Goal: Complete application form: Complete application form

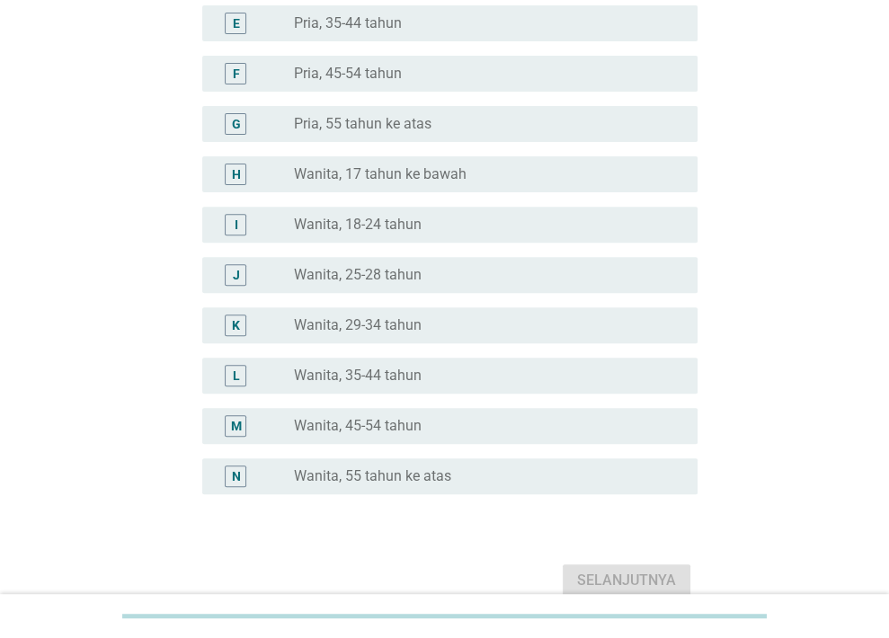
scroll to position [358, 0]
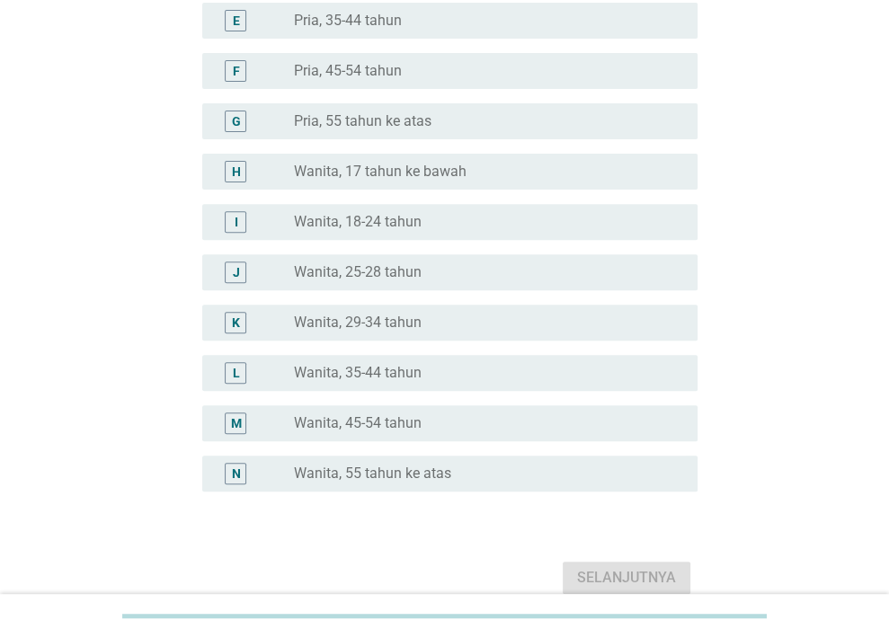
click at [346, 369] on label "Wanita, 35-44 tahun" at bounding box center [358, 373] width 128 height 18
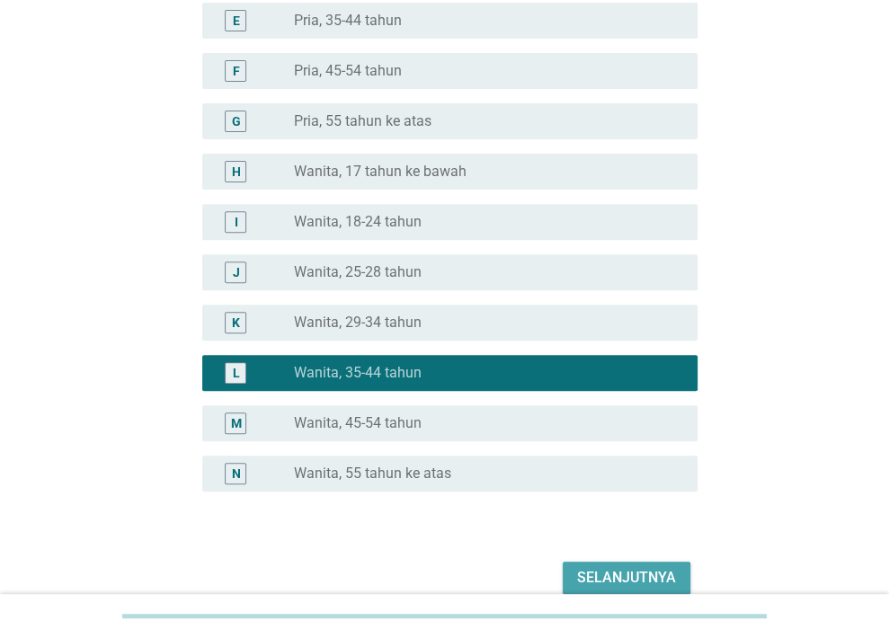
click at [589, 578] on div "Selanjutnya" at bounding box center [626, 578] width 99 height 22
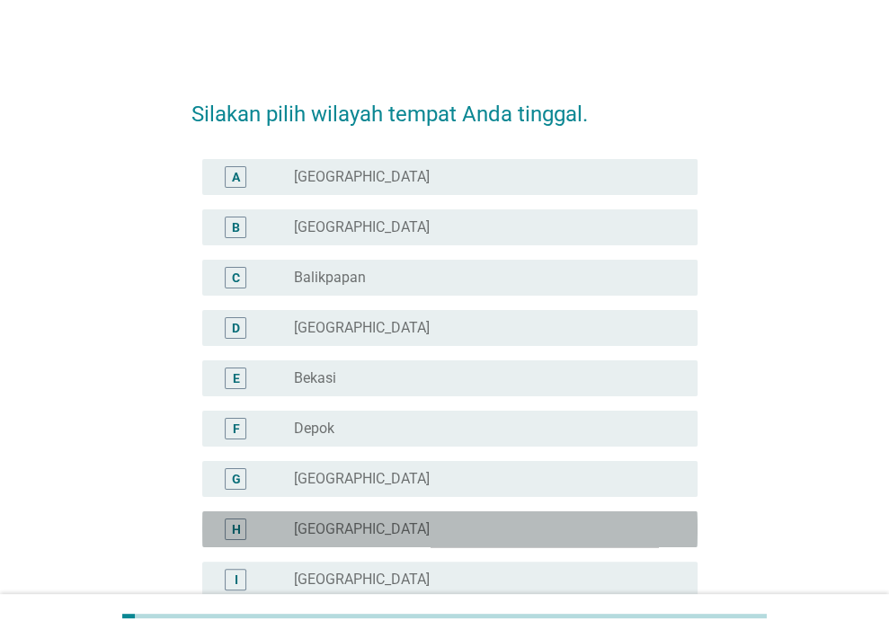
click at [550, 528] on div "radio_button_unchecked [GEOGRAPHIC_DATA]" at bounding box center [481, 529] width 375 height 18
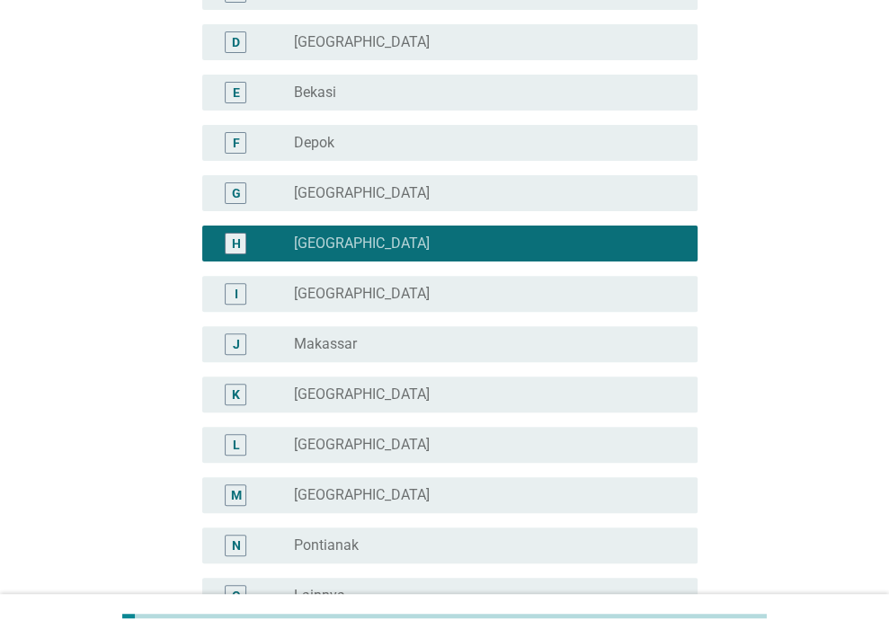
scroll to position [493, 0]
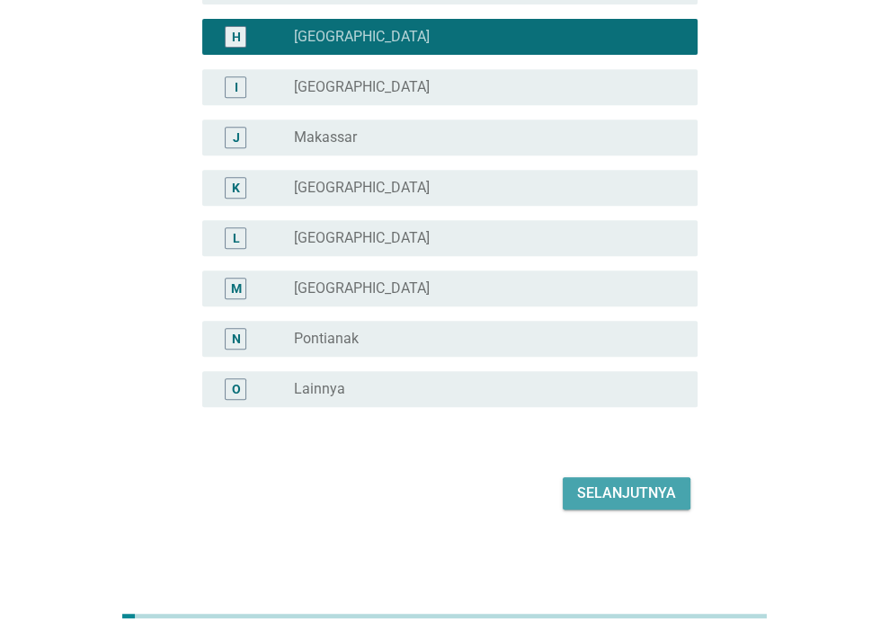
click at [611, 499] on div "Selanjutnya" at bounding box center [626, 494] width 99 height 22
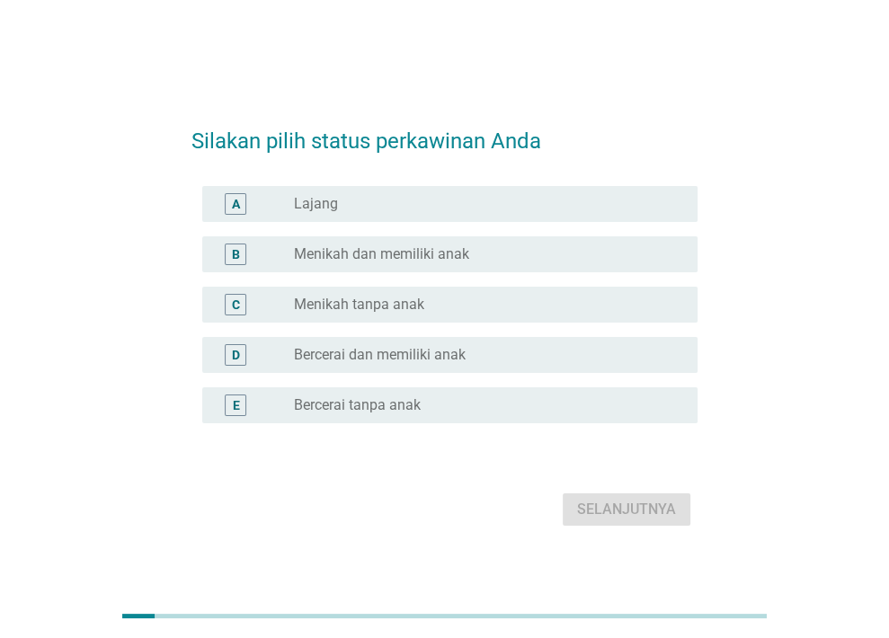
click at [502, 254] on div "radio_button_unchecked Menikah dan memiliki anak" at bounding box center [481, 254] width 375 height 18
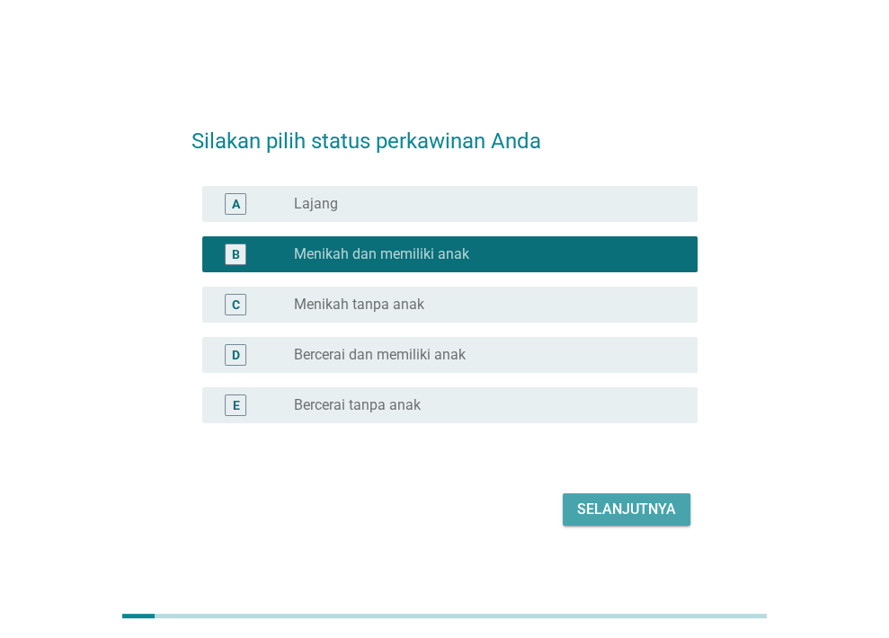
click at [640, 506] on div "Selanjutnya" at bounding box center [626, 510] width 99 height 22
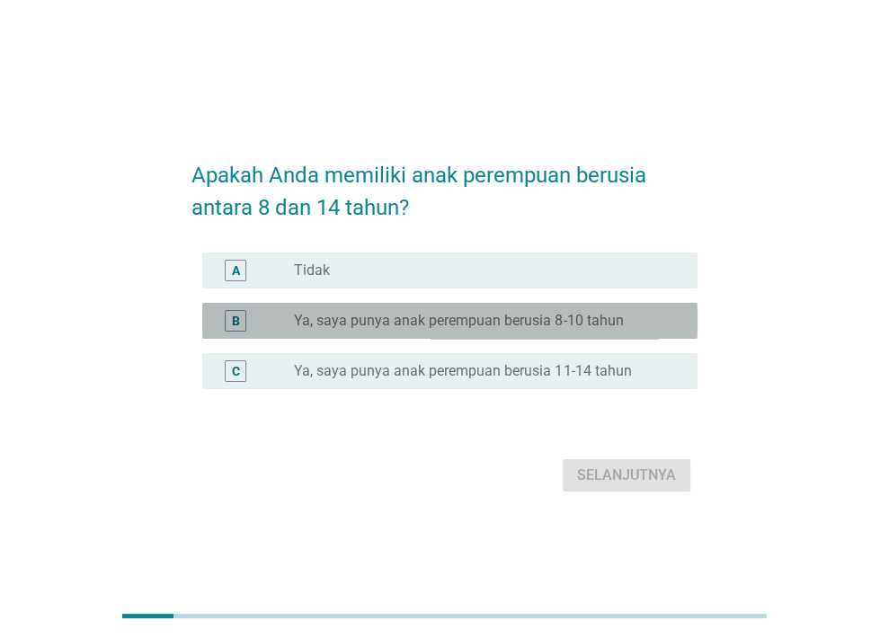
click at [573, 319] on label "Ya, saya punya anak perempuan berusia 8-10 tahun" at bounding box center [458, 321] width 329 height 18
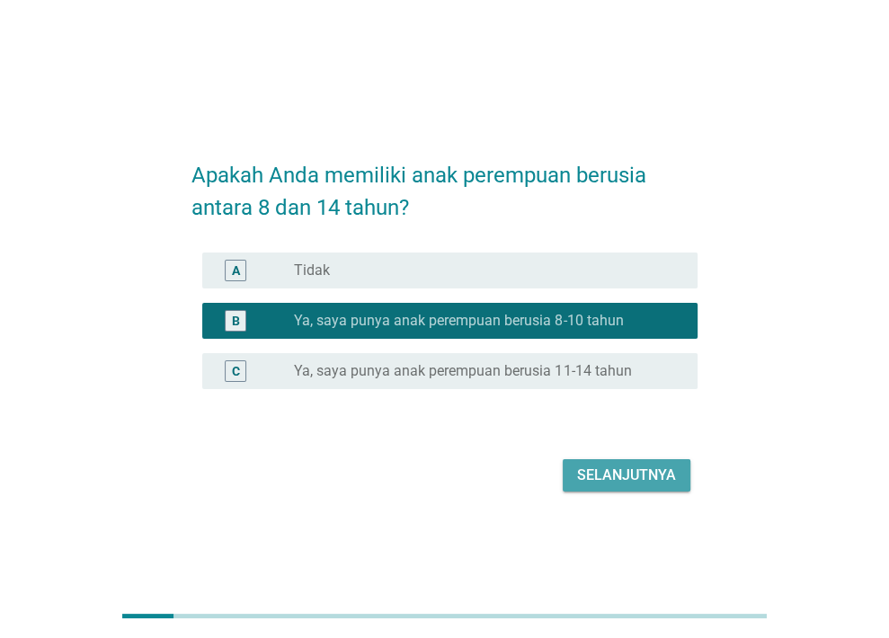
click at [627, 485] on div "Selanjutnya" at bounding box center [626, 476] width 99 height 22
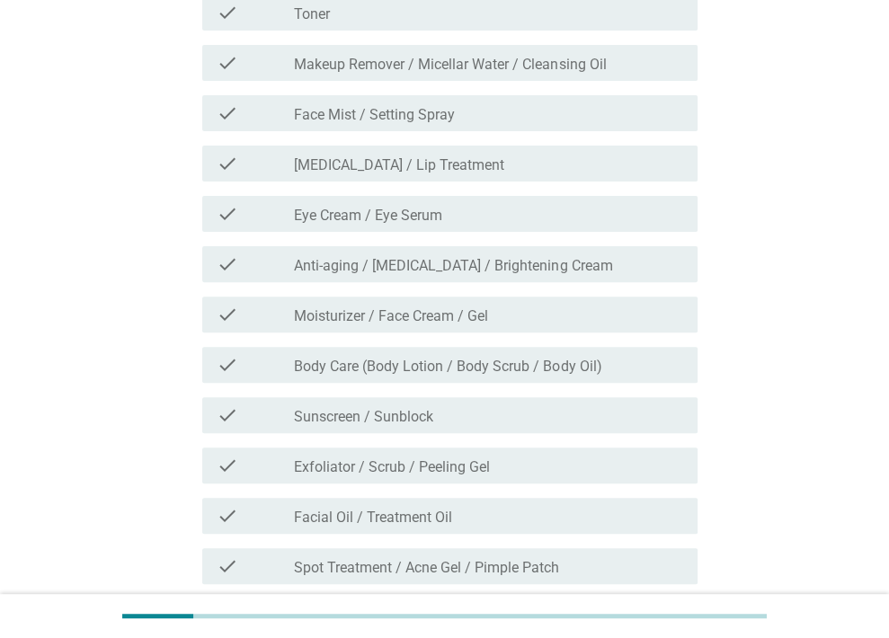
scroll to position [276, 0]
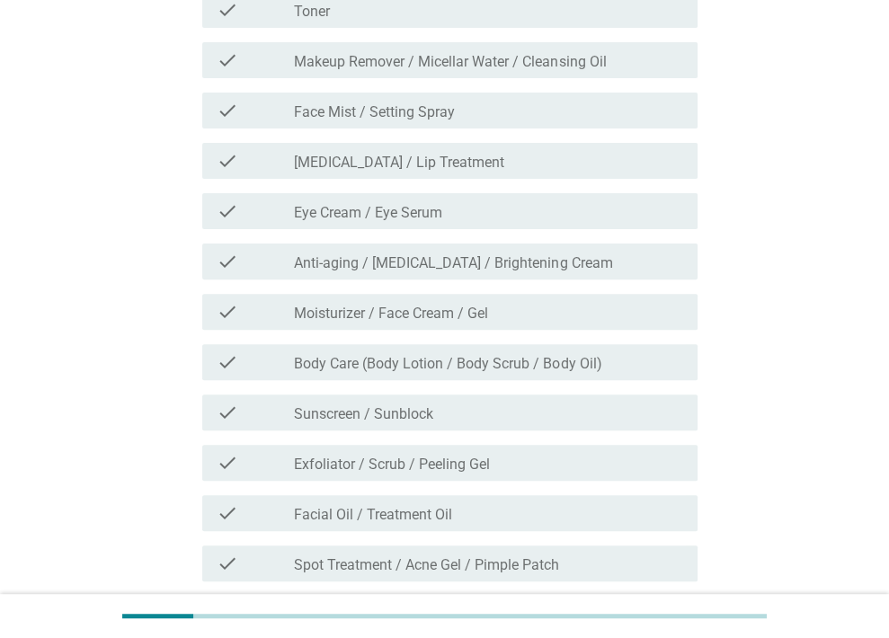
click at [309, 276] on div "check check_box_outline_blank Anti-aging / [MEDICAL_DATA] / Brightening Cream" at bounding box center [449, 262] width 495 height 36
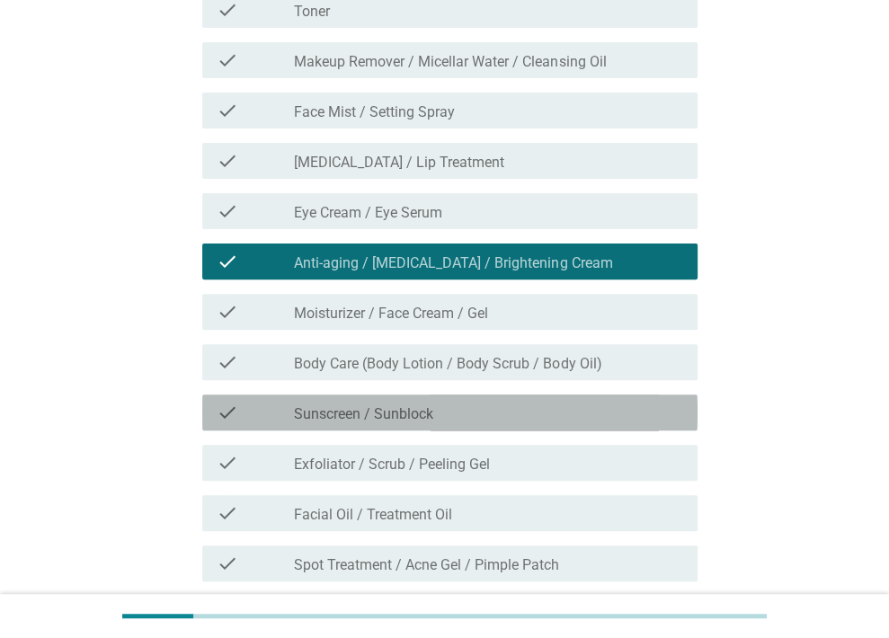
click at [339, 402] on div "check_box_outline_blank Sunscreen / Sunblock" at bounding box center [488, 413] width 389 height 22
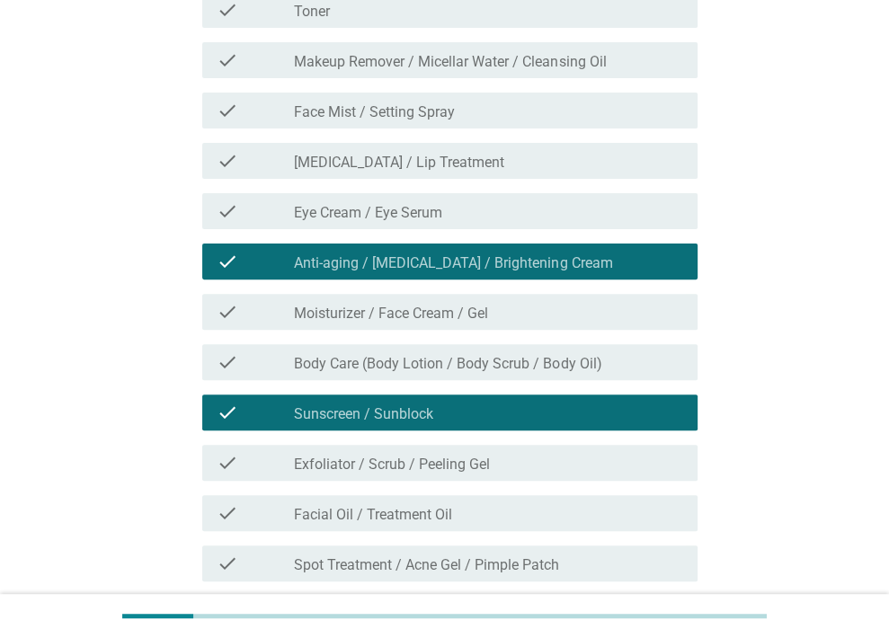
click at [356, 481] on div "check check_box_outline_blank Exfoliator / Scrub / Peeling Gel" at bounding box center [444, 463] width 506 height 50
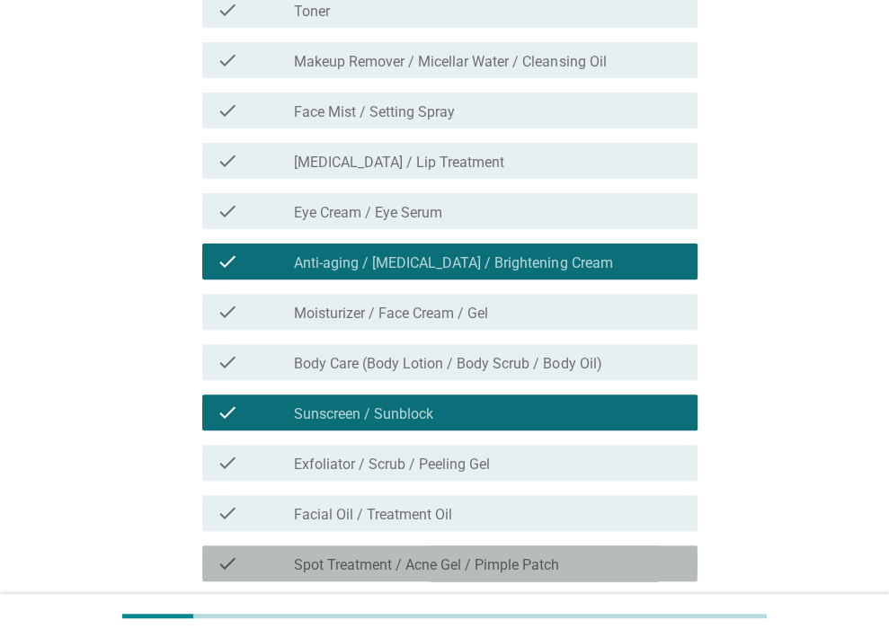
click at [377, 547] on div "check check_box_outline_blank Spot Treatment / Acne Gel / Pimple Patch" at bounding box center [449, 564] width 495 height 36
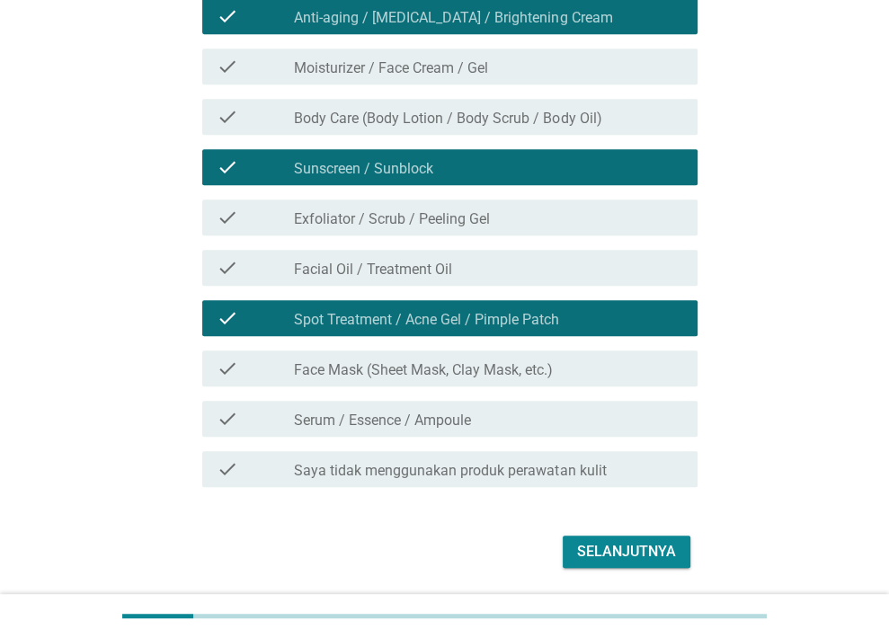
scroll to position [529, 0]
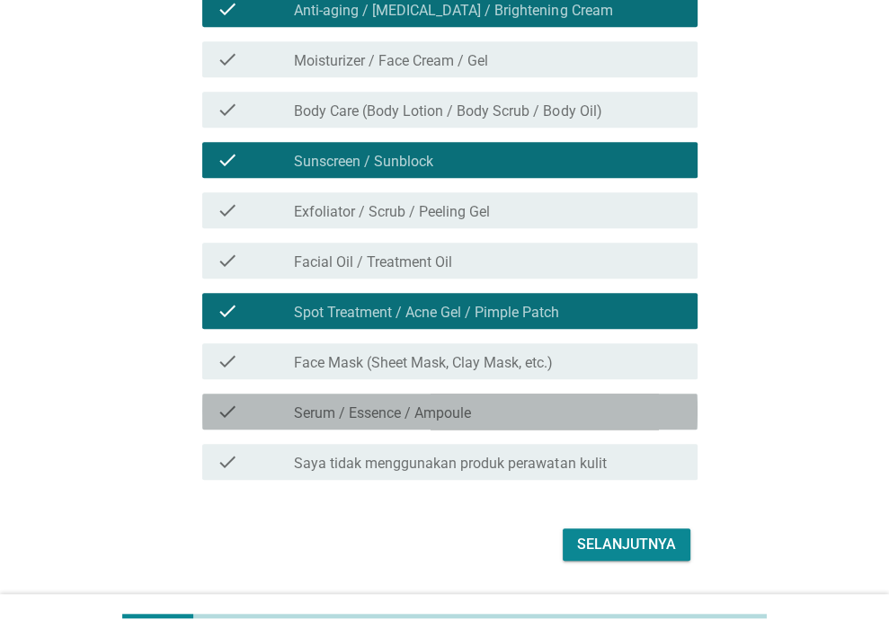
click at [503, 422] on div "check_box_outline_blank Serum / Essence / Ampoule" at bounding box center [488, 412] width 389 height 22
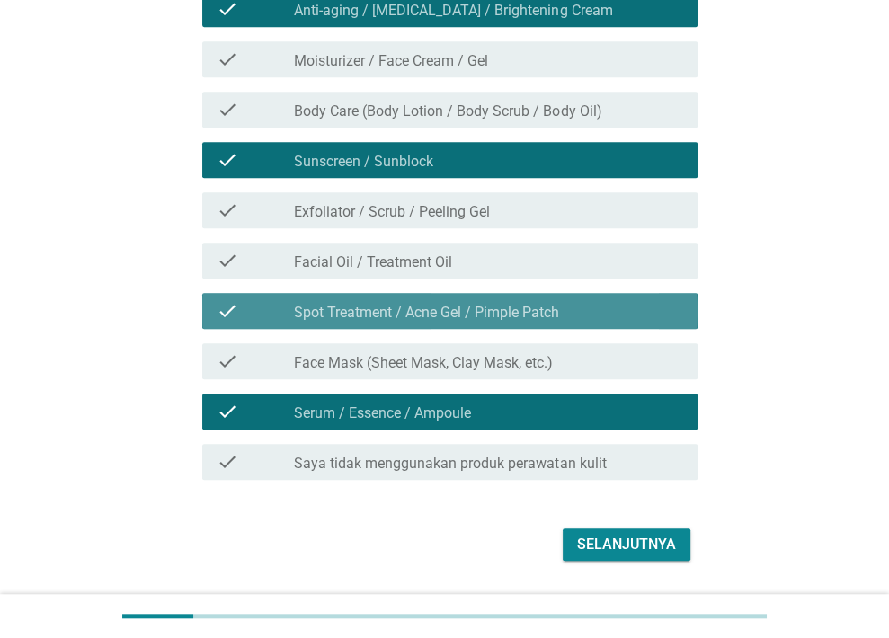
click at [539, 320] on label "Spot Treatment / Acne Gel / Pimple Patch" at bounding box center [426, 313] width 265 height 18
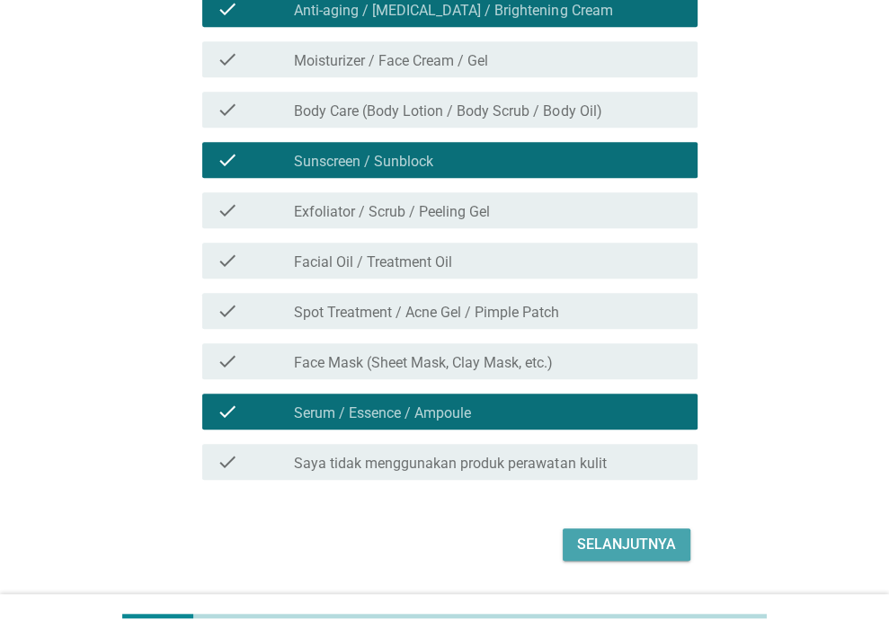
click at [609, 544] on div "Selanjutnya" at bounding box center [626, 545] width 99 height 22
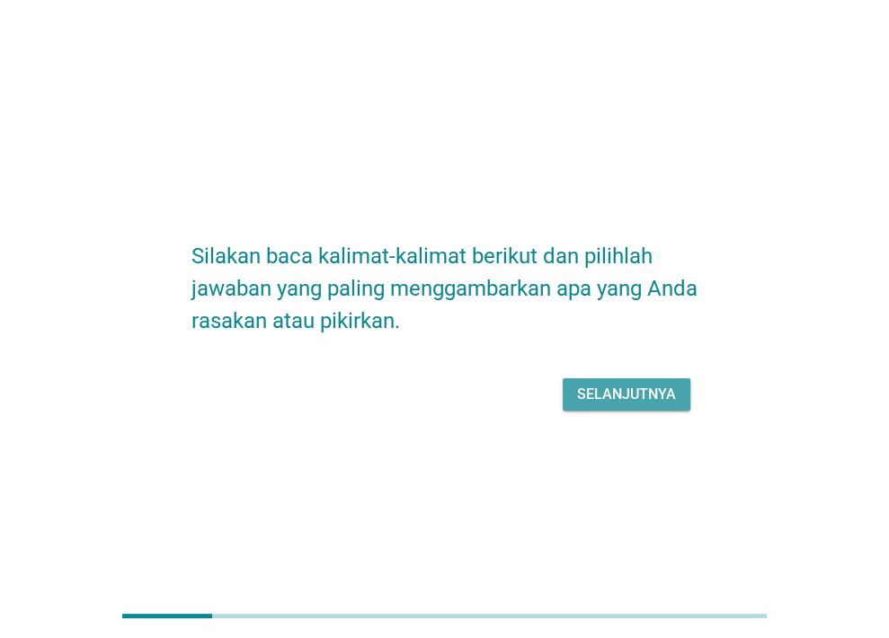
click at [620, 409] on button "Selanjutnya" at bounding box center [627, 394] width 128 height 32
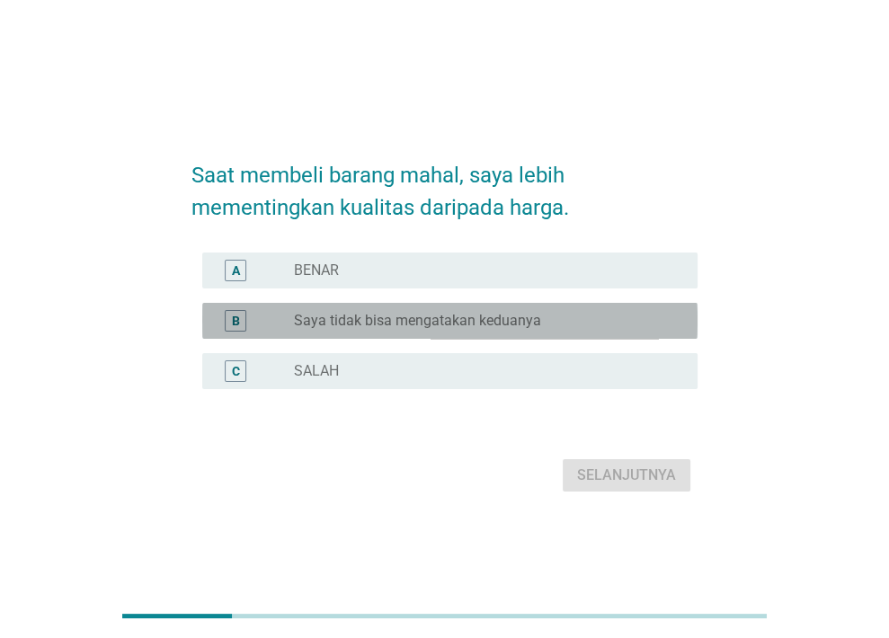
click at [536, 326] on label "Saya tidak bisa mengatakan keduanya" at bounding box center [417, 321] width 247 height 18
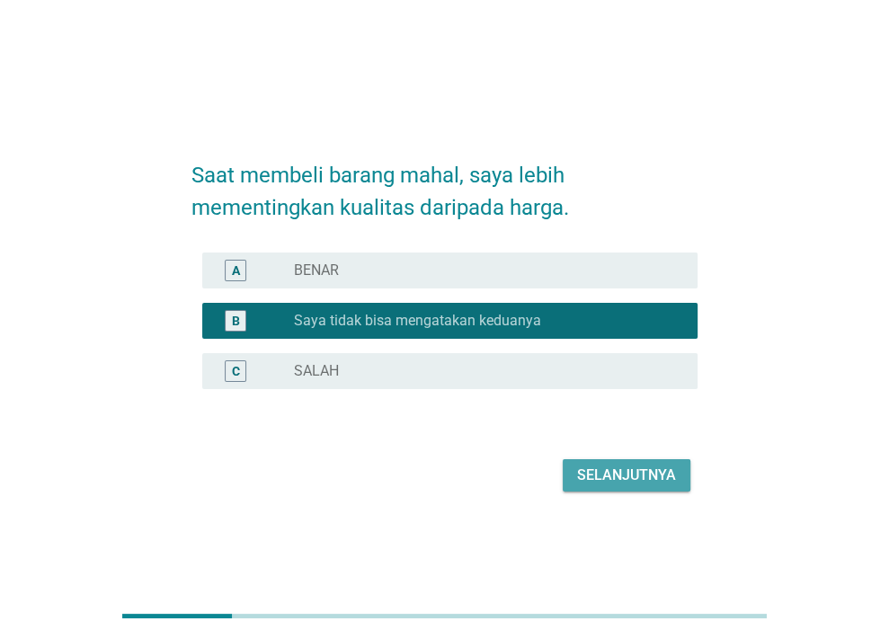
click at [608, 485] on div "Selanjutnya" at bounding box center [626, 476] width 99 height 22
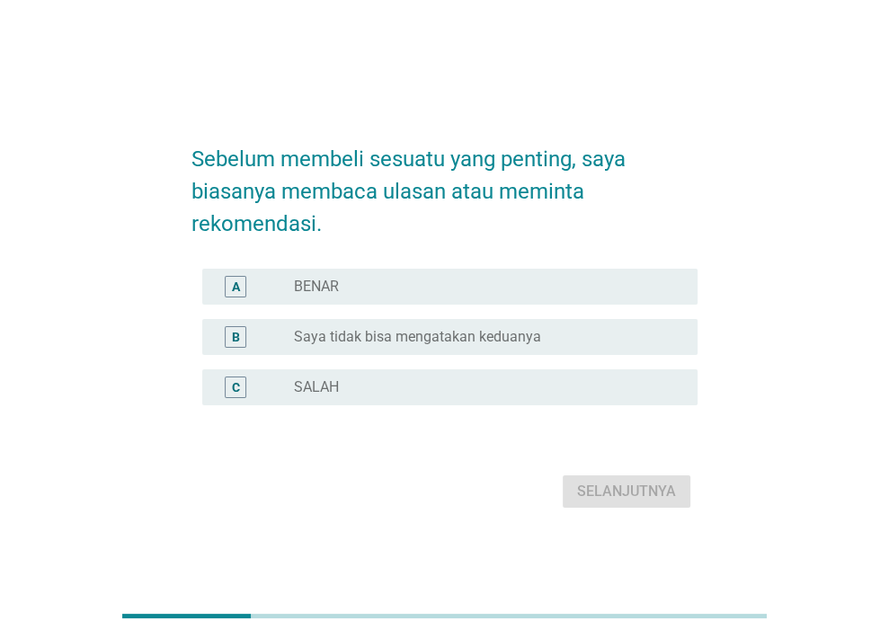
click at [603, 292] on div "radio_button_unchecked BENAR" at bounding box center [481, 287] width 375 height 18
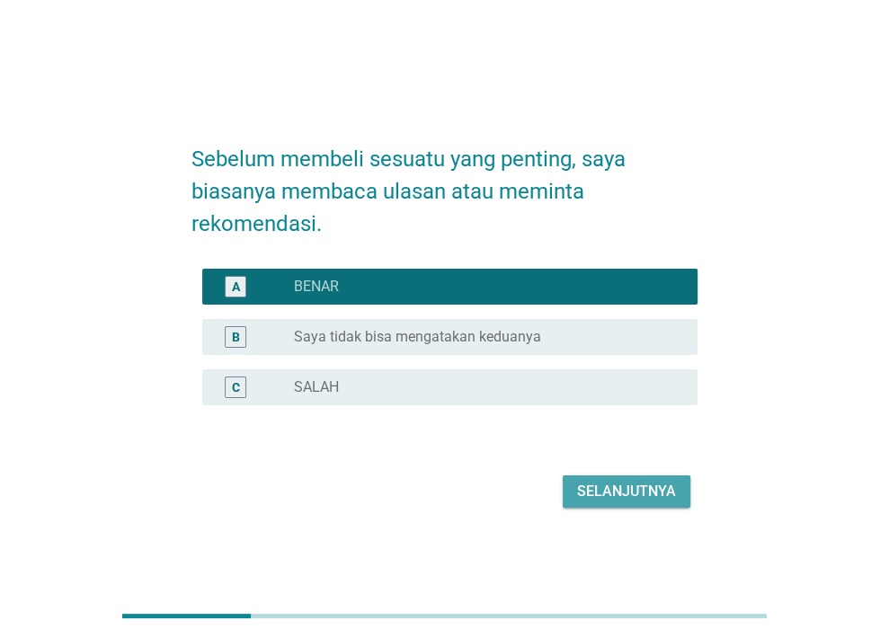
click at [653, 493] on div "Selanjutnya" at bounding box center [626, 492] width 99 height 22
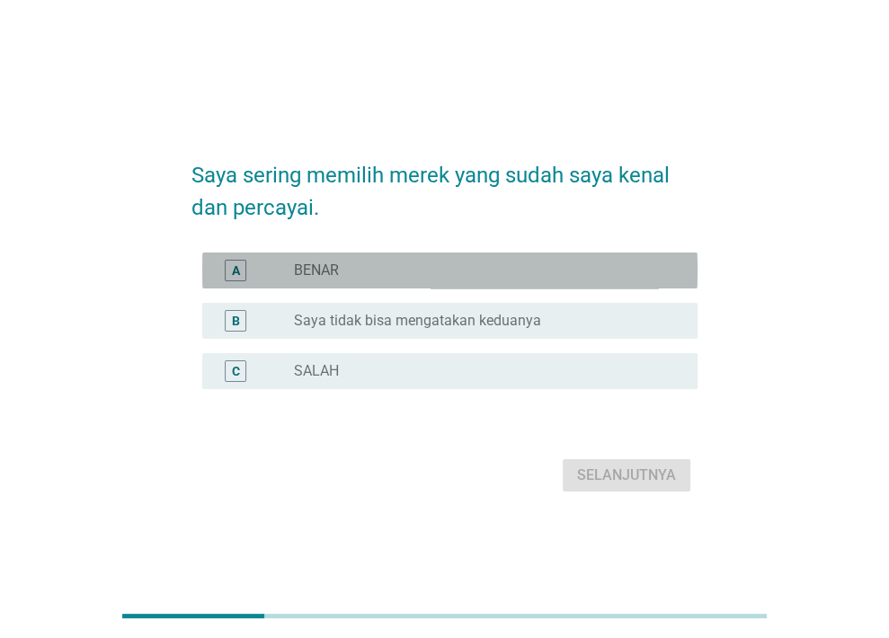
click at [593, 277] on div "radio_button_unchecked BENAR" at bounding box center [481, 271] width 375 height 18
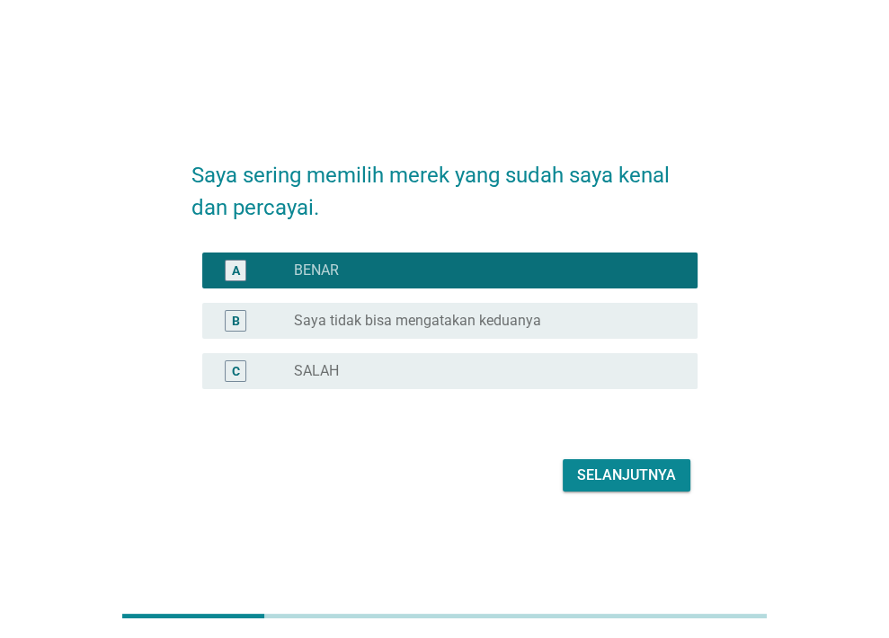
click at [635, 483] on div "Selanjutnya" at bounding box center [626, 476] width 99 height 22
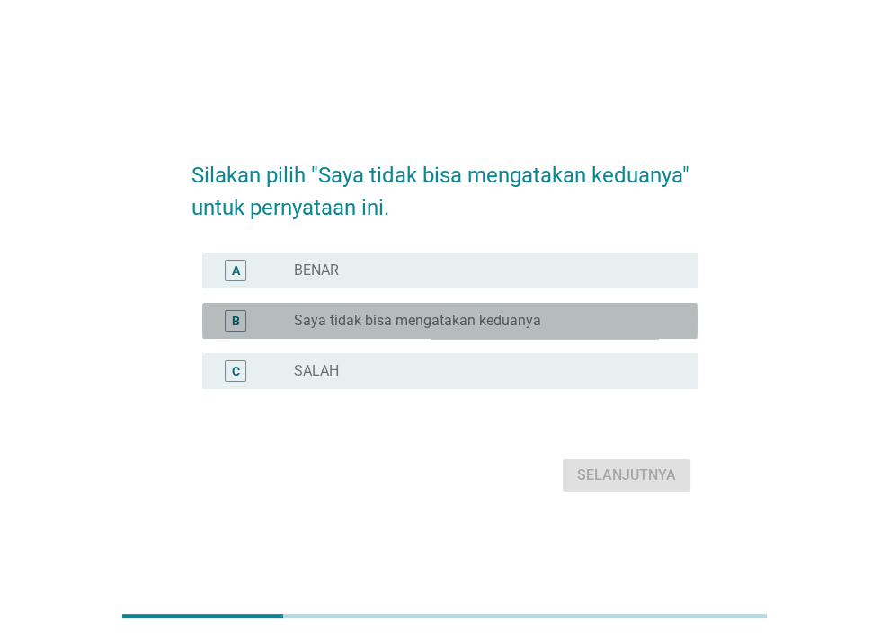
click at [514, 326] on label "Saya tidak bisa mengatakan keduanya" at bounding box center [417, 321] width 247 height 18
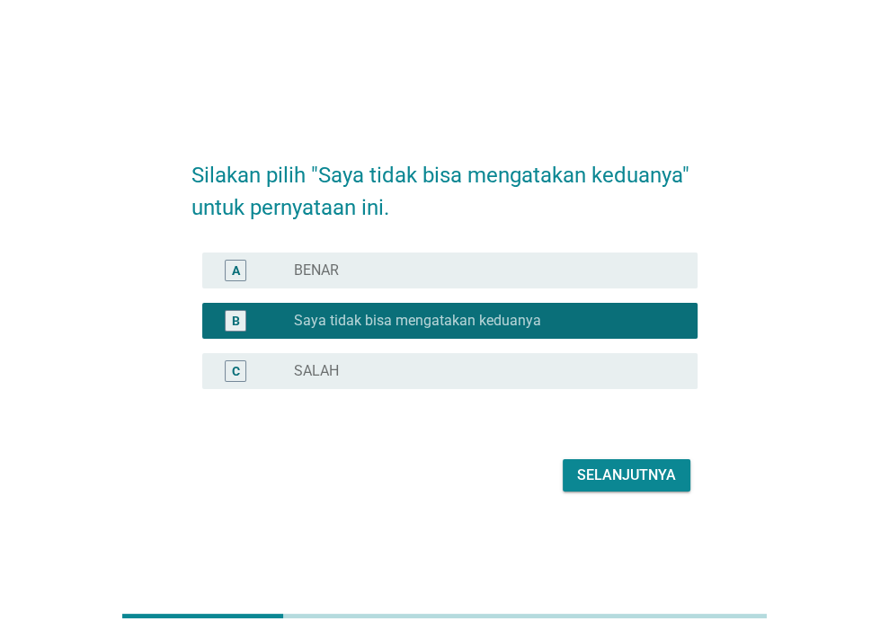
click at [622, 473] on div "Selanjutnya" at bounding box center [626, 476] width 99 height 22
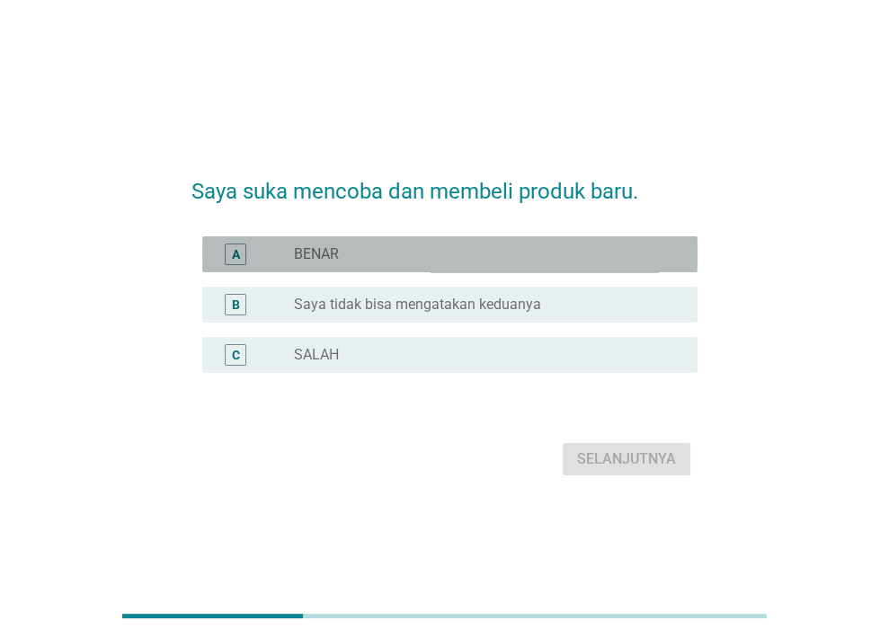
click at [586, 247] on div "radio_button_unchecked BENAR" at bounding box center [481, 254] width 375 height 18
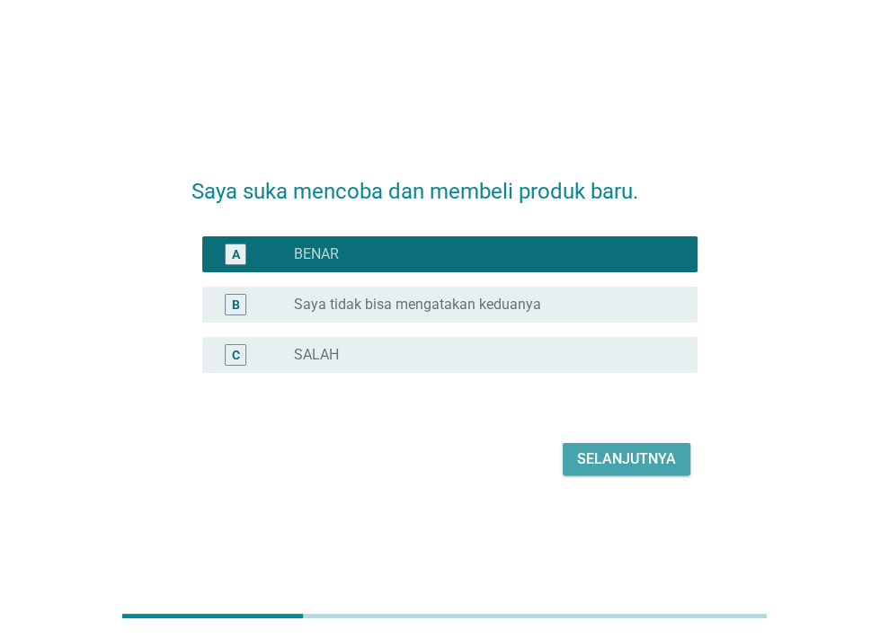
click at [630, 458] on div "Selanjutnya" at bounding box center [626, 460] width 99 height 22
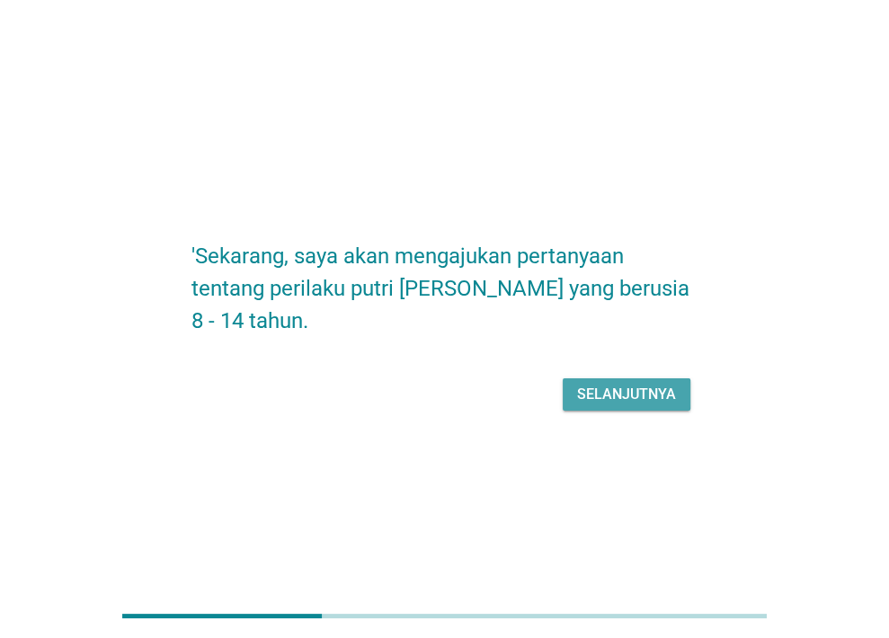
click at [642, 401] on div "Selanjutnya" at bounding box center [626, 395] width 99 height 22
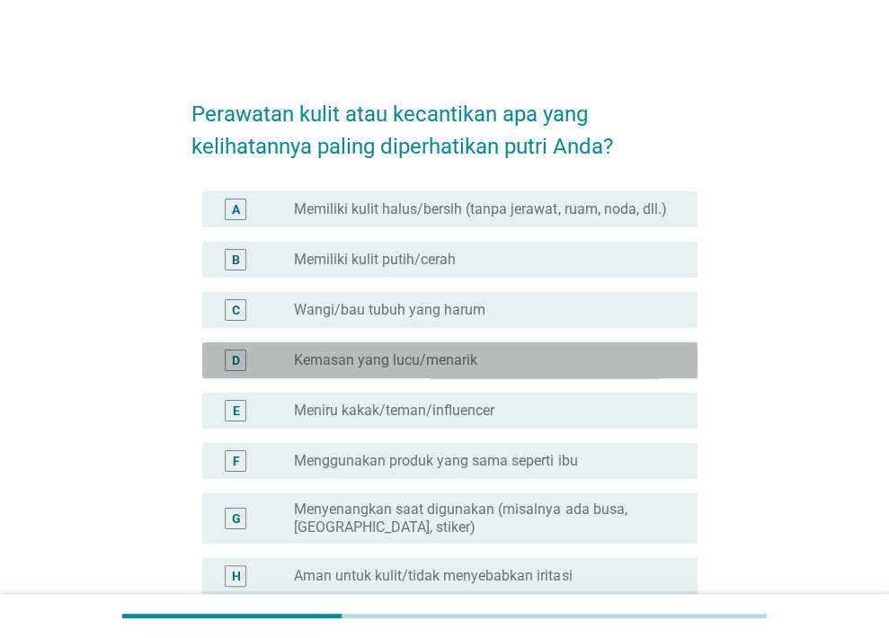
click at [533, 371] on div "D radio_button_unchecked Kemasan yang lucu/menarik" at bounding box center [449, 360] width 495 height 36
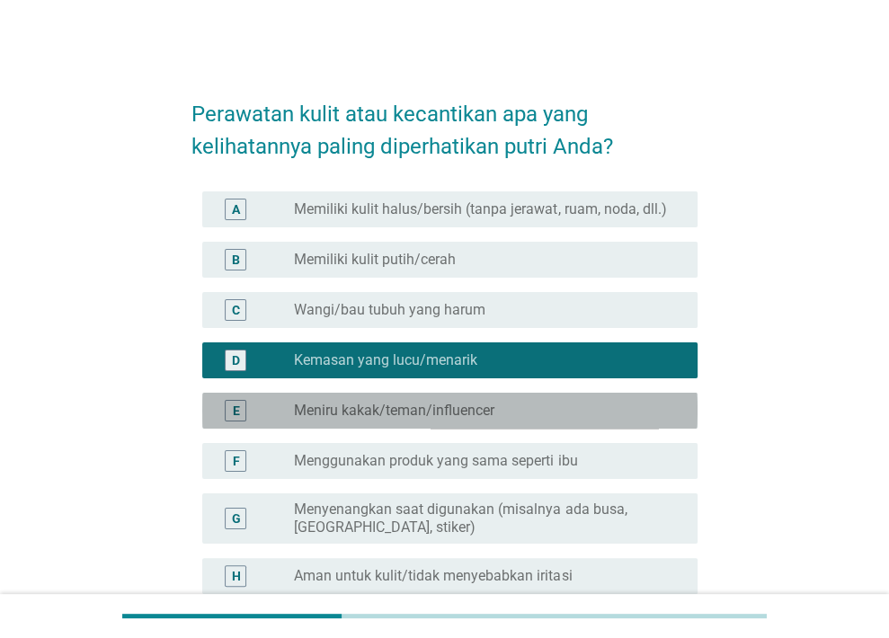
click at [553, 416] on div "radio_button_unchecked Meniru kakak/teman/influencer" at bounding box center [481, 411] width 375 height 18
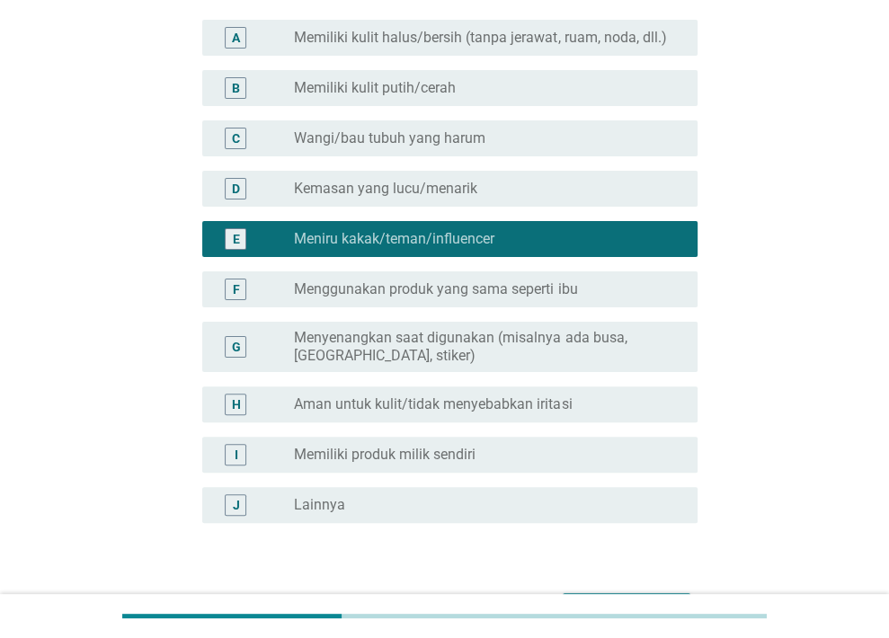
scroll to position [288, 0]
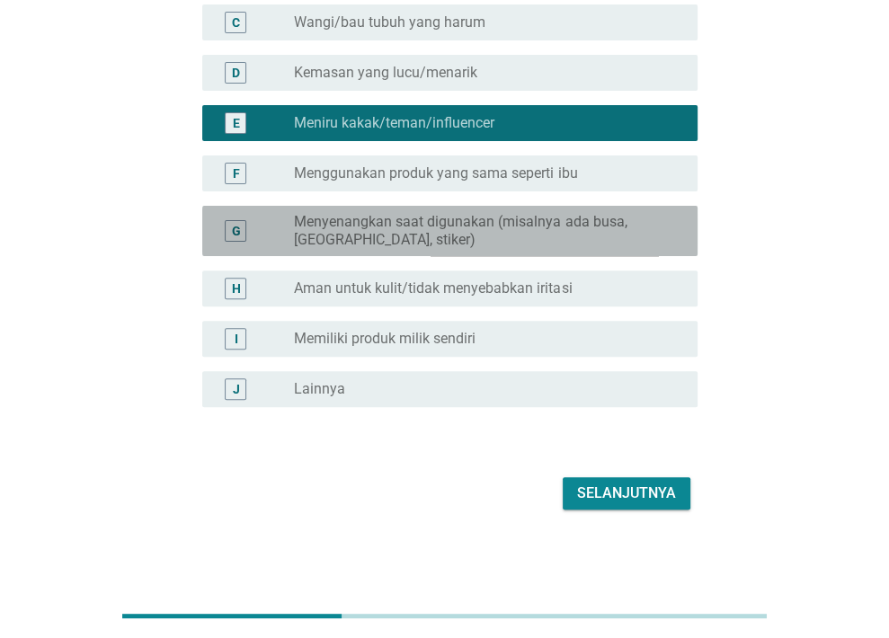
click at [392, 218] on label "Menyenangkan saat digunakan (misalnya ada busa, [GEOGRAPHIC_DATA], stiker)" at bounding box center [481, 231] width 375 height 36
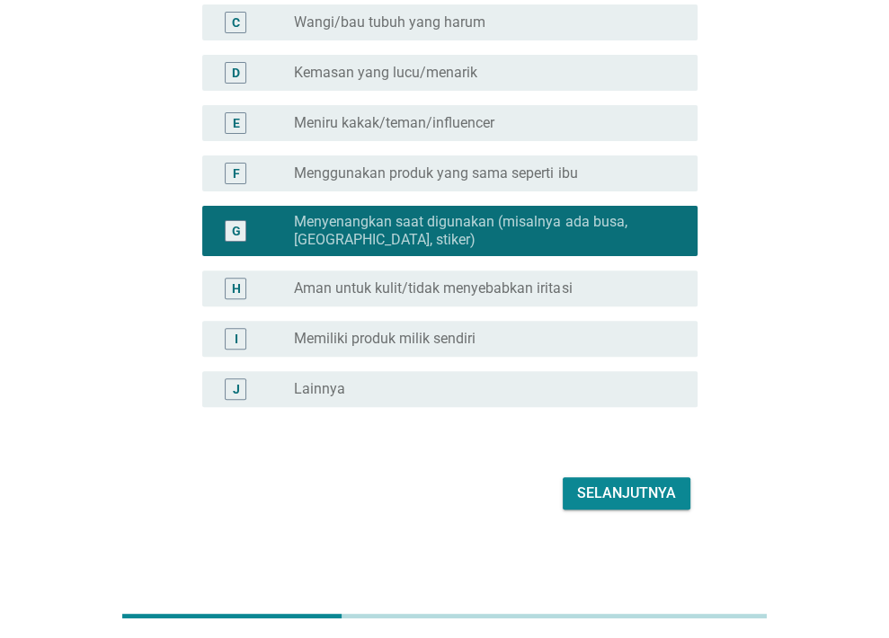
click at [615, 514] on div "Perawatan kulit atau kecantikan apa yang kelihatannya paling diperhatikan putri…" at bounding box center [444, 153] width 535 height 751
click at [605, 494] on div "Selanjutnya" at bounding box center [626, 494] width 99 height 22
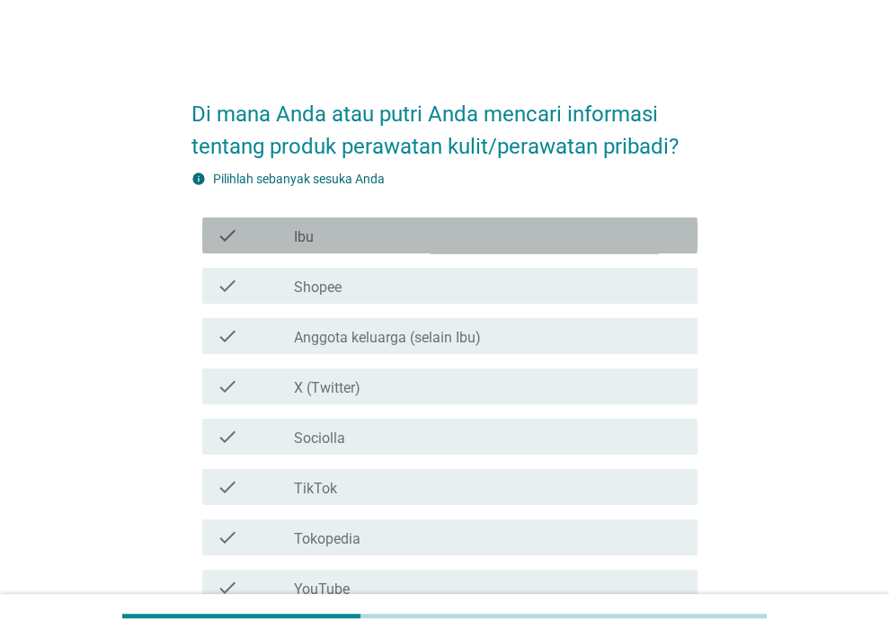
click at [574, 242] on div "check_box_outline_blank Ibu" at bounding box center [488, 236] width 389 height 22
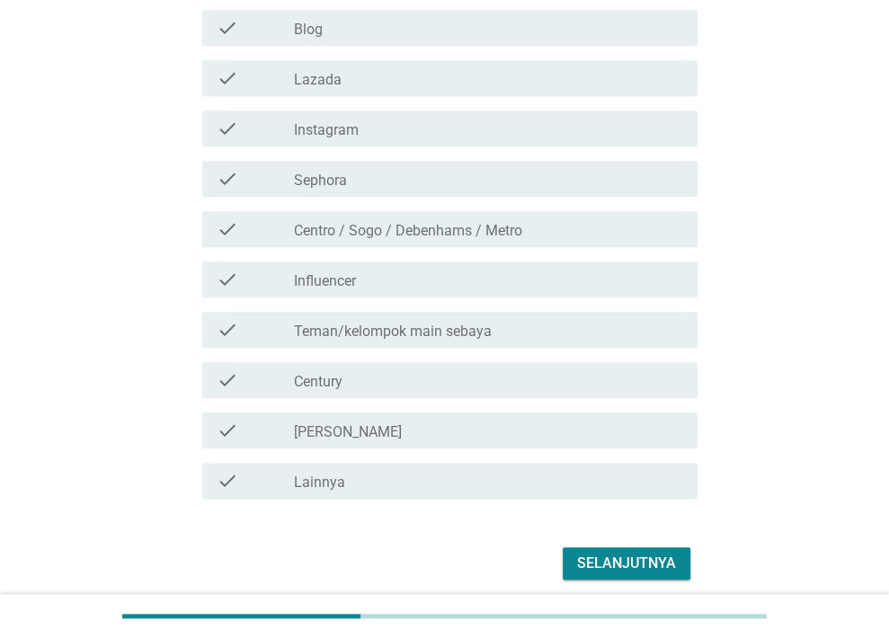
scroll to position [827, 0]
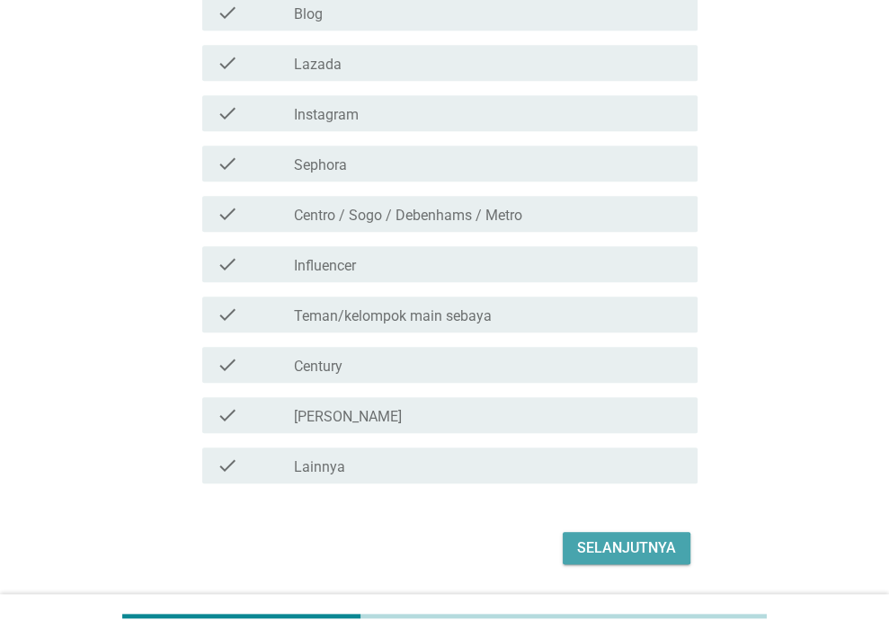
click at [593, 552] on div "Selanjutnya" at bounding box center [626, 549] width 99 height 22
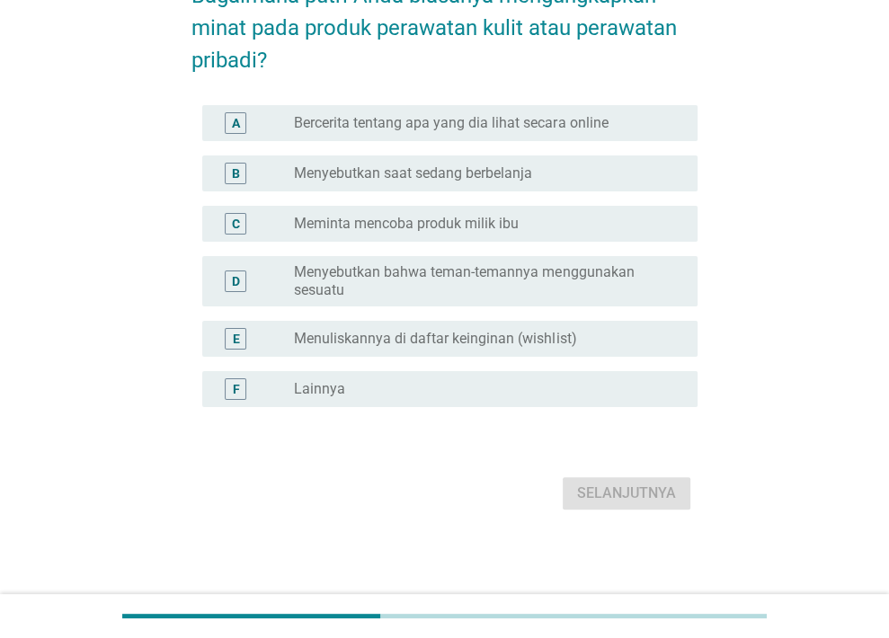
scroll to position [0, 0]
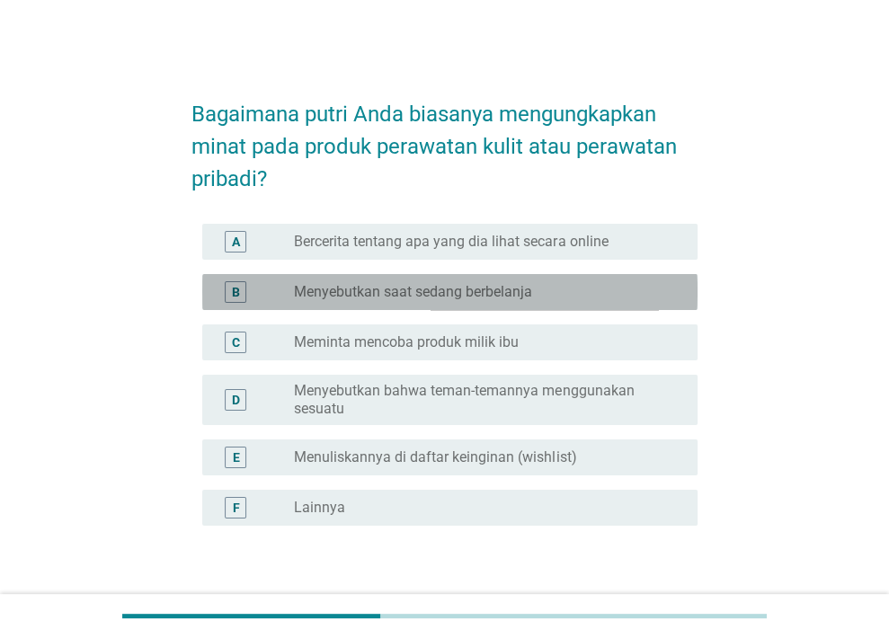
click at [505, 284] on label "Menyebutkan saat sedang berbelanja" at bounding box center [413, 292] width 238 height 18
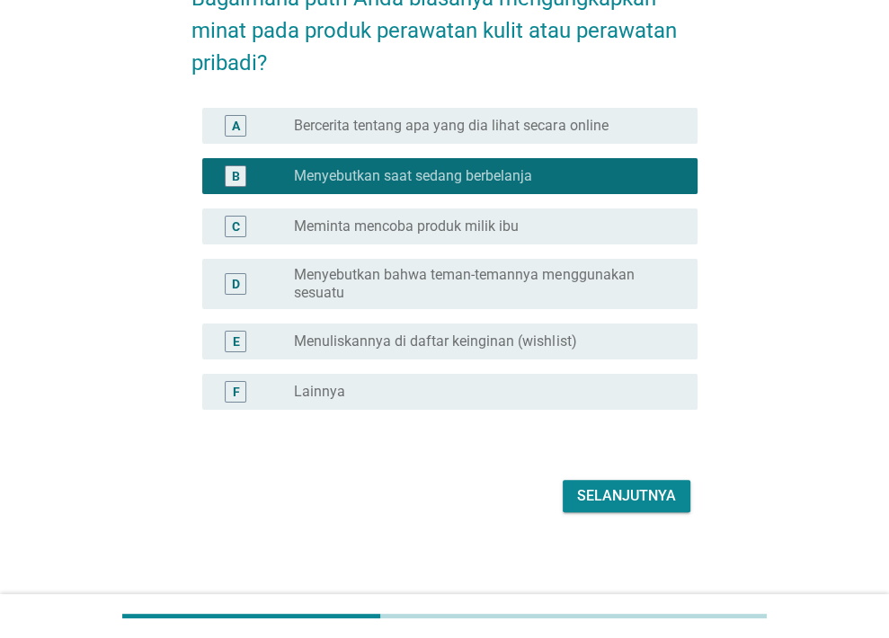
scroll to position [119, 0]
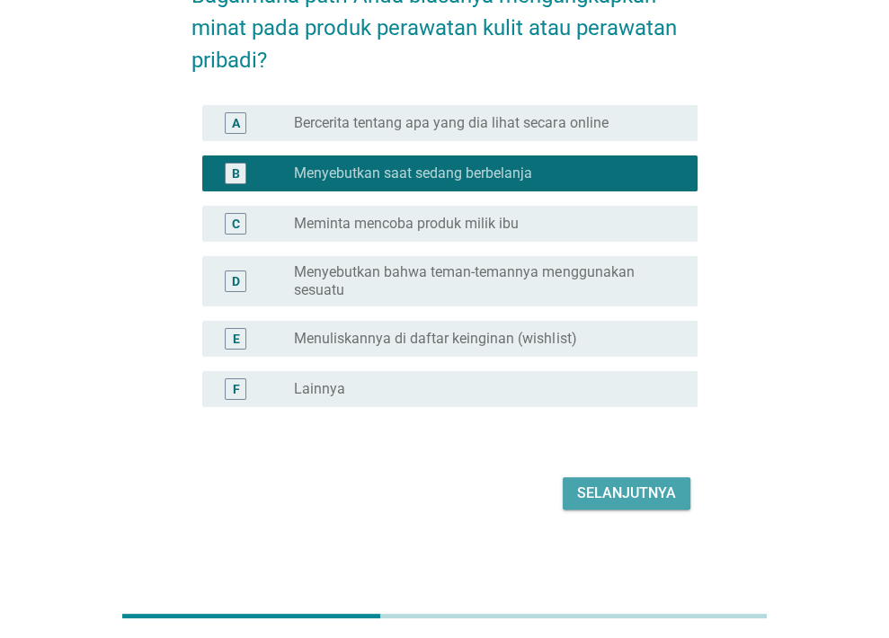
click at [602, 485] on div "Selanjutnya" at bounding box center [626, 494] width 99 height 22
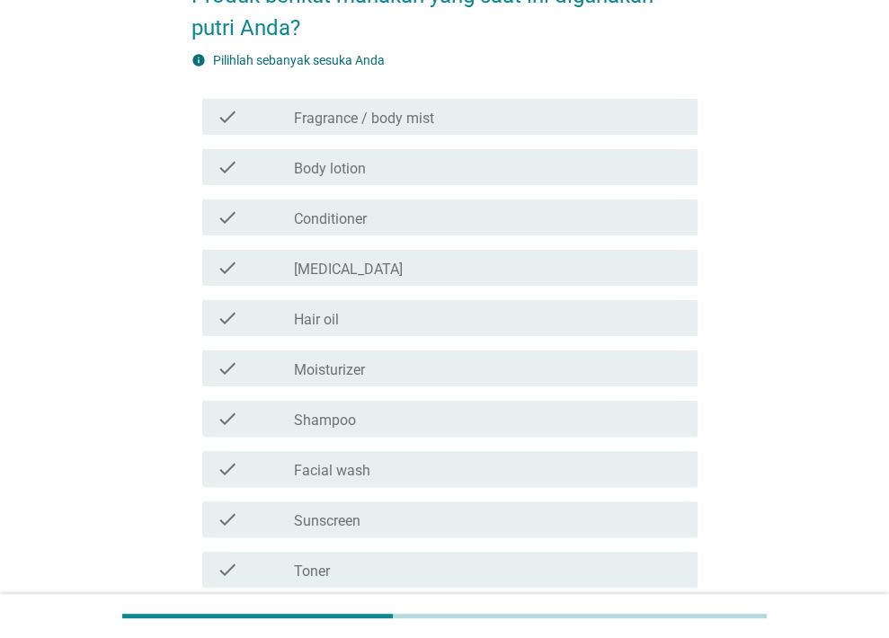
scroll to position [0, 0]
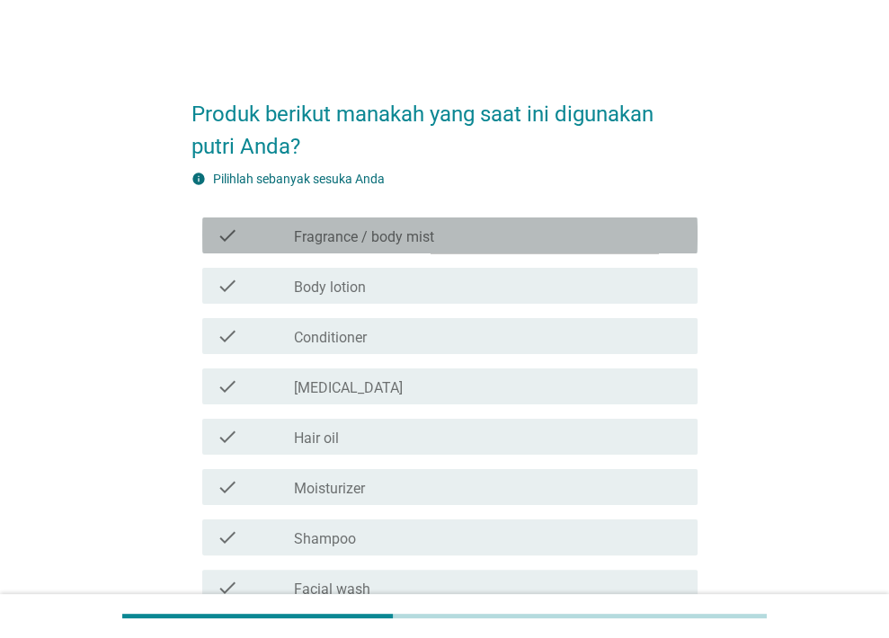
click at [399, 236] on label "Fragrance / body mist" at bounding box center [364, 237] width 140 height 18
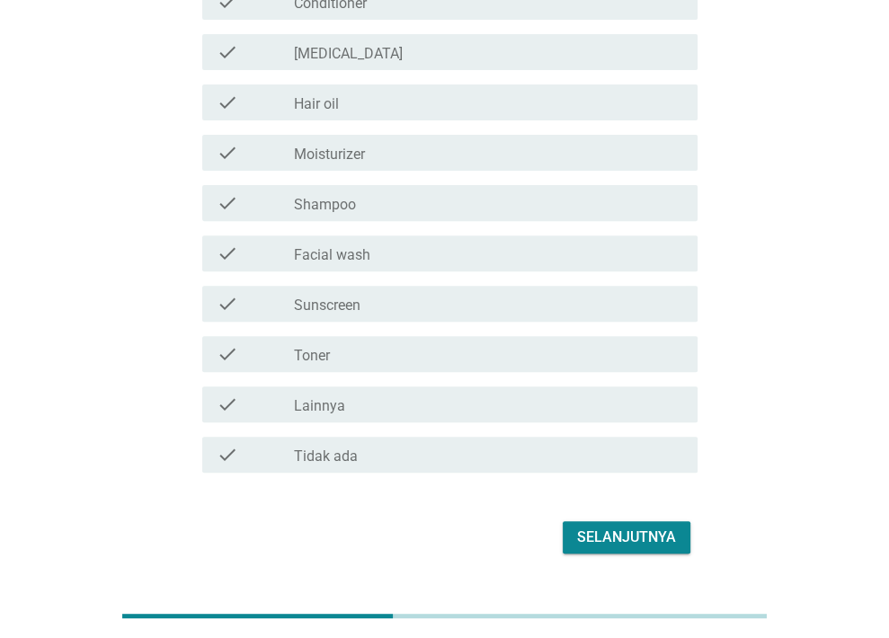
scroll to position [337, 0]
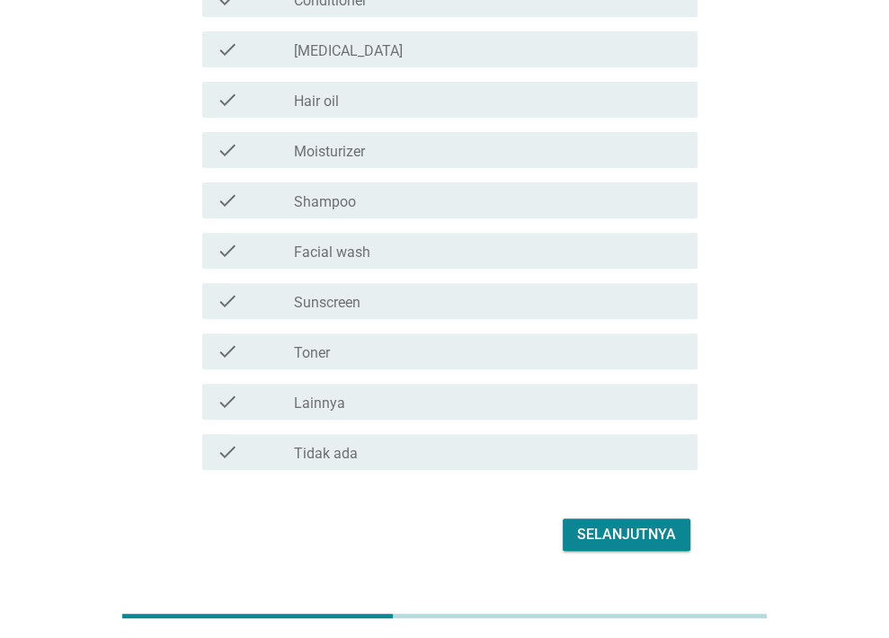
click at [496, 241] on div "check_box_outline_blank Facial wash" at bounding box center [488, 251] width 389 height 22
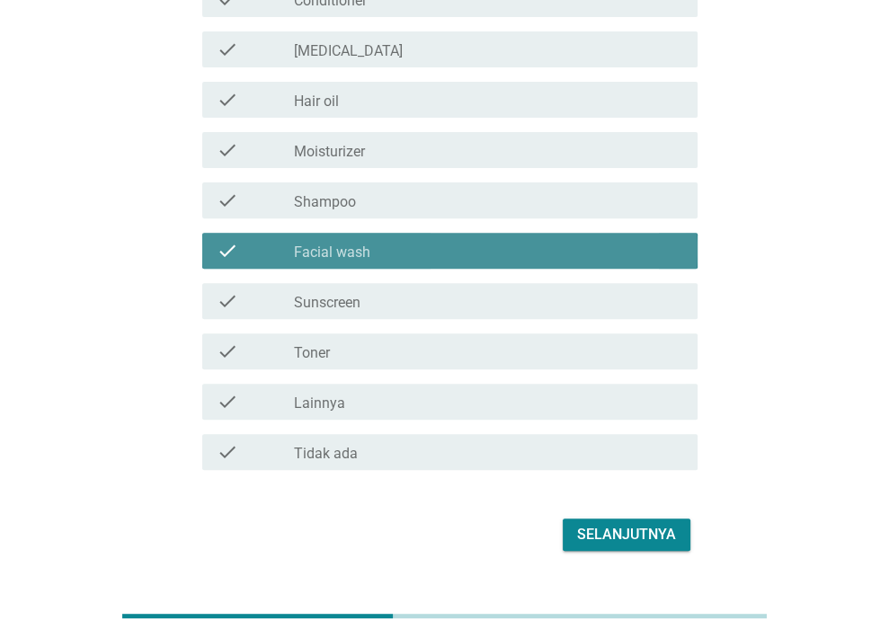
click at [496, 241] on div "check_box_outline_blank Facial wash" at bounding box center [488, 251] width 389 height 22
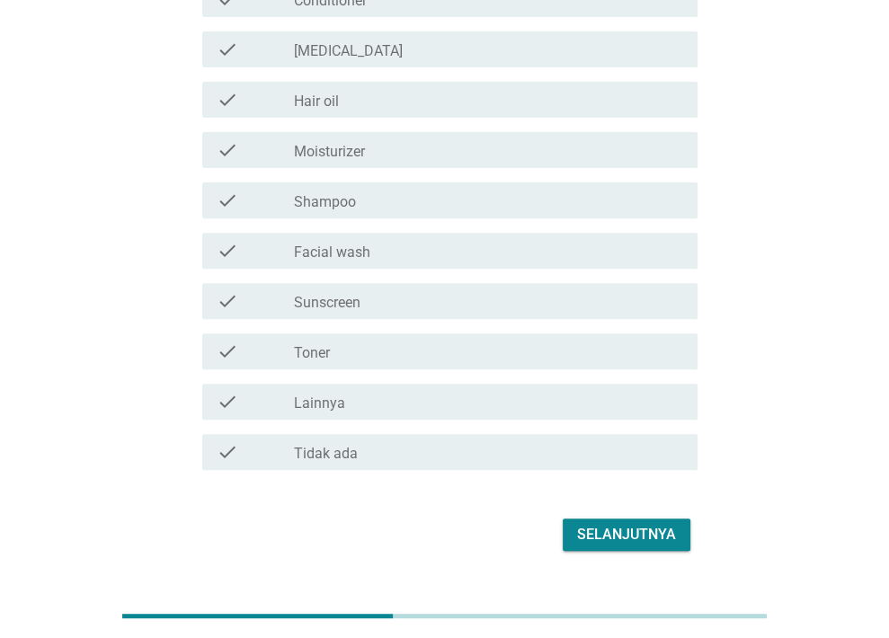
click at [518, 150] on div "check_box_outline_blank Moisturizer" at bounding box center [488, 150] width 389 height 22
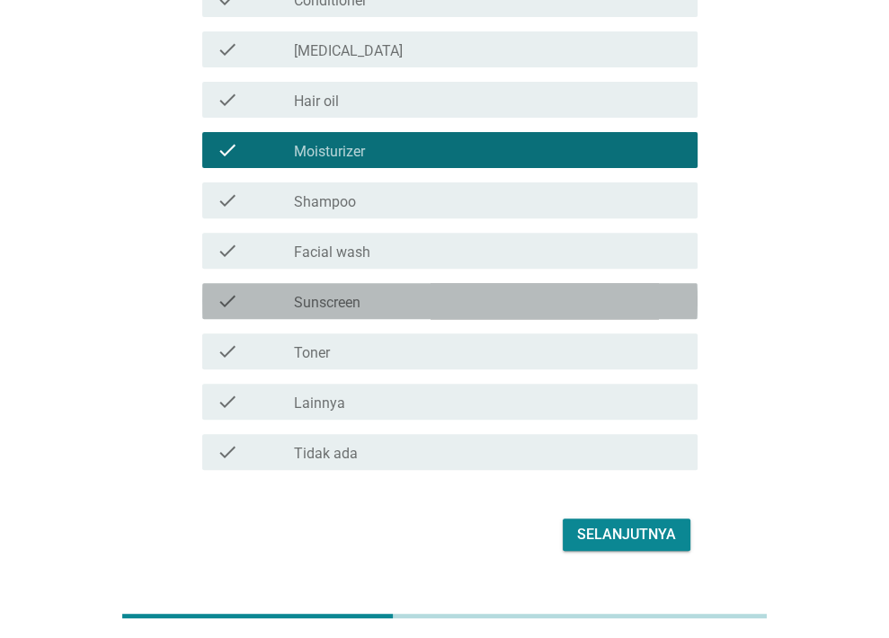
click at [576, 290] on div "check_box_outline_blank Sunscreen" at bounding box center [488, 301] width 389 height 22
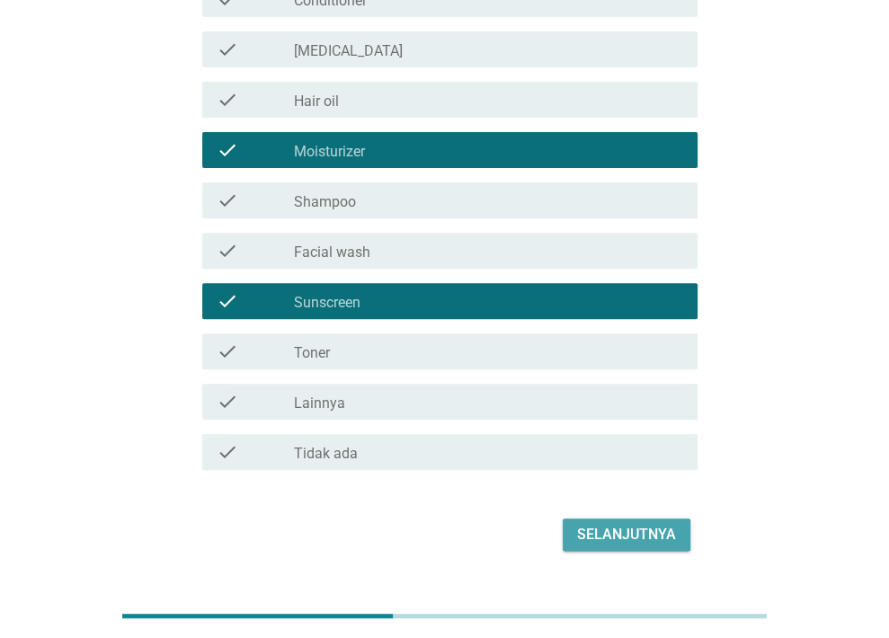
click at [618, 536] on div "Selanjutnya" at bounding box center [626, 535] width 99 height 22
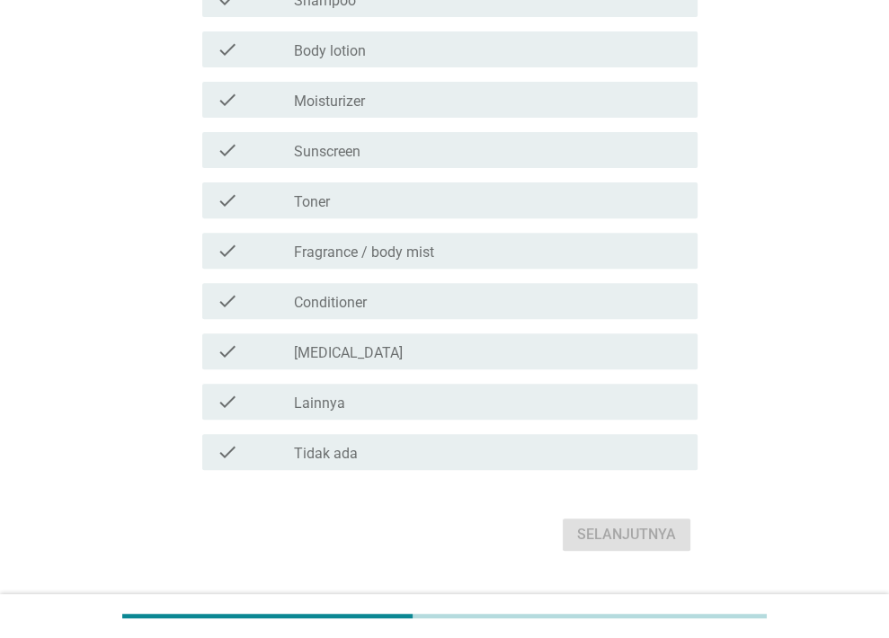
scroll to position [0, 0]
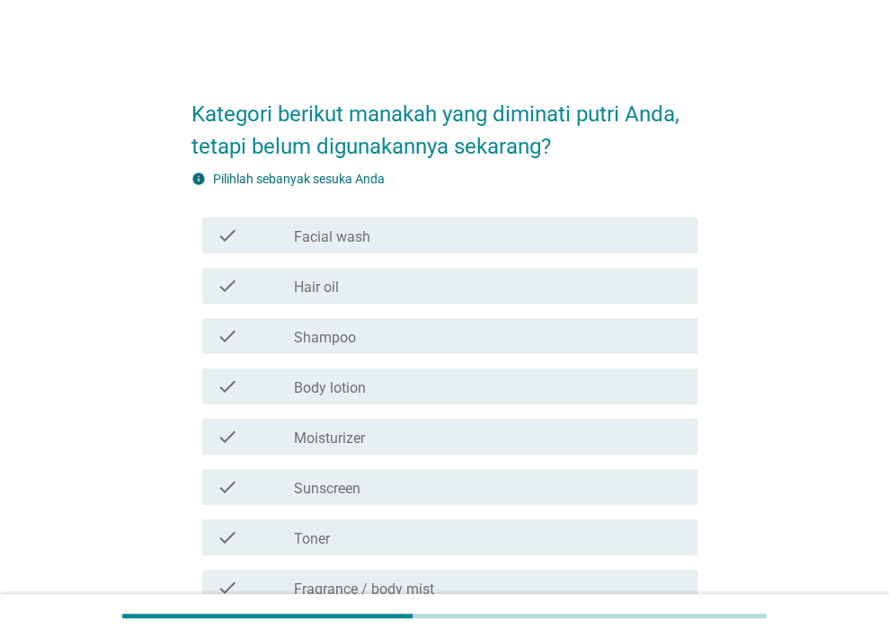
click at [543, 431] on div "check_box_outline_blank Moisturizer" at bounding box center [488, 437] width 389 height 22
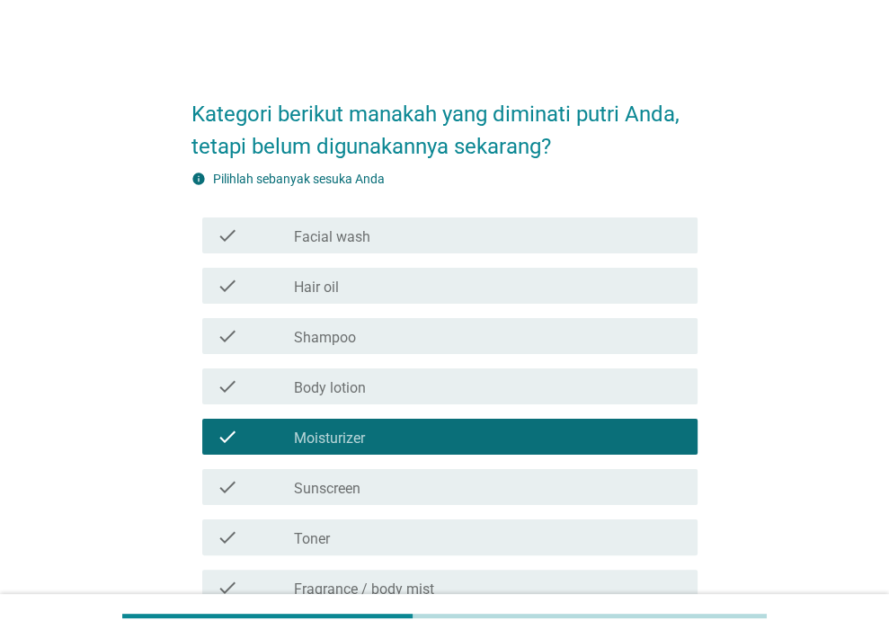
click at [519, 485] on div "check_box_outline_blank Sunscreen" at bounding box center [488, 487] width 389 height 22
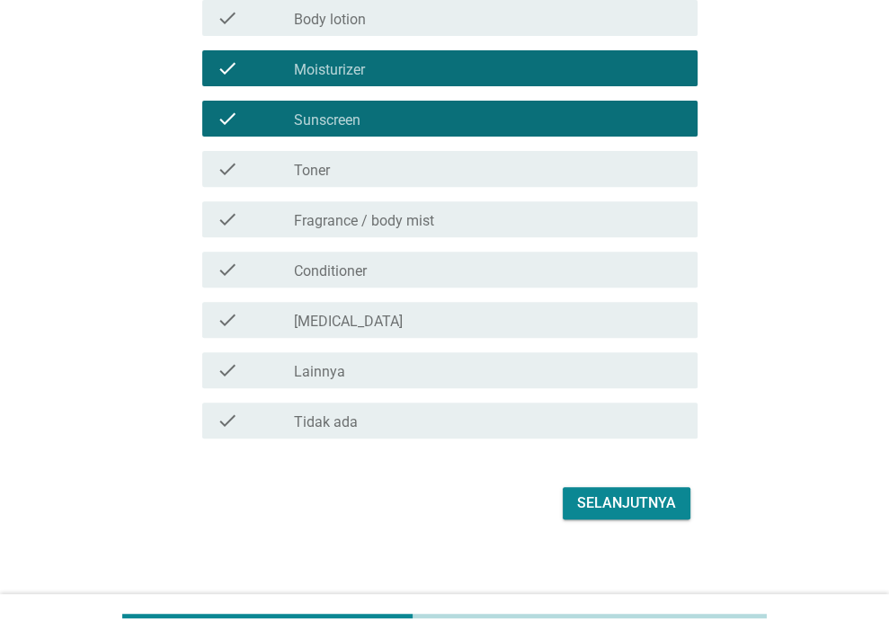
scroll to position [378, 0]
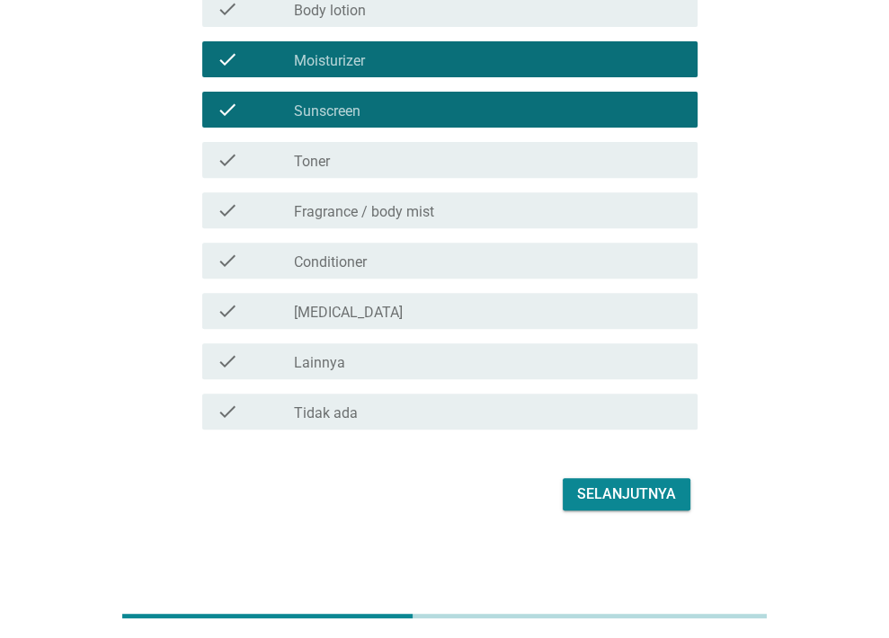
click at [604, 478] on button "Selanjutnya" at bounding box center [627, 494] width 128 height 32
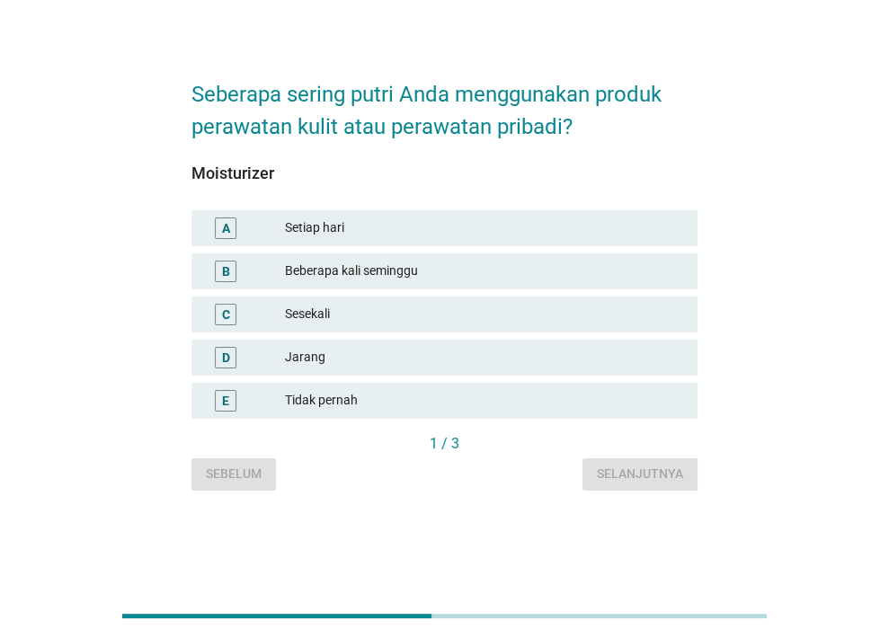
scroll to position [0, 0]
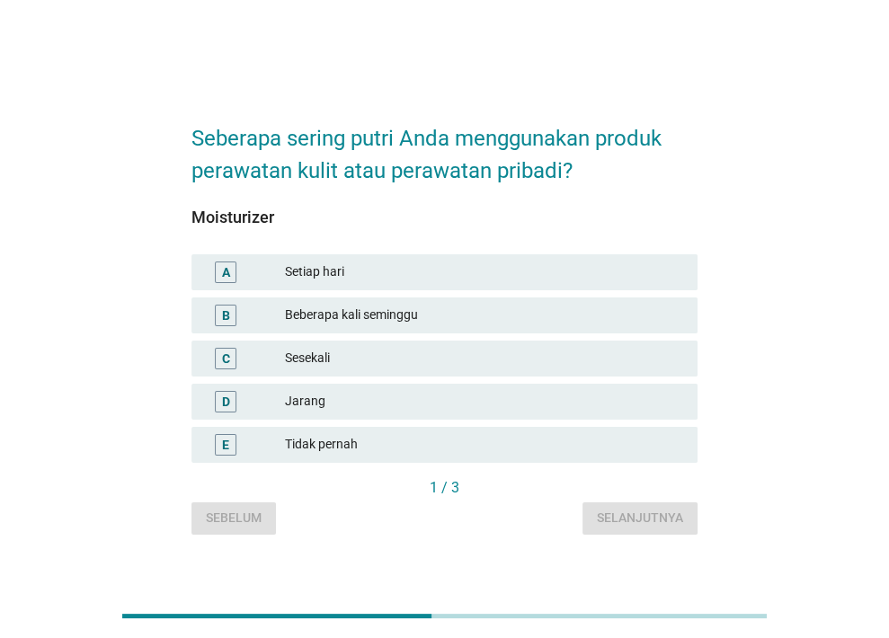
click at [511, 274] on div "Setiap hari" at bounding box center [484, 273] width 398 height 22
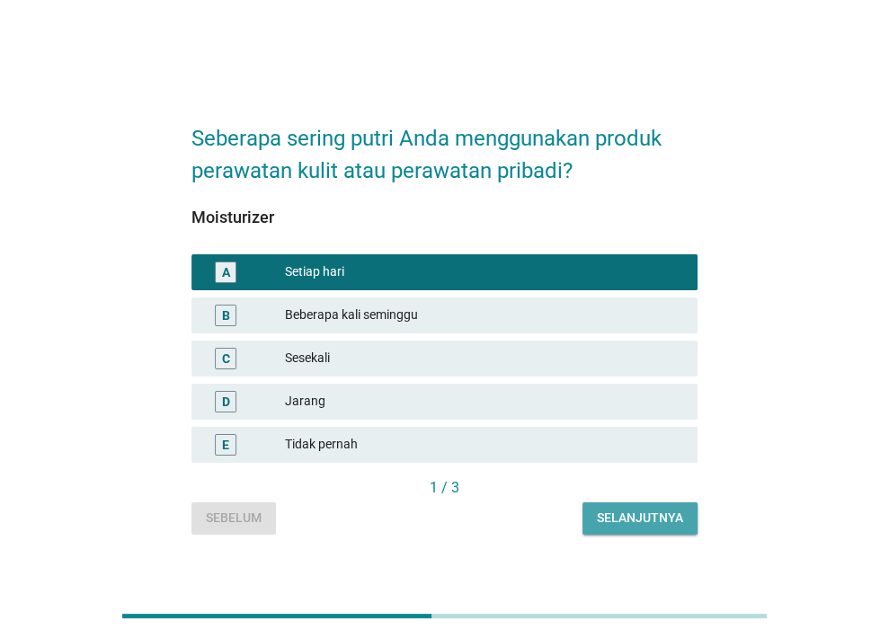
click at [631, 503] on button "Selanjutnya" at bounding box center [639, 518] width 115 height 32
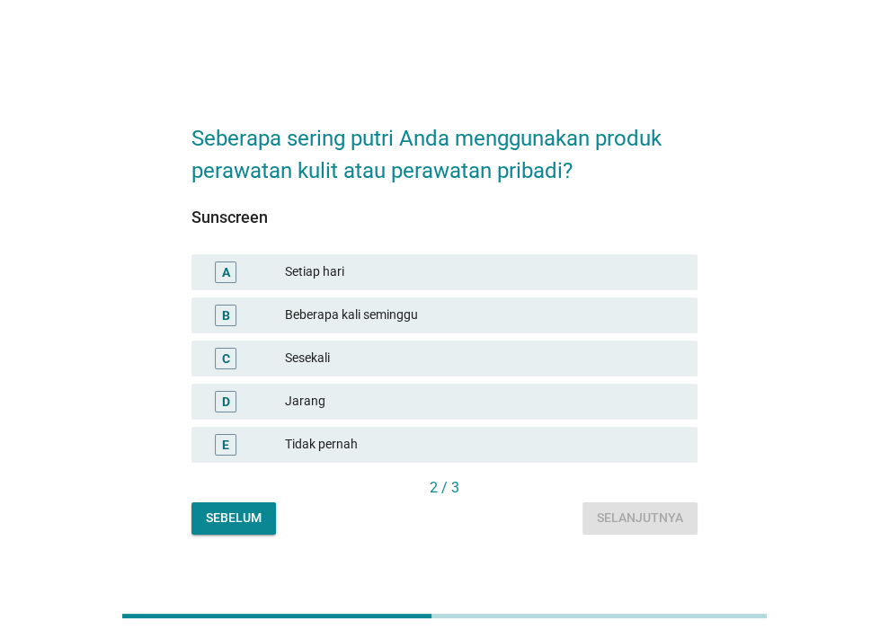
click at [521, 312] on div "Beberapa kali seminggu" at bounding box center [484, 316] width 398 height 22
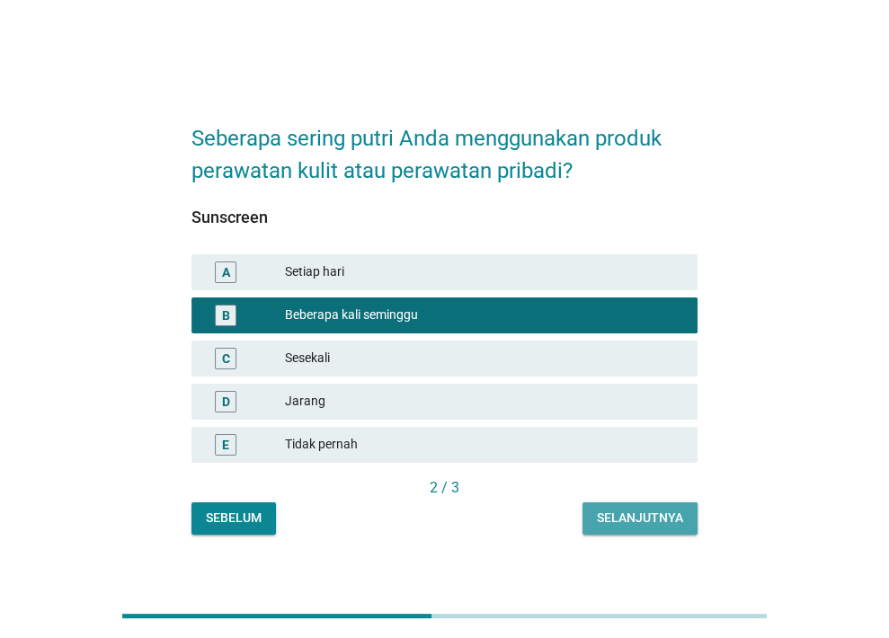
click at [654, 526] on div "Selanjutnya" at bounding box center [640, 518] width 86 height 19
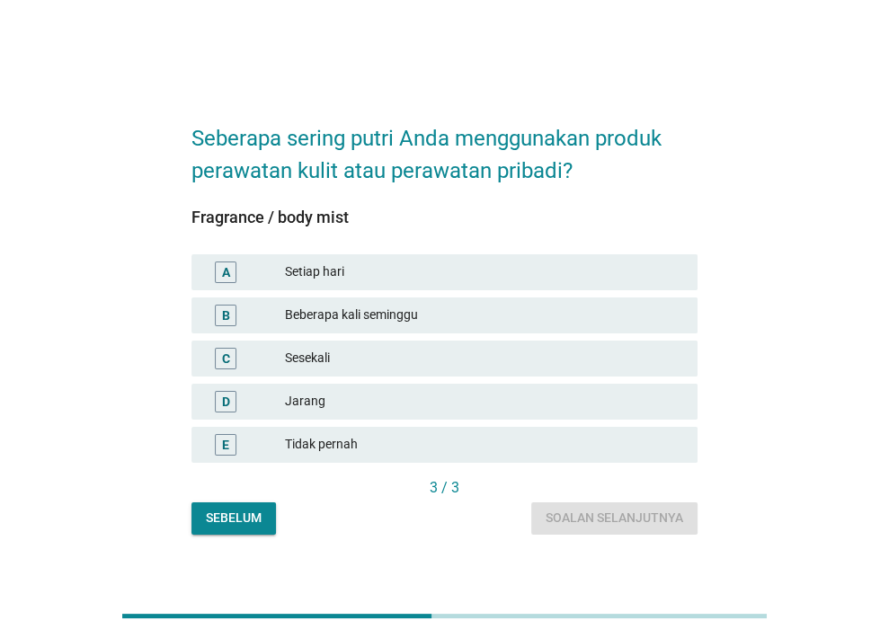
click at [522, 263] on div "Setiap hari" at bounding box center [484, 273] width 398 height 22
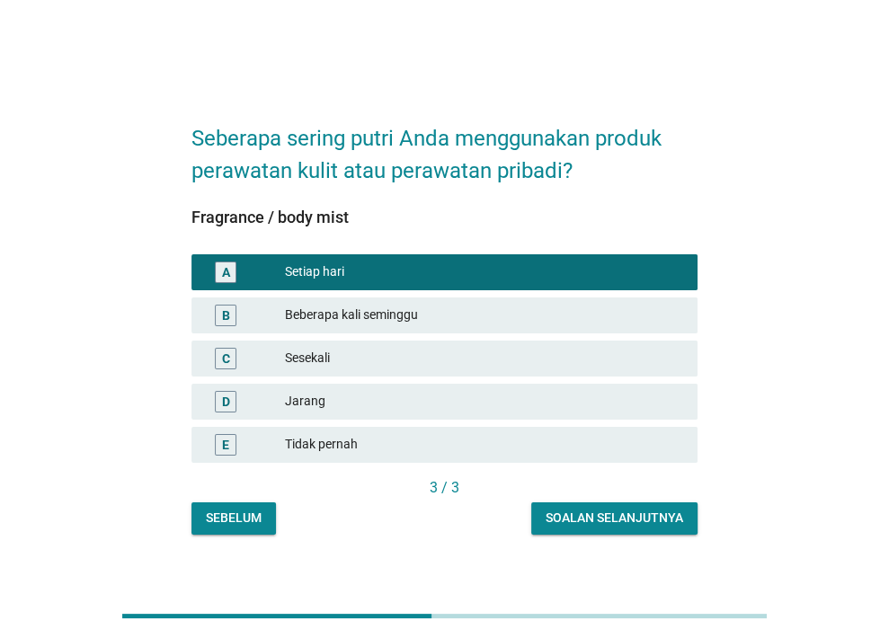
click at [597, 513] on div "Soalan selanjutnya" at bounding box center [615, 518] width 138 height 19
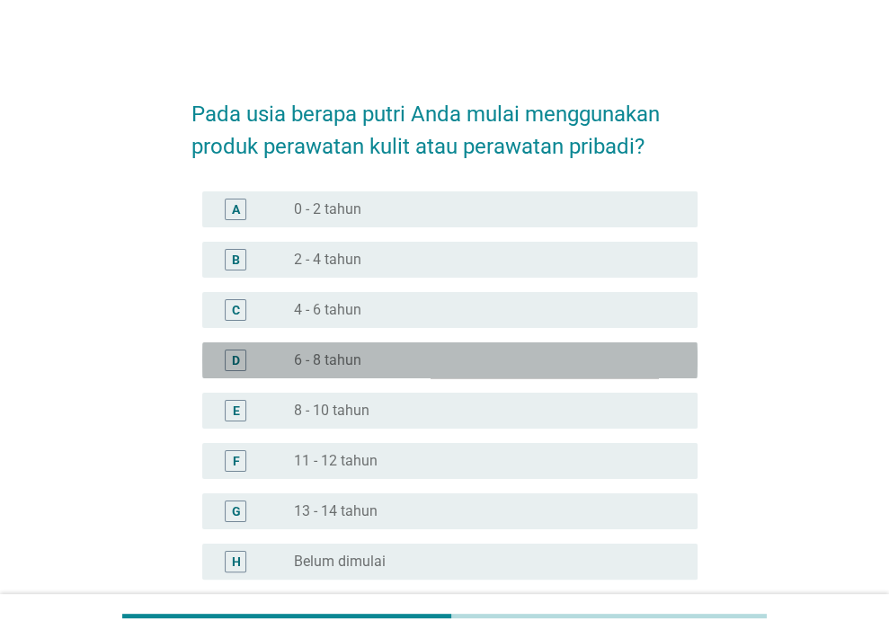
click at [495, 360] on div "radio_button_unchecked 6 - 8 tahun" at bounding box center [481, 360] width 375 height 18
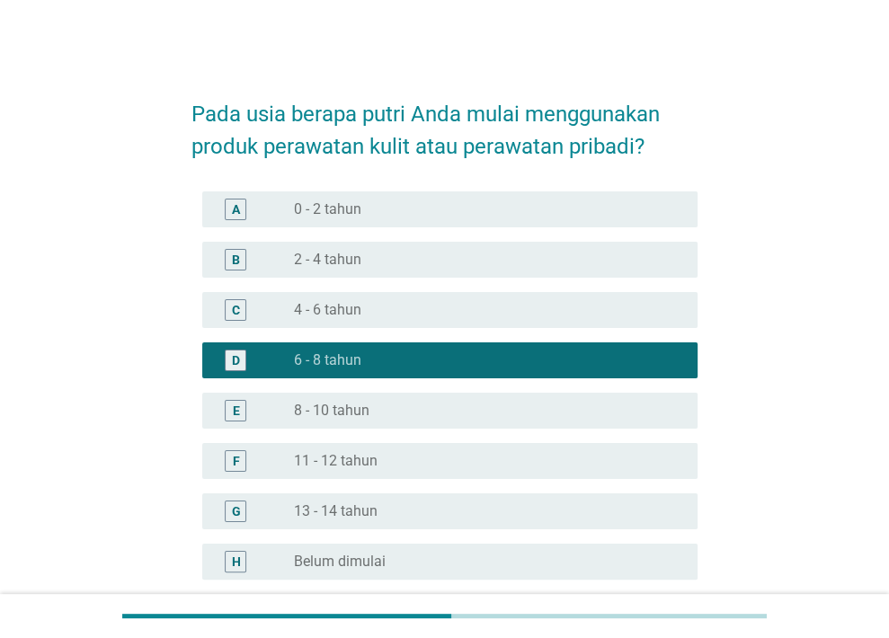
scroll to position [173, 0]
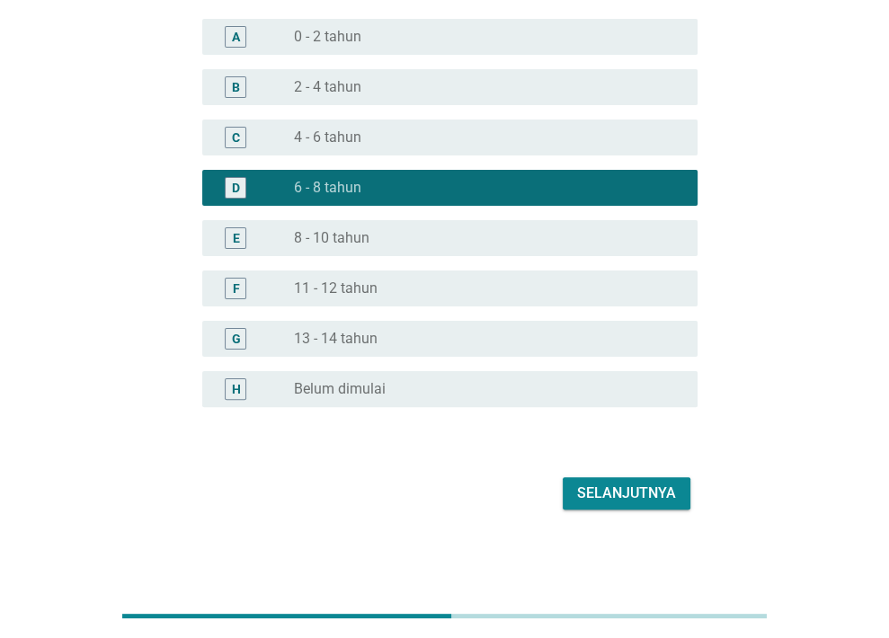
click at [623, 495] on div "Selanjutnya" at bounding box center [626, 494] width 99 height 22
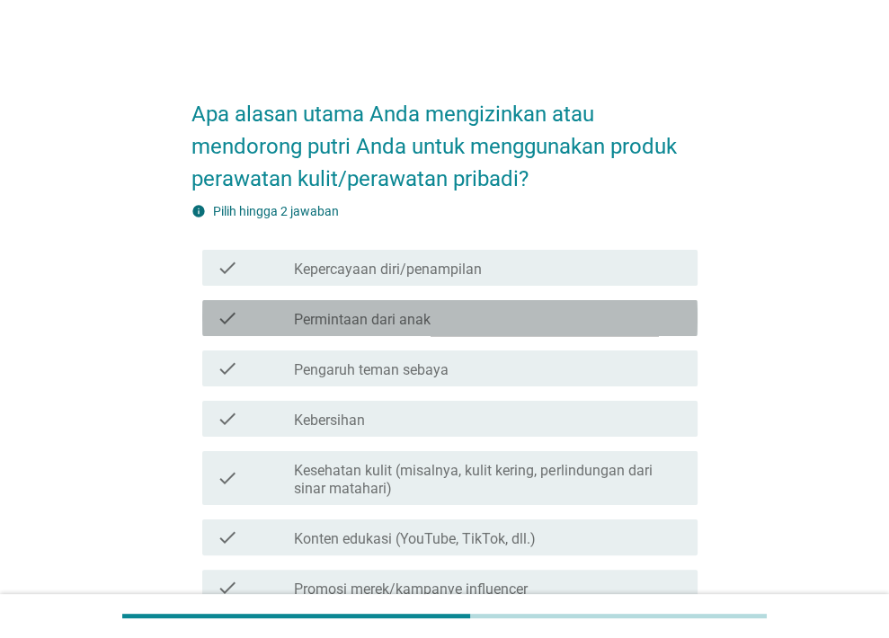
click at [582, 329] on div "check check_box_outline_blank Permintaan dari anak" at bounding box center [449, 318] width 495 height 36
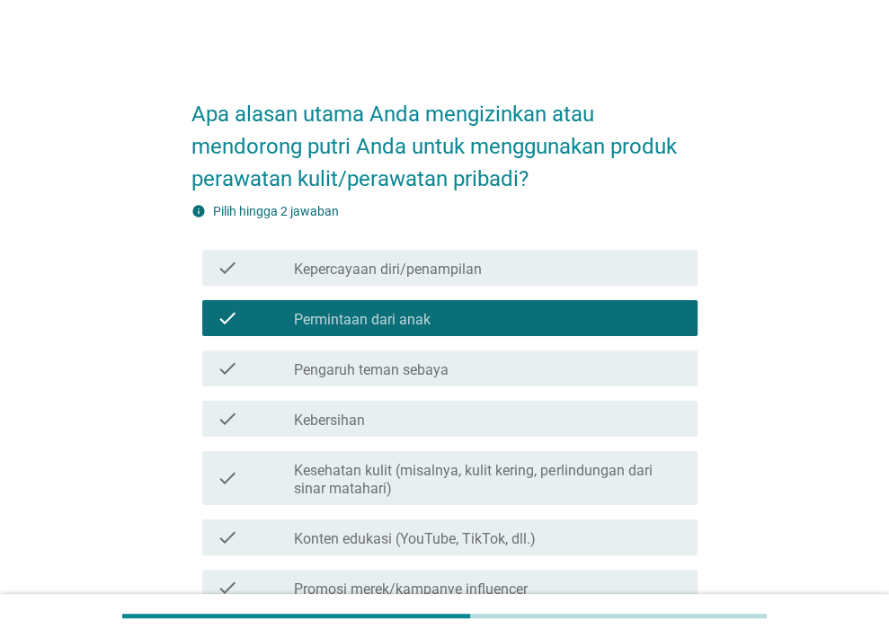
scroll to position [253, 0]
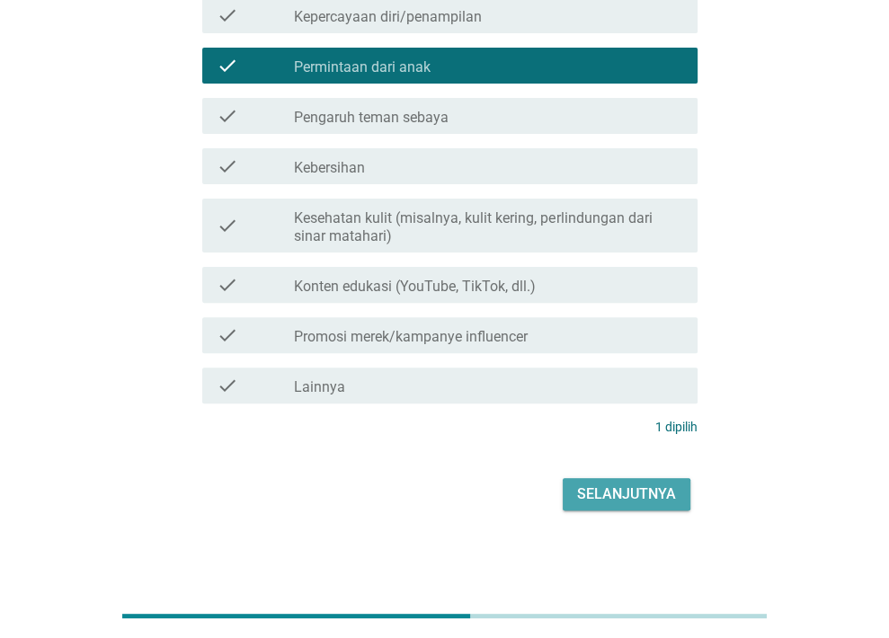
click at [617, 494] on div "Selanjutnya" at bounding box center [626, 495] width 99 height 22
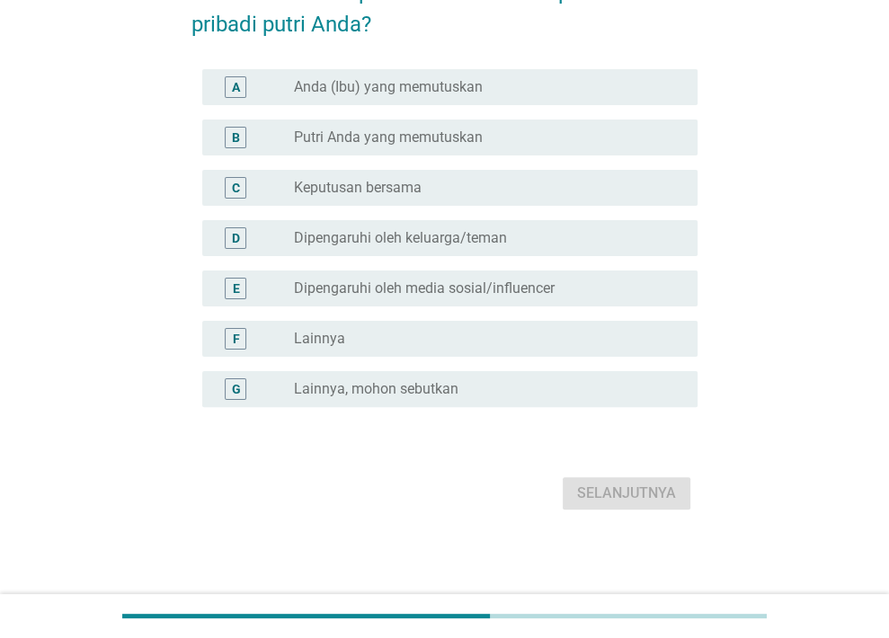
scroll to position [0, 0]
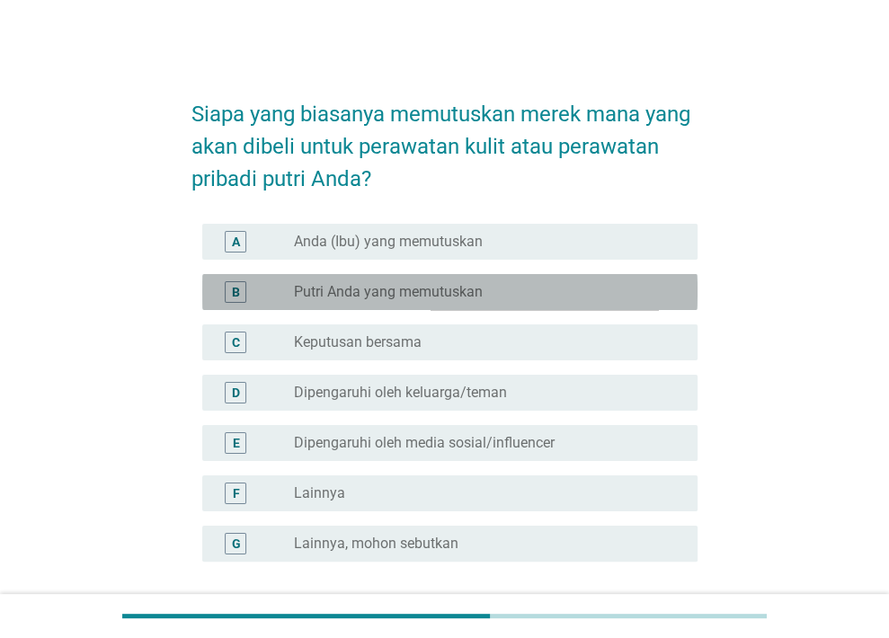
click at [439, 294] on label "Putri Anda yang memutuskan" at bounding box center [388, 292] width 189 height 18
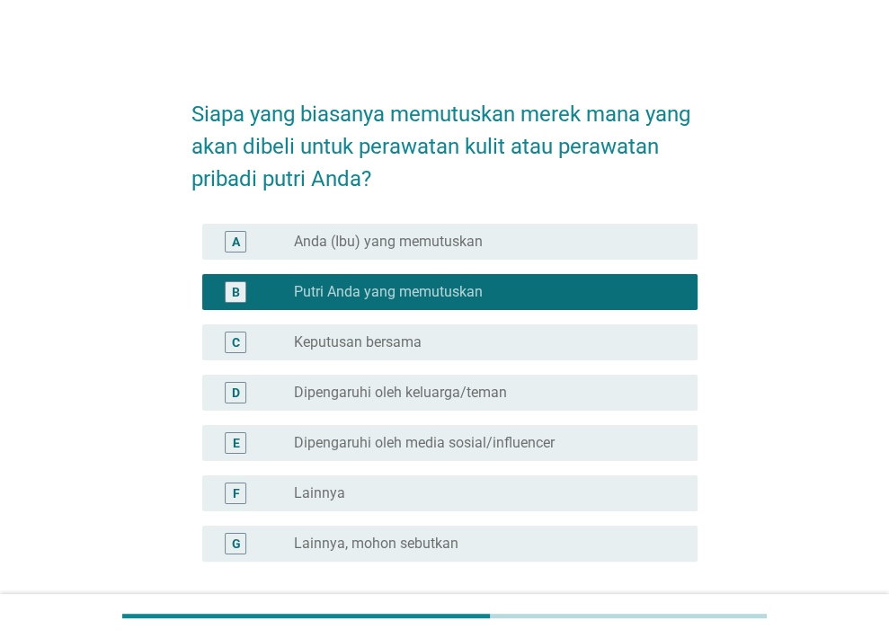
scroll to position [155, 0]
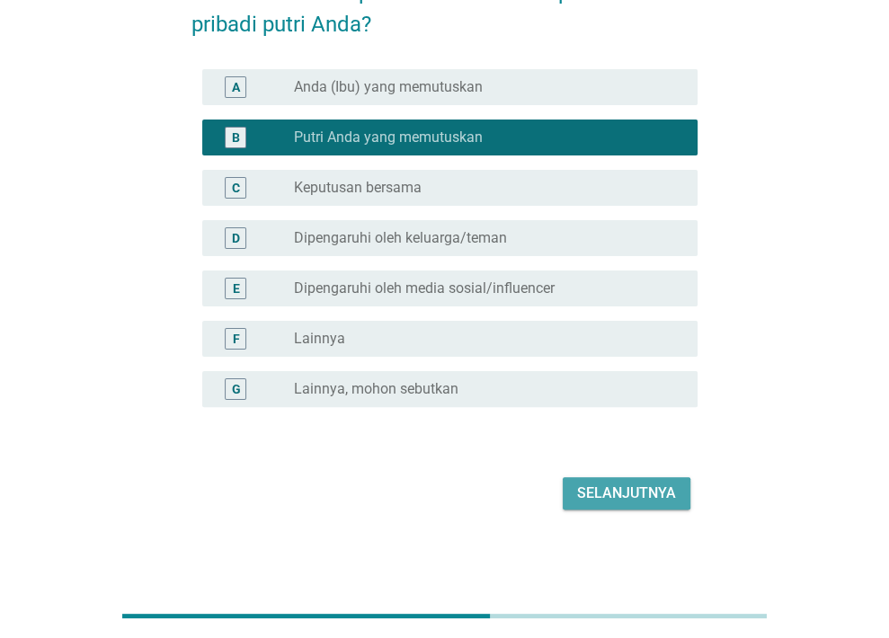
click at [636, 498] on div "Selanjutnya" at bounding box center [626, 494] width 99 height 22
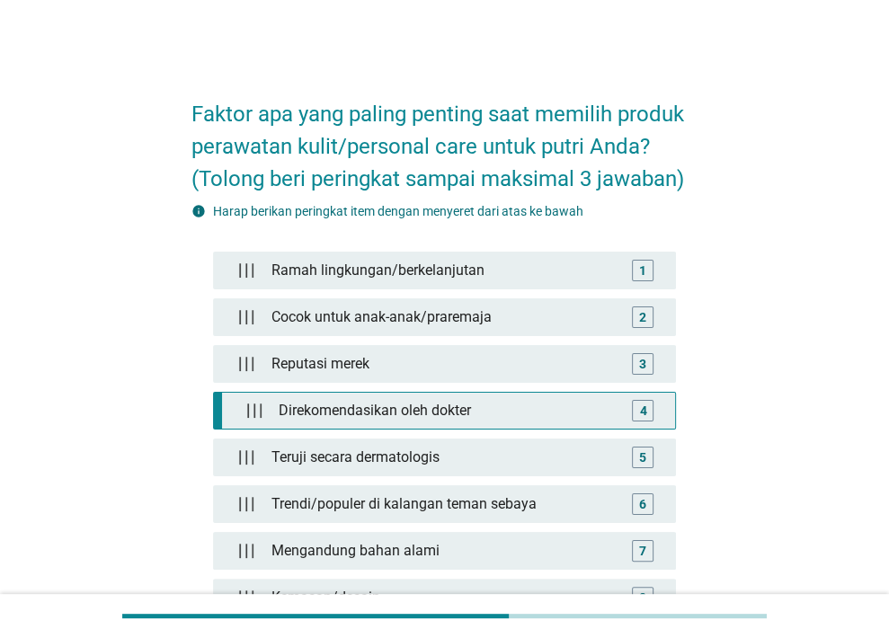
click at [325, 421] on div "Direkomendasikan oleh dokter" at bounding box center [448, 411] width 354 height 36
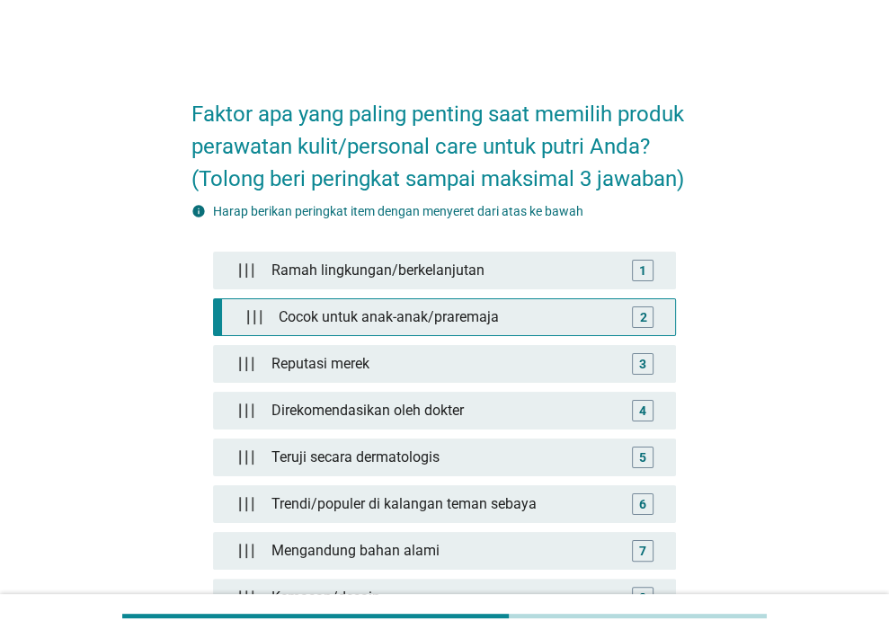
click at [374, 312] on div "Cocok untuk anak-anak/praremaja" at bounding box center [448, 317] width 354 height 36
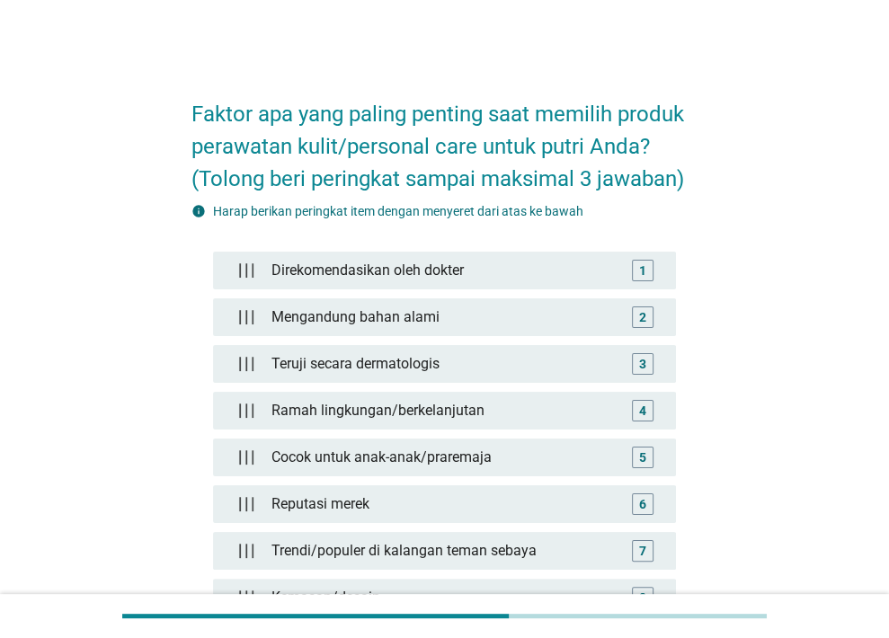
scroll to position [309, 0]
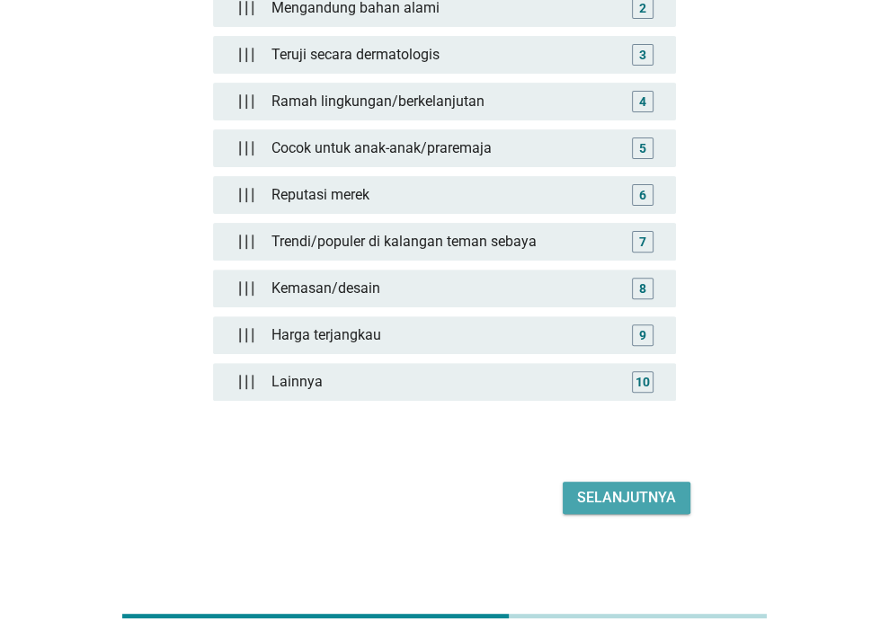
click at [604, 487] on div "Selanjutnya" at bounding box center [626, 498] width 99 height 22
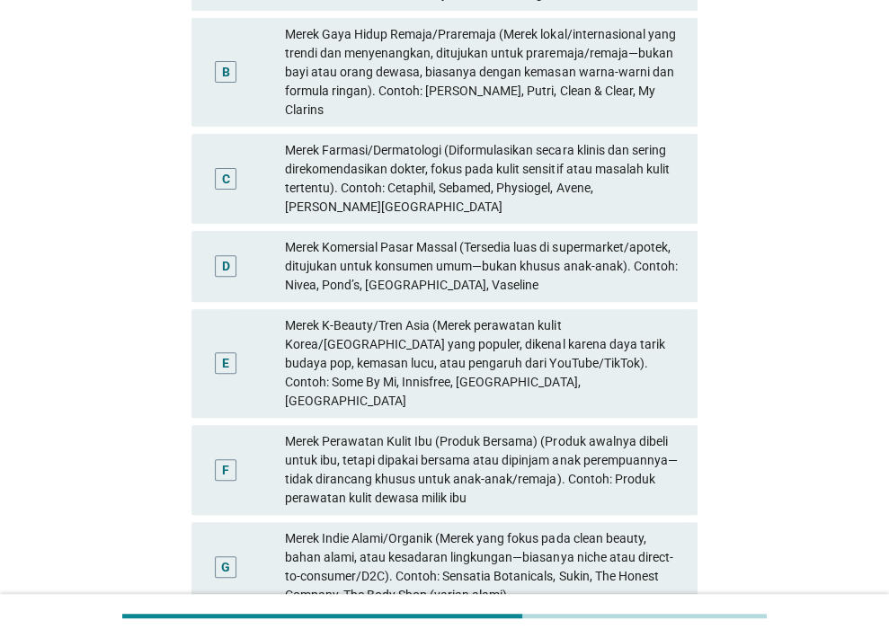
scroll to position [0, 0]
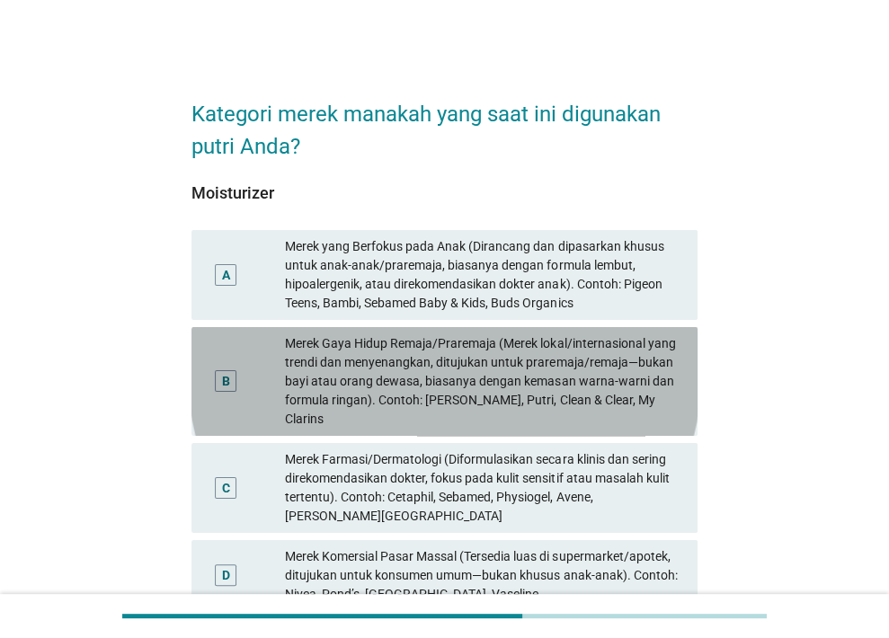
click at [452, 377] on div "Merek Gaya Hidup Remaja/Praremaja (Merek lokal/internasional yang trendi dan me…" at bounding box center [484, 381] width 398 height 94
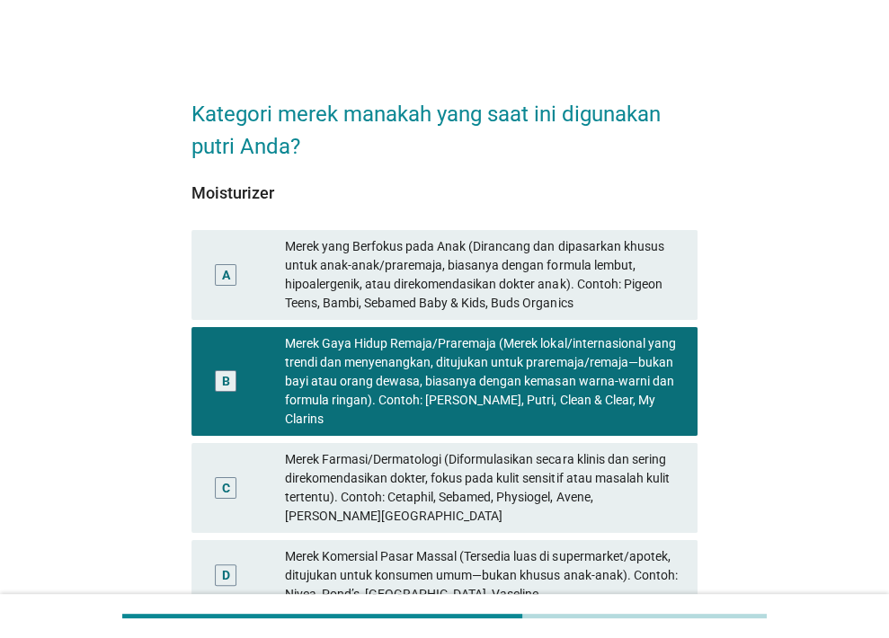
scroll to position [440, 0]
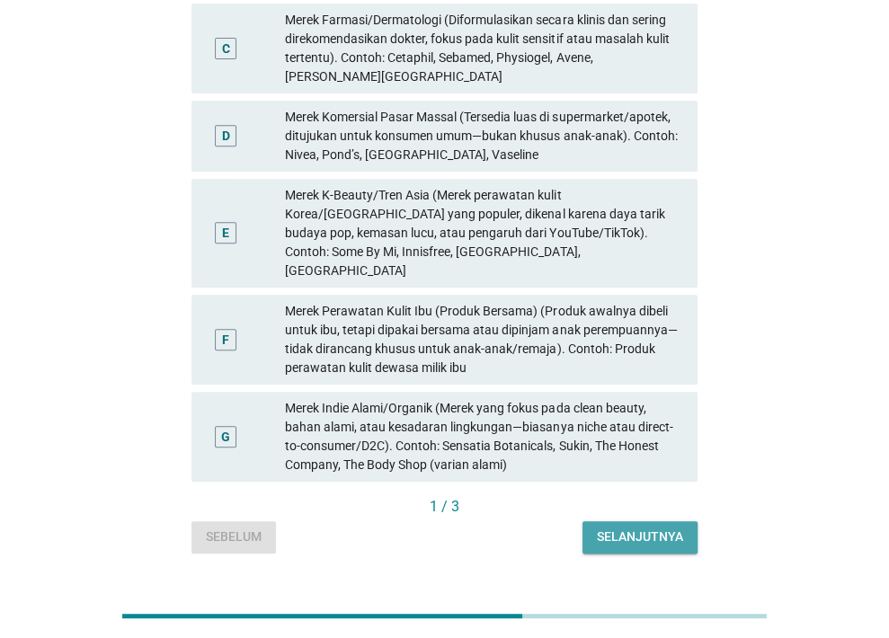
click at [604, 528] on div "Selanjutnya" at bounding box center [640, 537] width 86 height 19
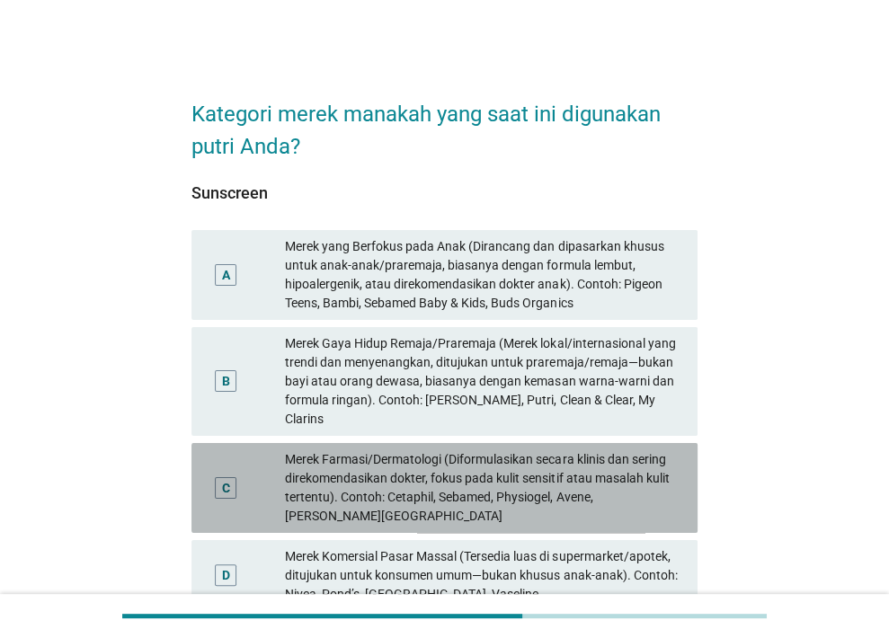
click at [503, 464] on div "Merek Farmasi/Dermatologi (Diformulasikan secara klinis dan sering direkomendas…" at bounding box center [484, 488] width 398 height 76
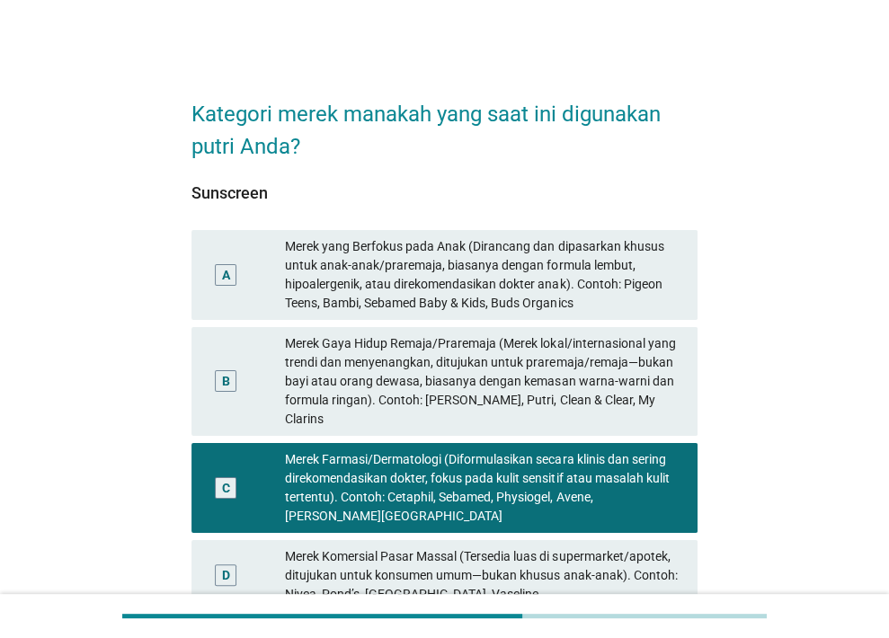
scroll to position [440, 0]
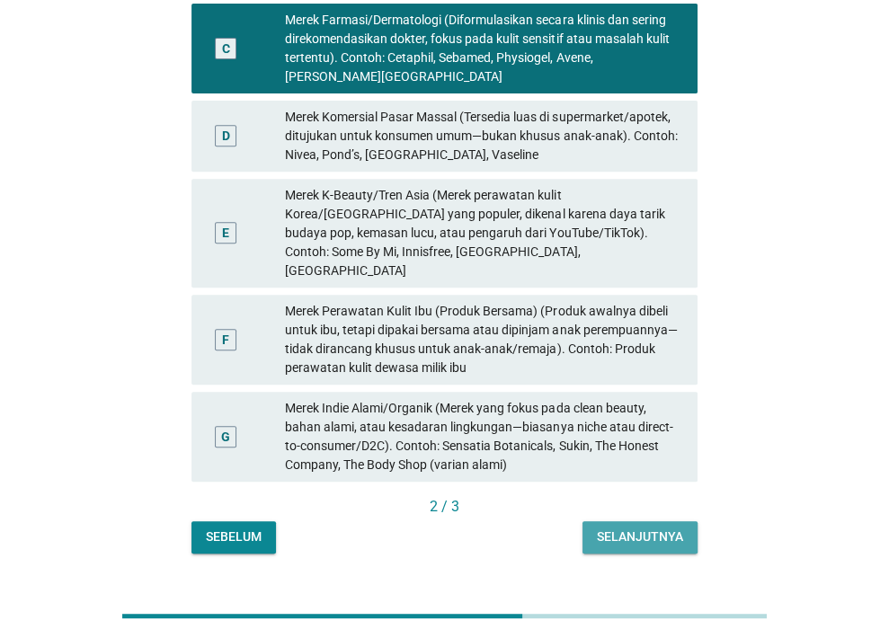
click at [628, 528] on div "Selanjutnya" at bounding box center [640, 537] width 86 height 19
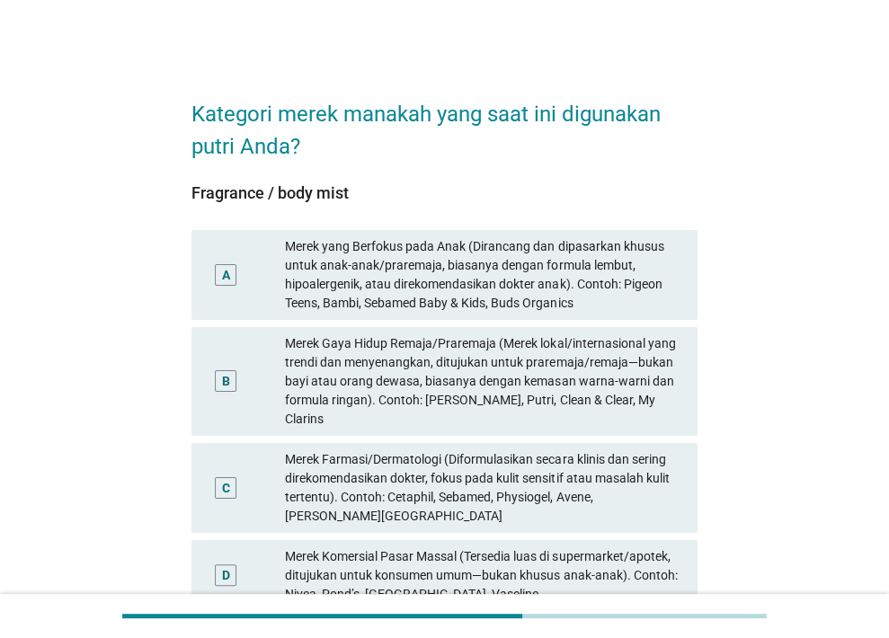
click at [485, 450] on div "Merek Farmasi/Dermatologi (Diformulasikan secara klinis dan sering direkomendas…" at bounding box center [484, 488] width 398 height 76
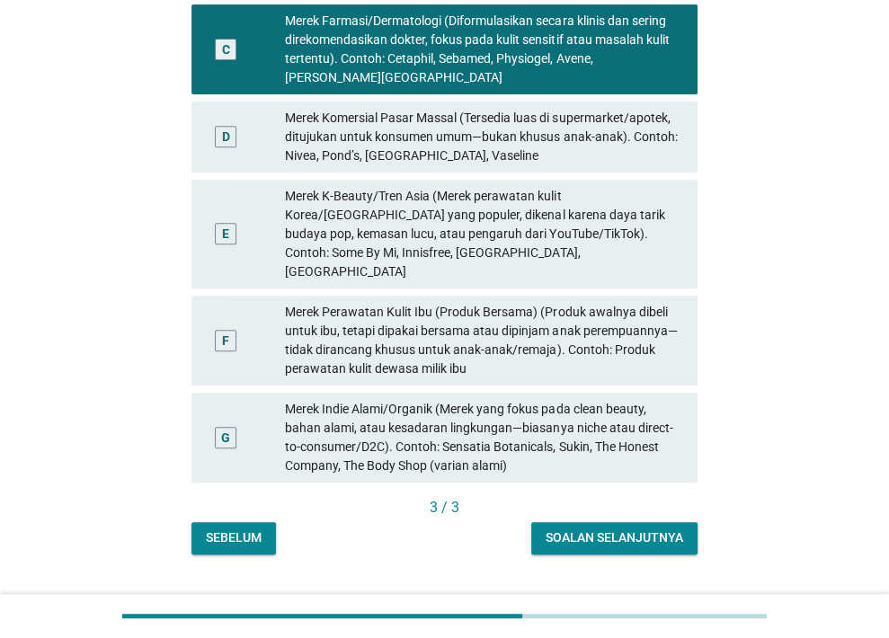
scroll to position [440, 0]
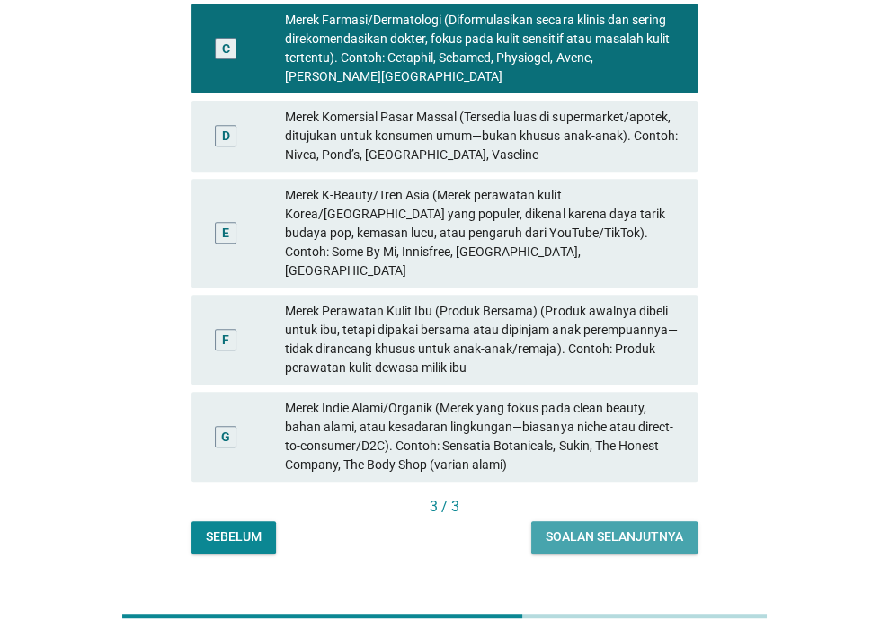
click at [581, 528] on div "Soalan selanjutnya" at bounding box center [615, 537] width 138 height 19
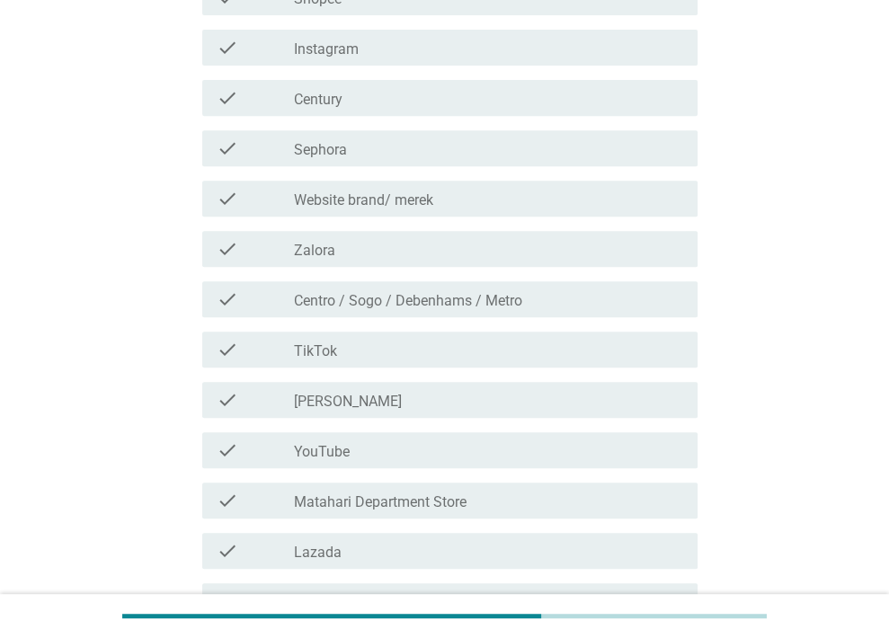
scroll to position [0, 0]
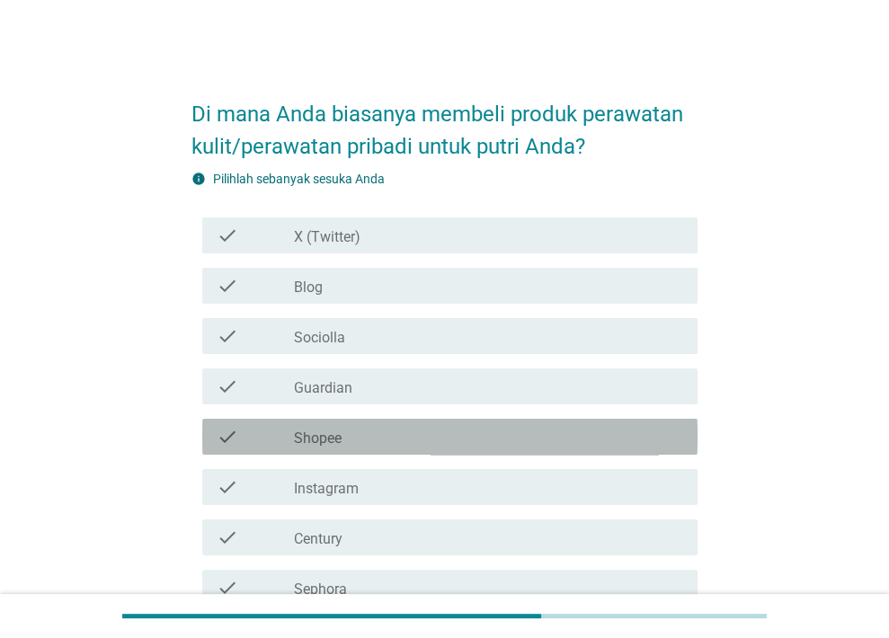
click at [462, 438] on div "check_box_outline_blank Shopee" at bounding box center [488, 437] width 389 height 22
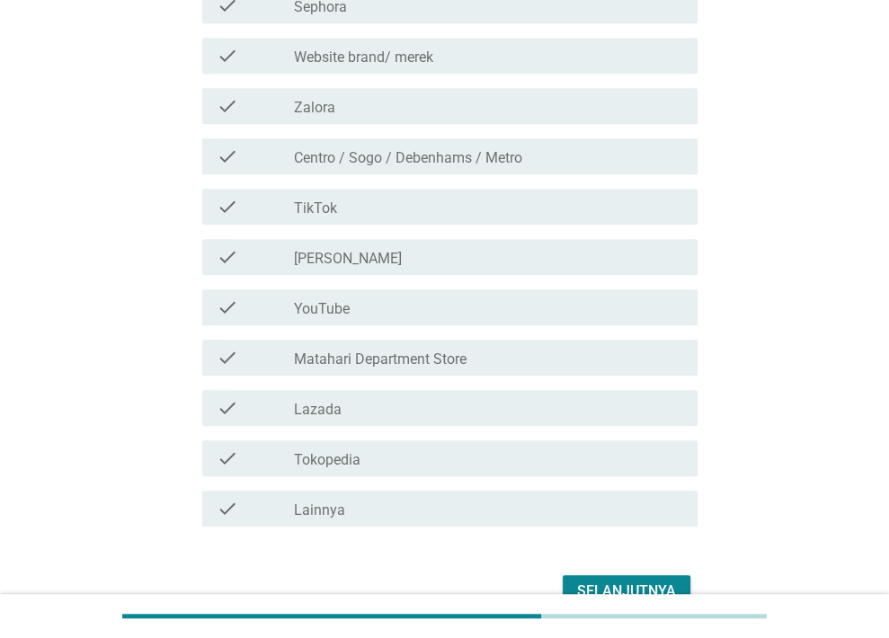
scroll to position [680, 0]
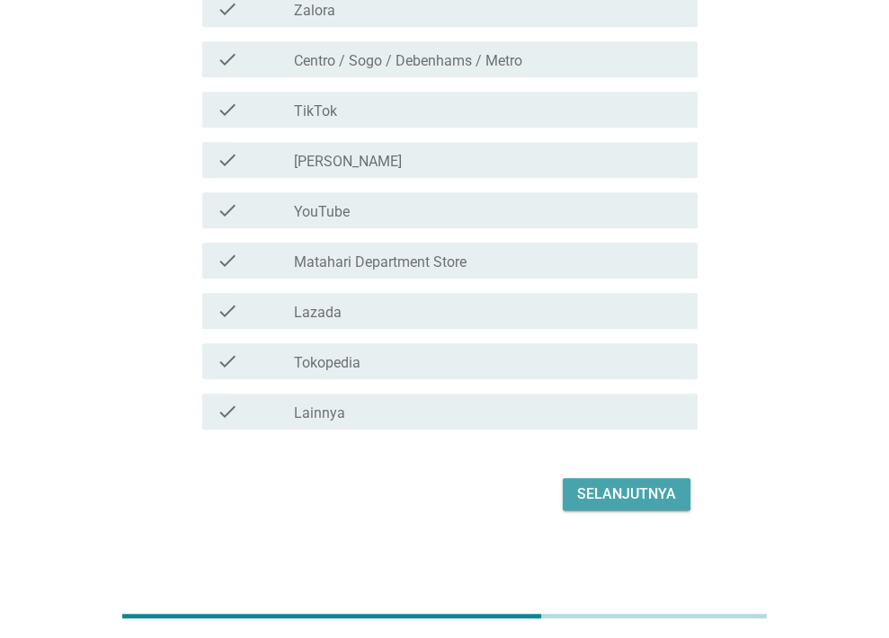
click at [648, 501] on div "Selanjutnya" at bounding box center [626, 495] width 99 height 22
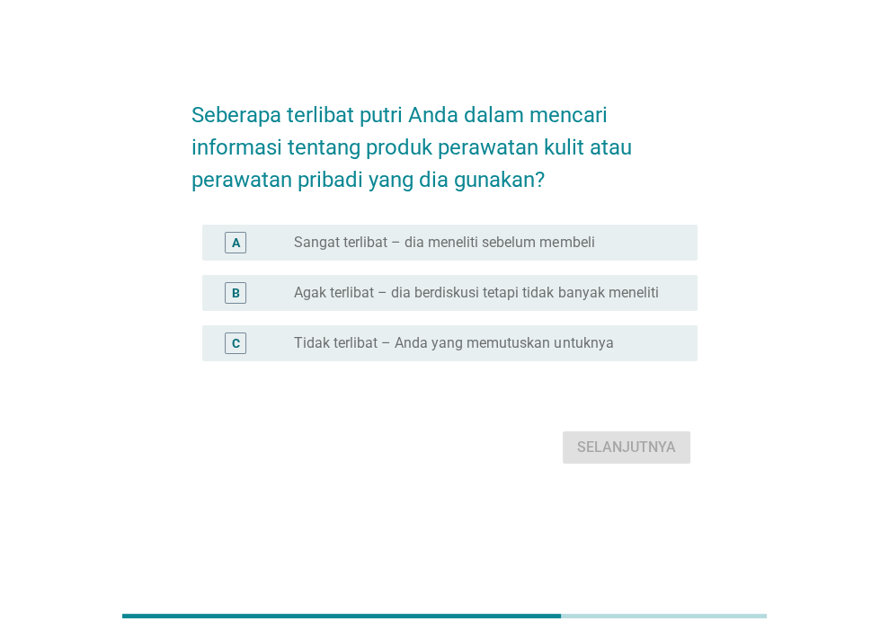
scroll to position [0, 0]
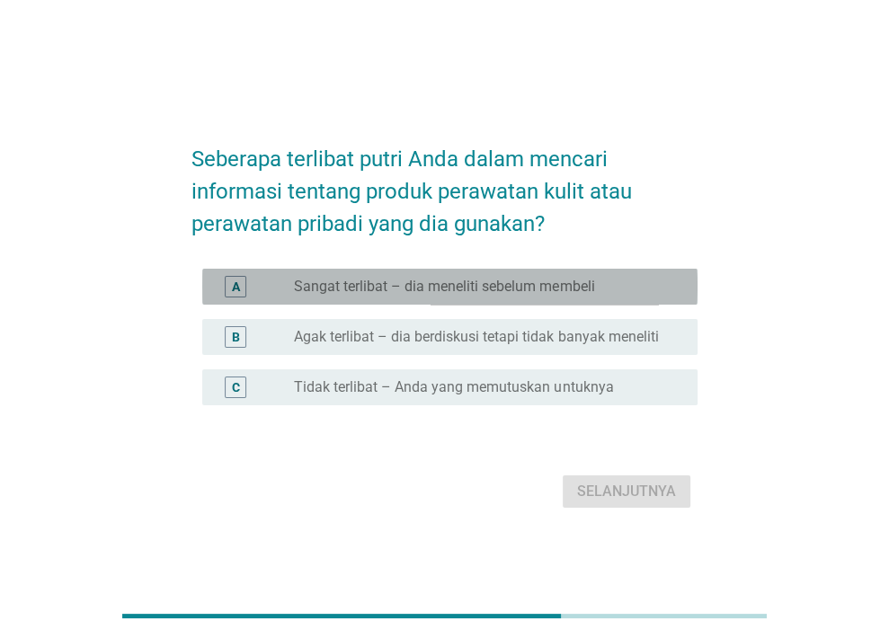
click at [572, 284] on label "Sangat terlibat – dia meneliti sebelum membeli" at bounding box center [444, 287] width 300 height 18
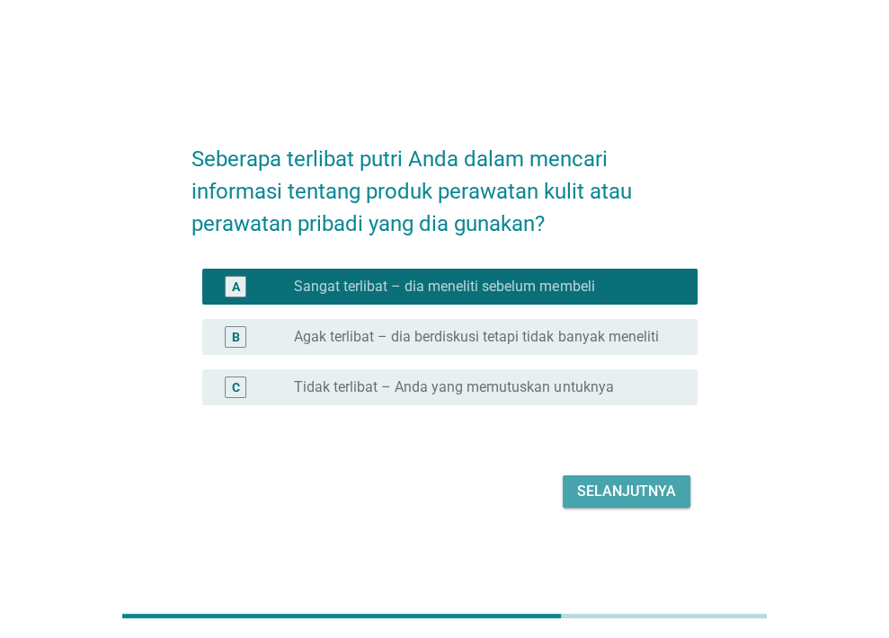
click at [603, 485] on div "Selanjutnya" at bounding box center [626, 492] width 99 height 22
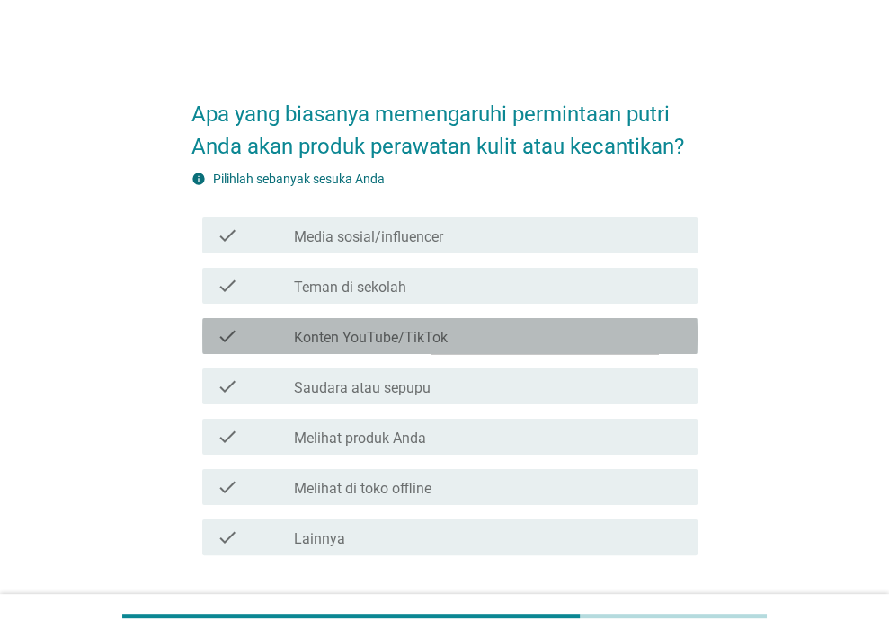
click at [561, 336] on div "check_box_outline_blank Konten YouTube/TikTok" at bounding box center [488, 336] width 389 height 22
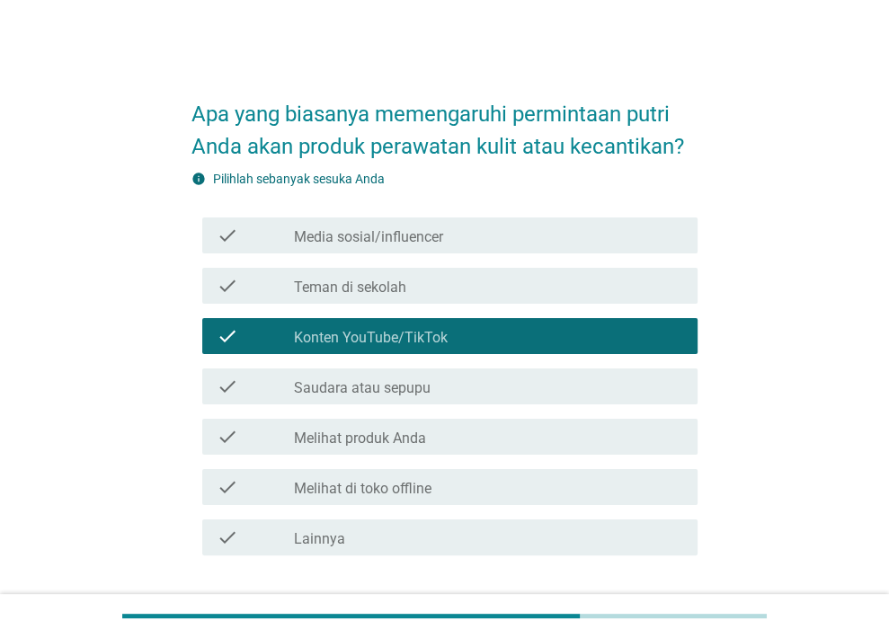
scroll to position [126, 0]
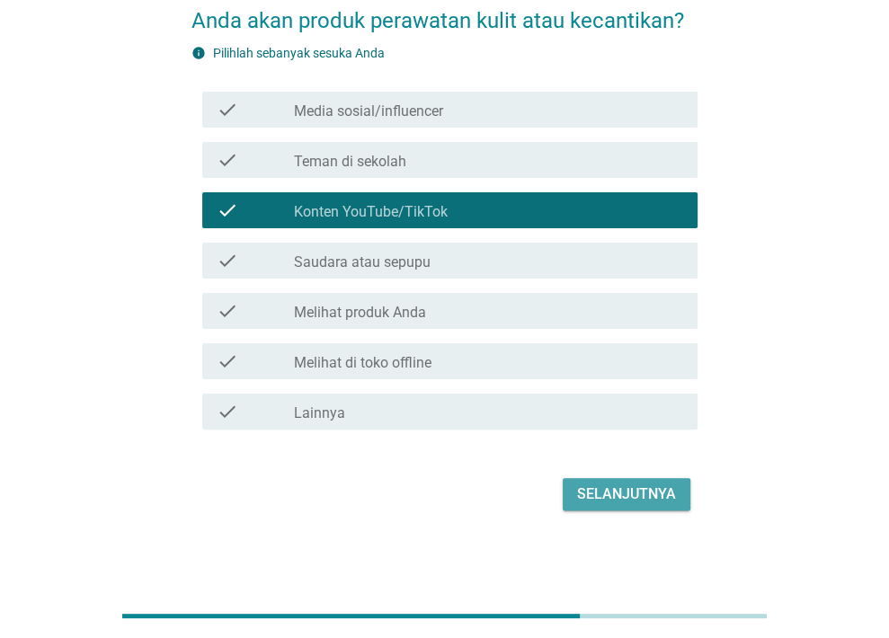
click at [611, 488] on div "Selanjutnya" at bounding box center [626, 495] width 99 height 22
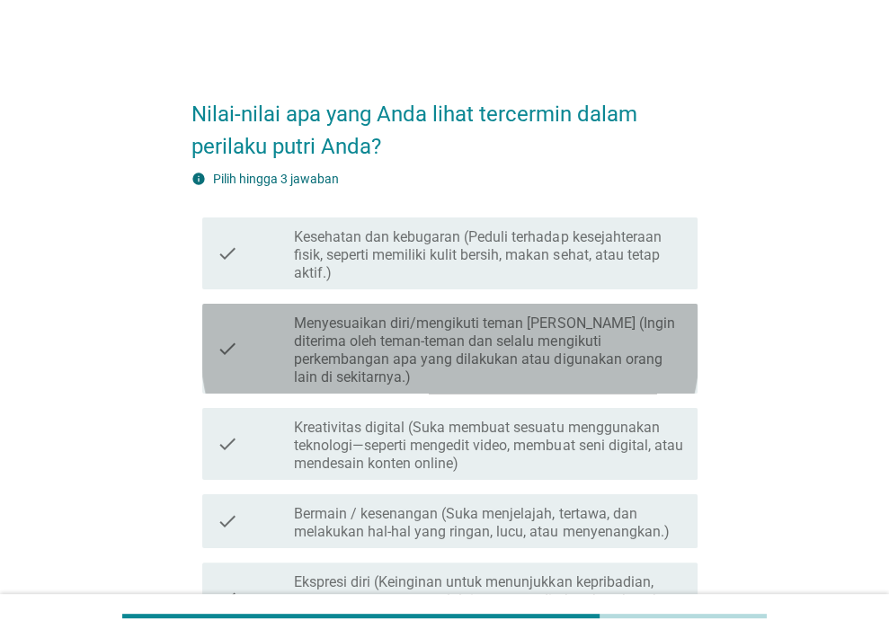
click at [553, 342] on label "Menyesuaikan diri/mengikuti teman [PERSON_NAME] (Ingin diterima oleh teman-tema…" at bounding box center [488, 351] width 389 height 72
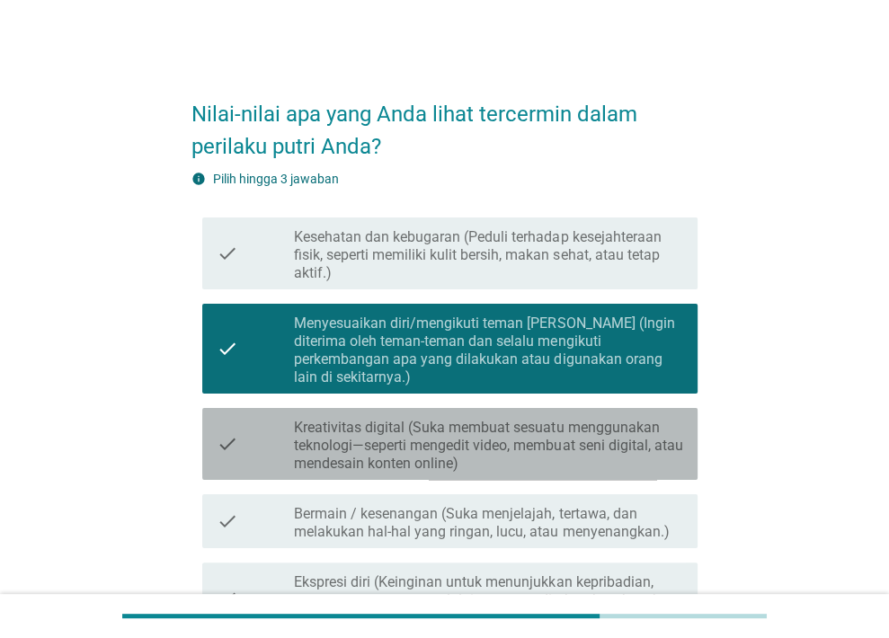
click at [545, 446] on label "Kreativitas digital (Suka membuat sesuatu menggunakan teknologi—seperti mengedi…" at bounding box center [488, 446] width 389 height 54
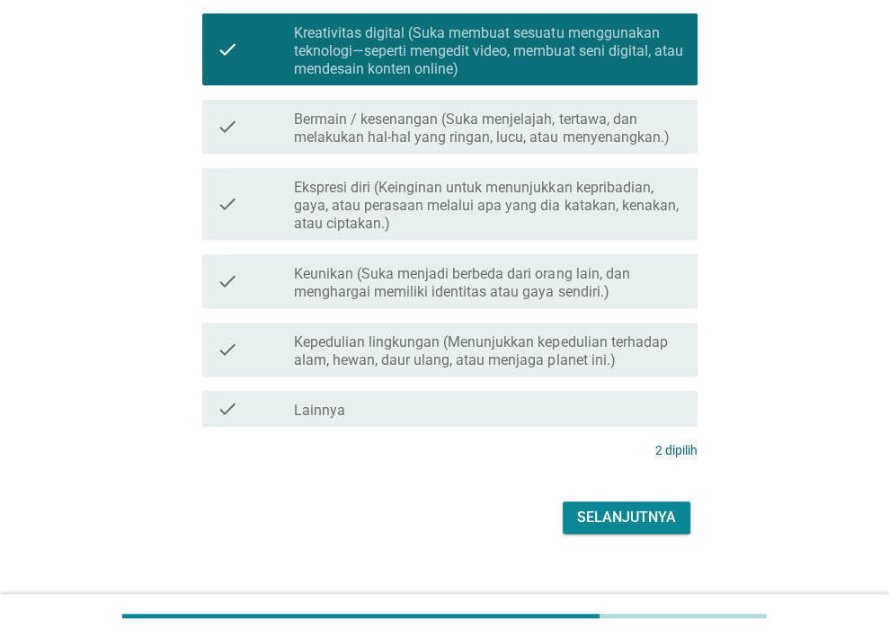
scroll to position [400, 0]
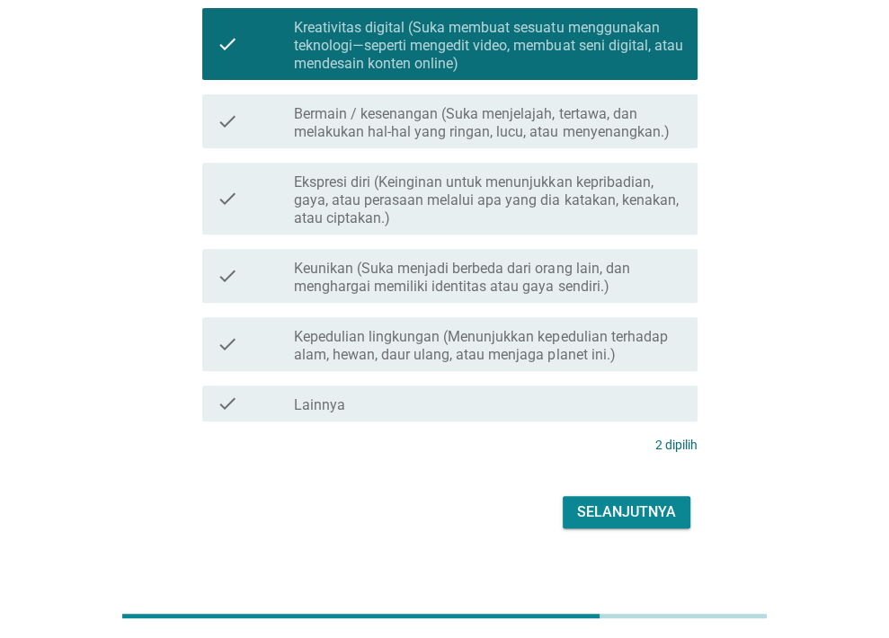
click at [589, 502] on div "Selanjutnya" at bounding box center [626, 513] width 99 height 22
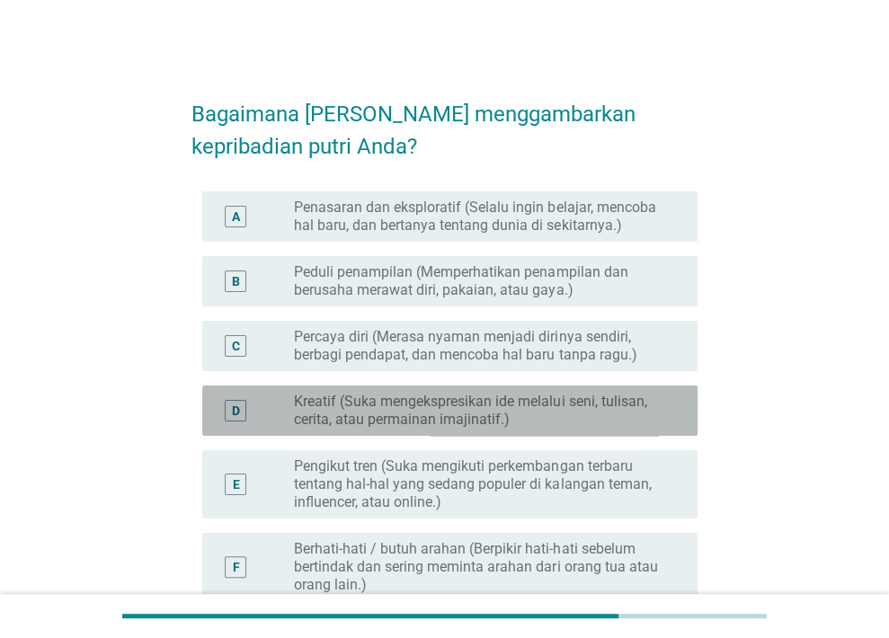
click at [539, 406] on label "Kreatif (Suka mengekspresikan ide melalui seni, tulisan, cerita, atau permainan…" at bounding box center [481, 411] width 375 height 36
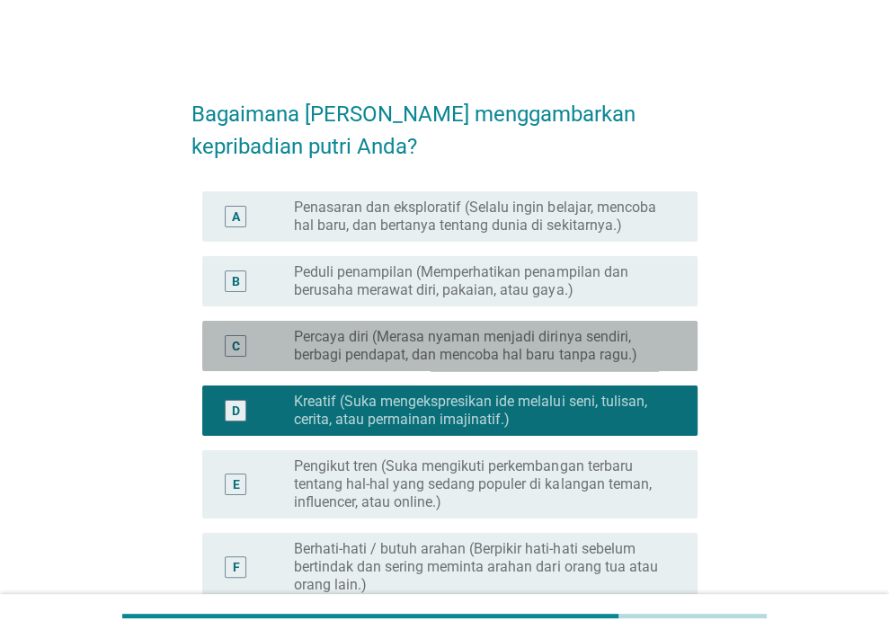
click at [563, 355] on label "Percaya diri (Merasa nyaman menjadi dirinya sendiri, berbagi pendapat, dan menc…" at bounding box center [481, 346] width 375 height 36
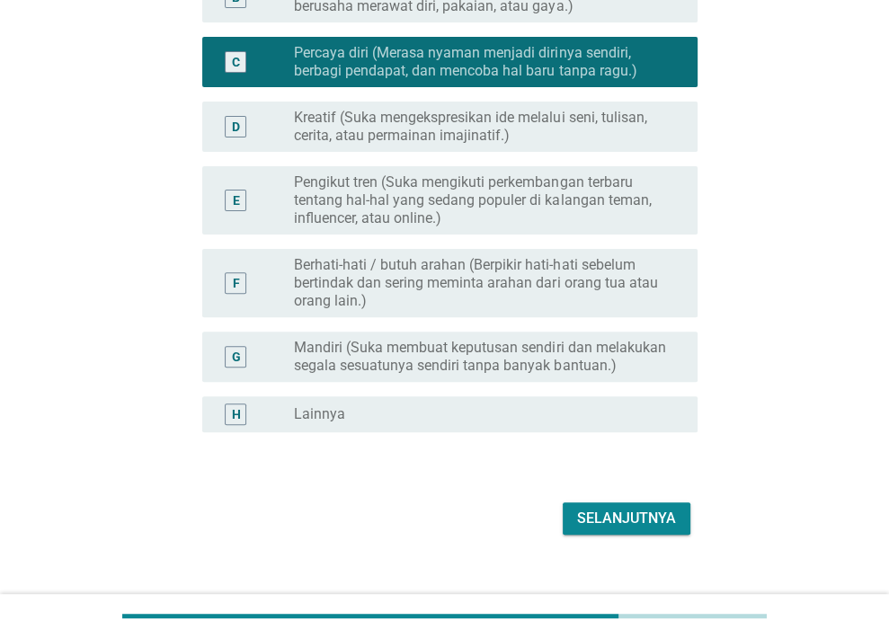
scroll to position [296, 0]
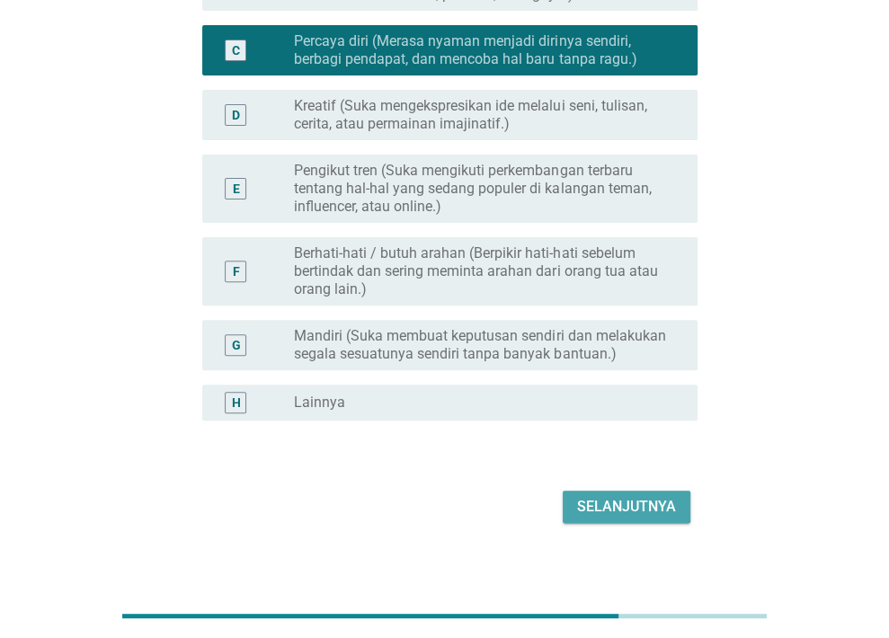
click at [639, 492] on button "Selanjutnya" at bounding box center [627, 507] width 128 height 32
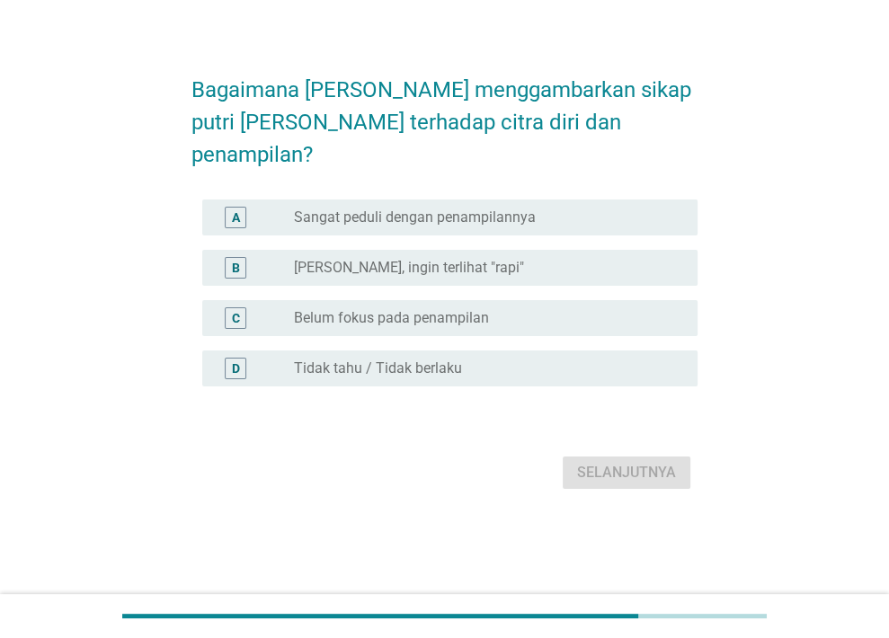
scroll to position [0, 0]
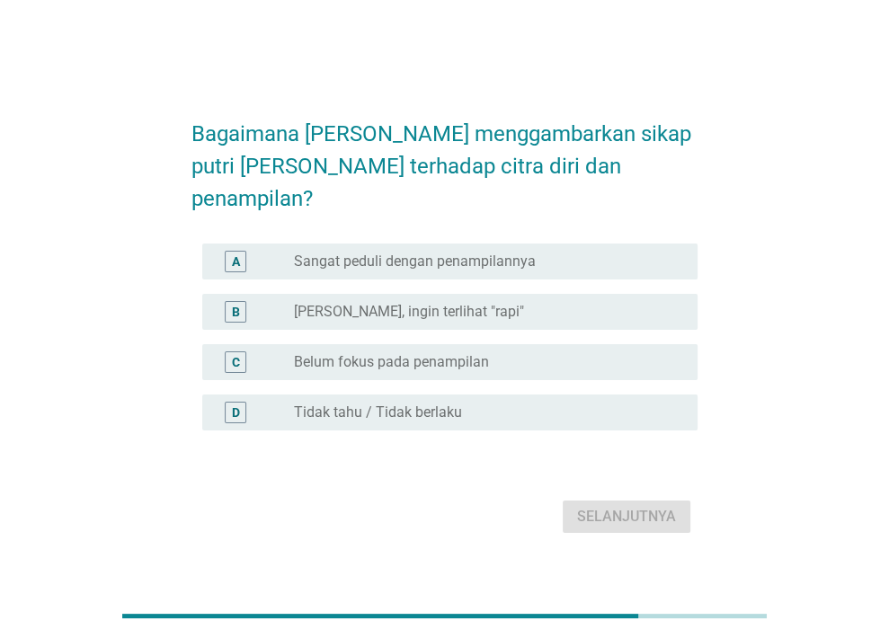
click at [478, 294] on div "B radio_button_unchecked Agak sadar, ingin terlihat "rapi"" at bounding box center [449, 312] width 495 height 36
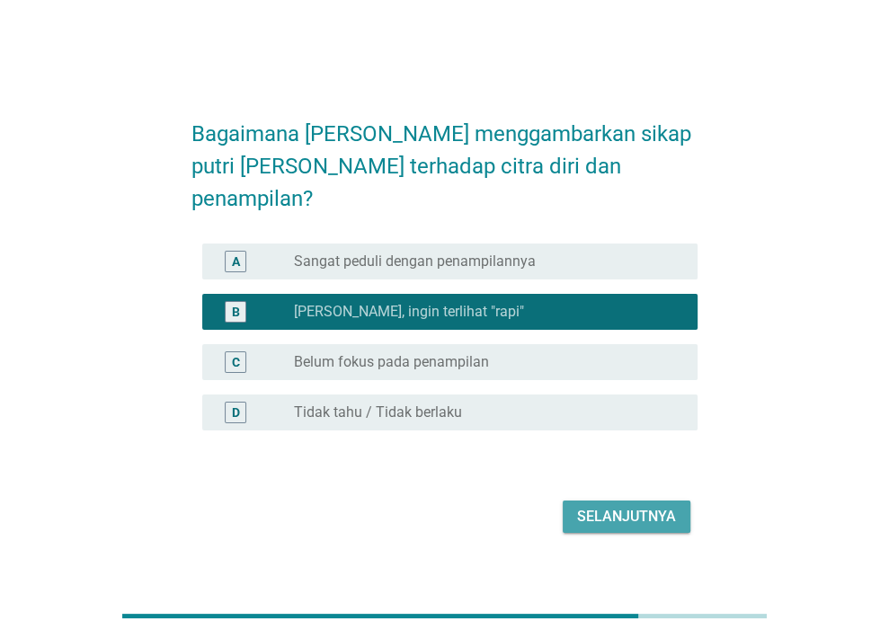
click at [625, 506] on div "Selanjutnya" at bounding box center [626, 517] width 99 height 22
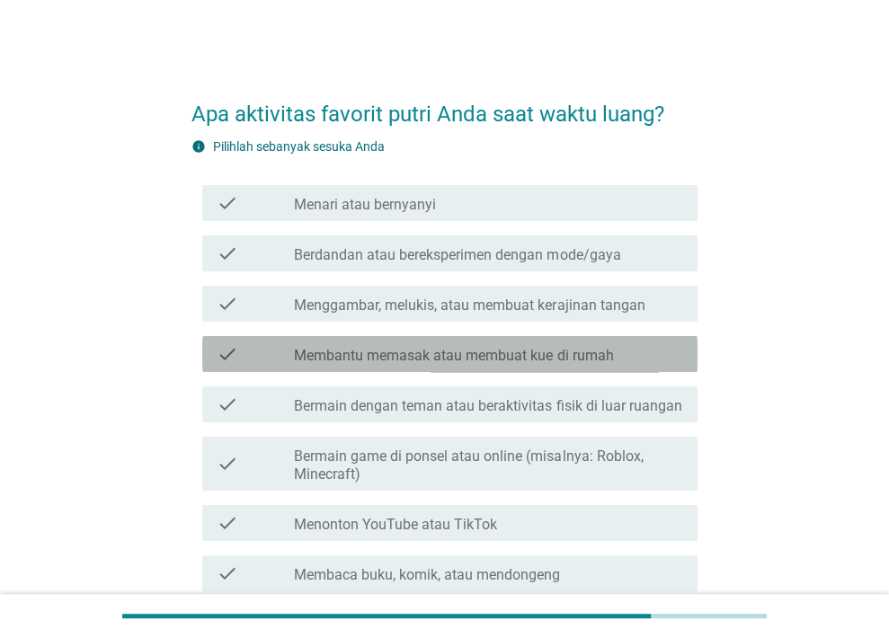
click at [525, 352] on label "Membantu memasak atau membuat kue di rumah" at bounding box center [453, 356] width 319 height 18
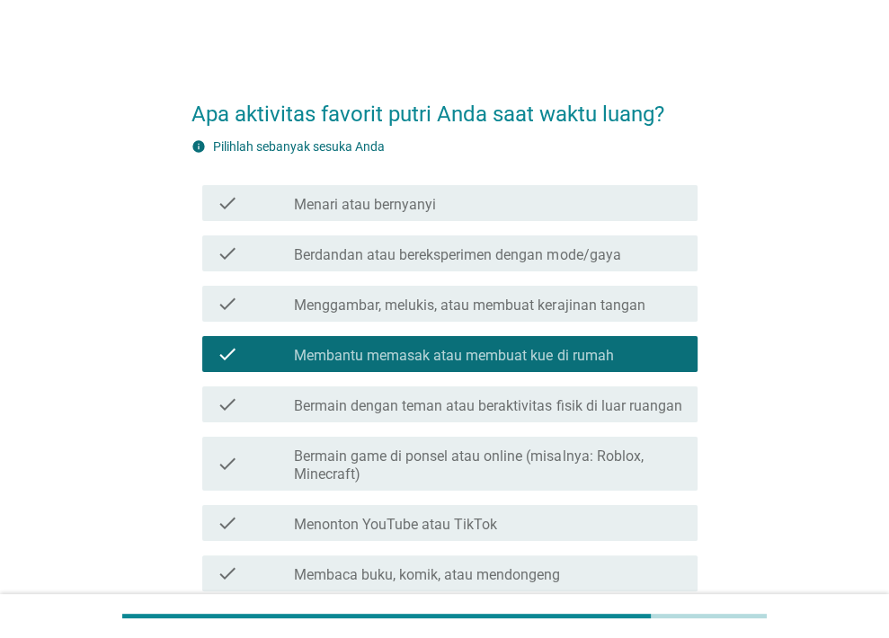
scroll to position [381, 0]
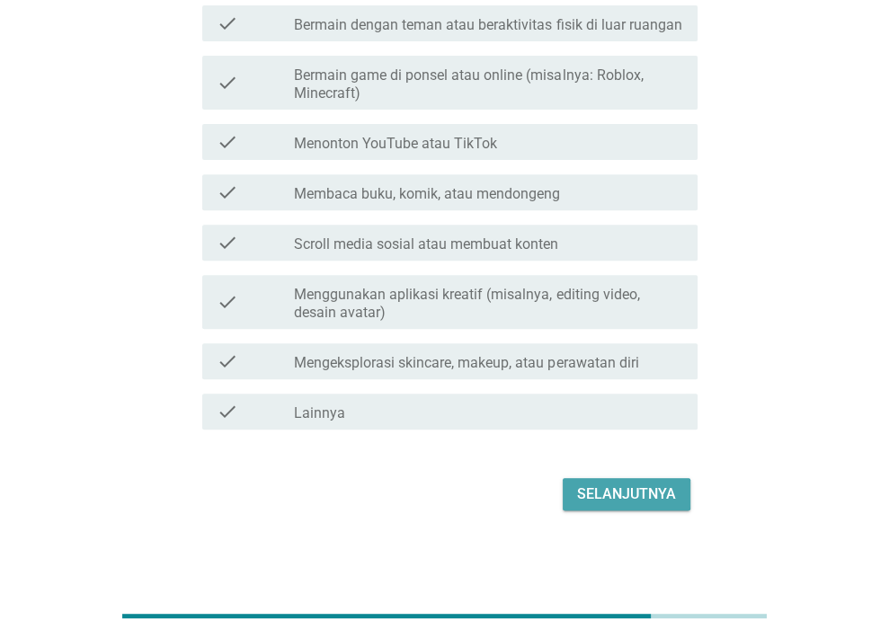
click at [634, 492] on div "Selanjutnya" at bounding box center [626, 495] width 99 height 22
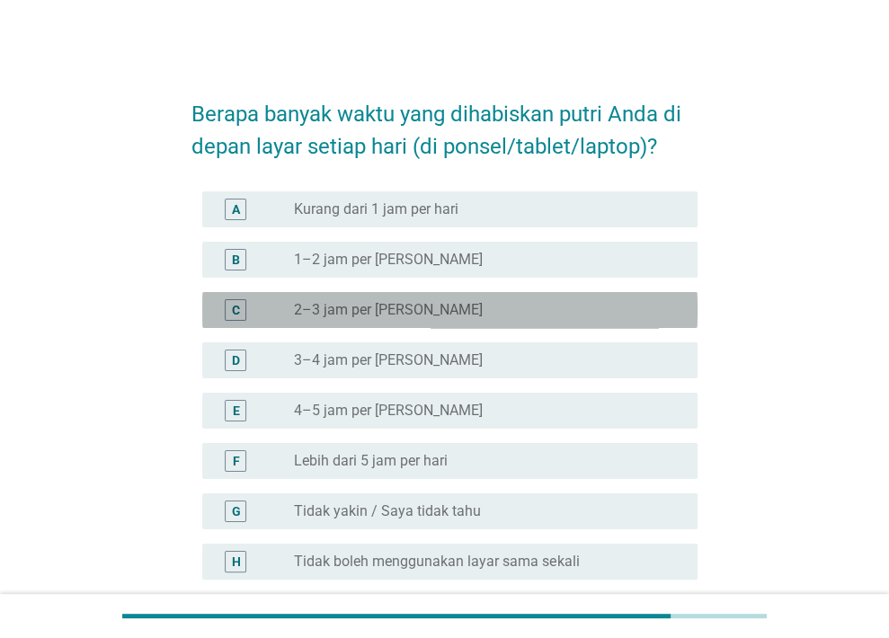
click at [535, 293] on div "C radio_button_unchecked 2–3 jam per hari" at bounding box center [449, 310] width 495 height 36
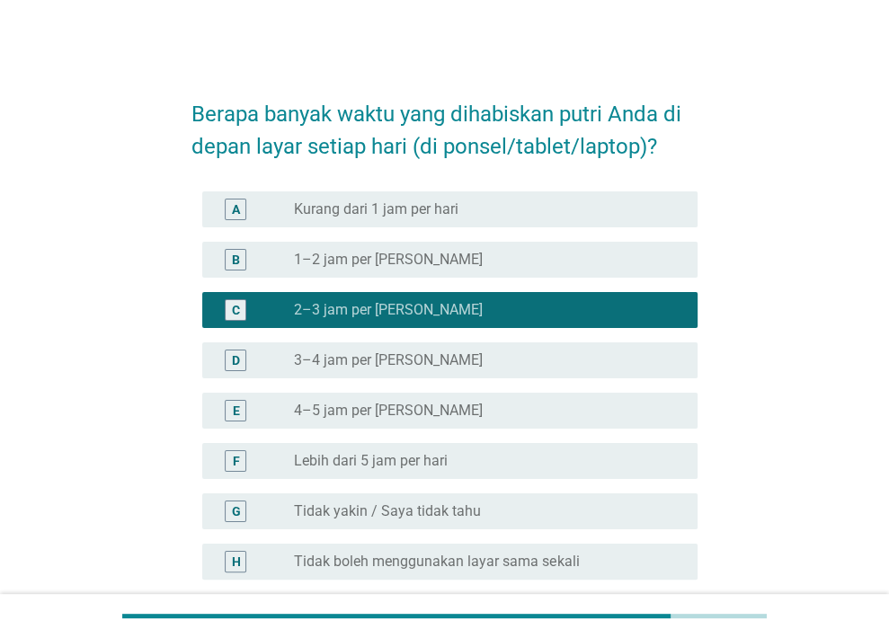
scroll to position [173, 0]
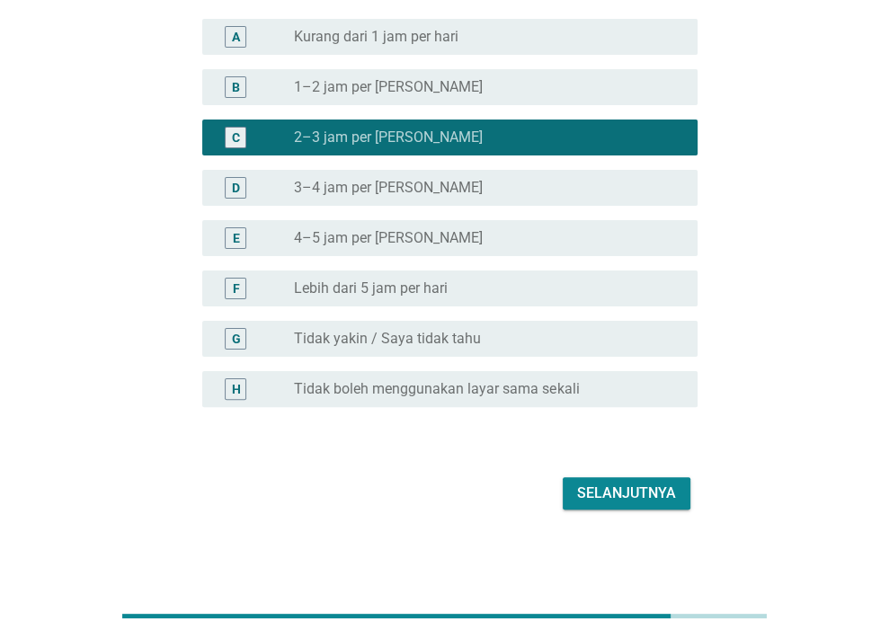
click at [651, 481] on button "Selanjutnya" at bounding box center [627, 493] width 128 height 32
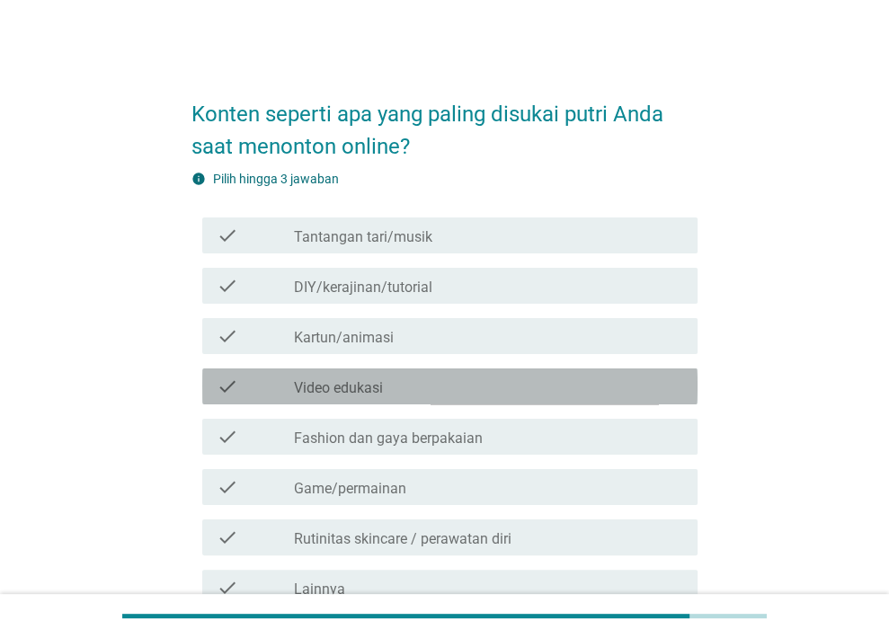
click at [511, 378] on div "check_box_outline_blank Video edukasi" at bounding box center [488, 387] width 389 height 22
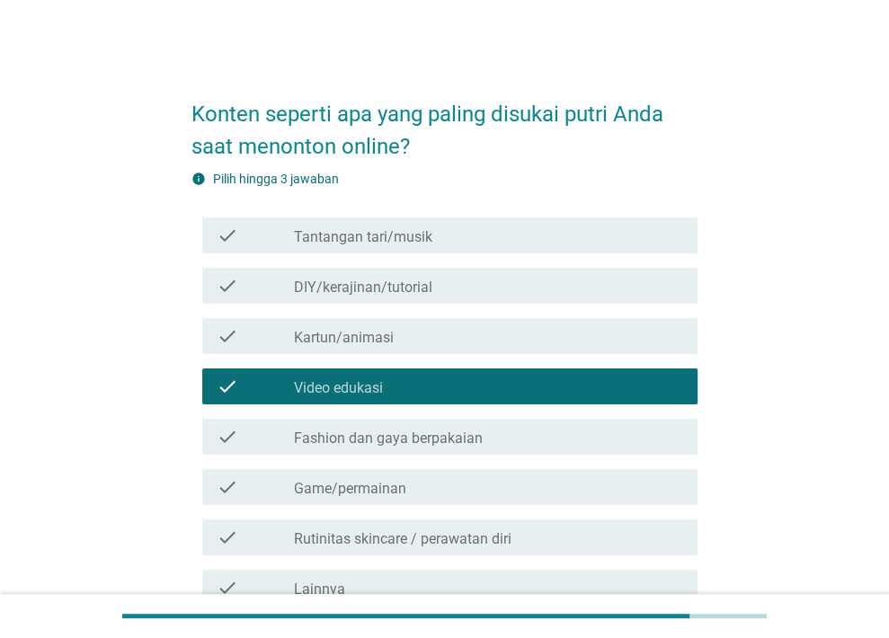
click at [458, 328] on div "check_box_outline_blank Kartun/animasi" at bounding box center [488, 336] width 389 height 22
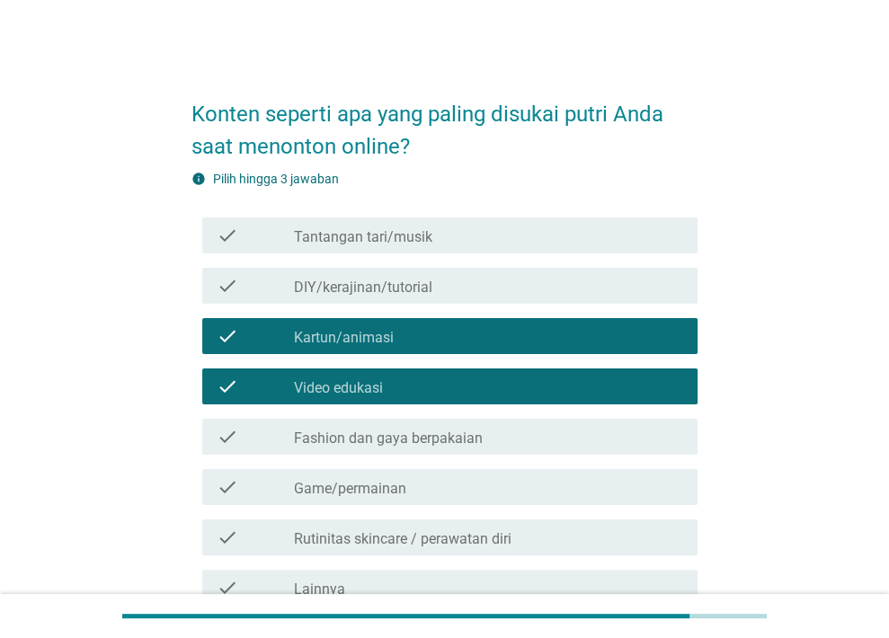
click at [447, 364] on div "check check_box_outline_blank Video edukasi" at bounding box center [444, 386] width 506 height 50
drag, startPoint x: 447, startPoint y: 364, endPoint x: 444, endPoint y: 383, distance: 19.1
click at [444, 383] on div "check check_box_outline_blank Video edukasi" at bounding box center [444, 386] width 506 height 50
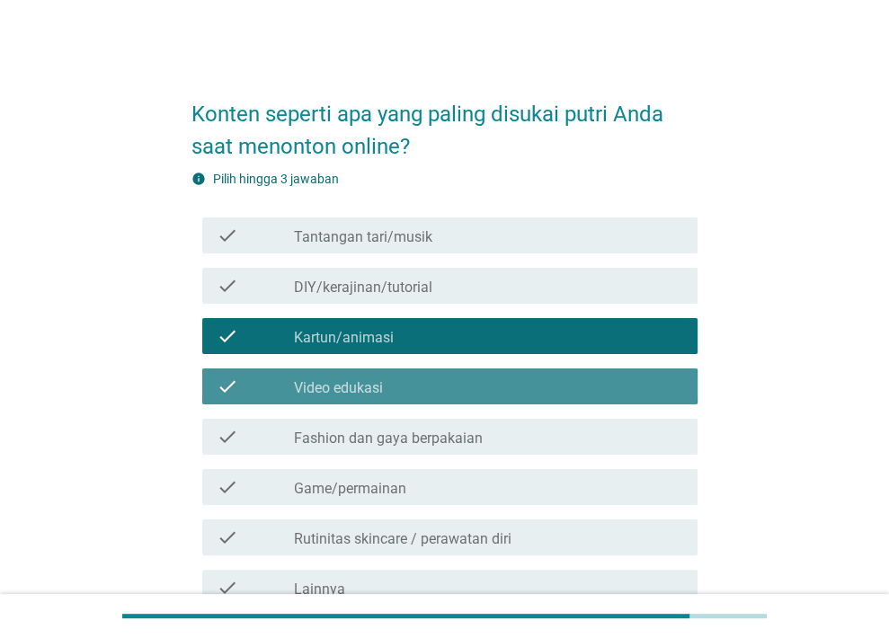
click at [444, 383] on div "check_box_outline_blank Video edukasi" at bounding box center [488, 387] width 389 height 22
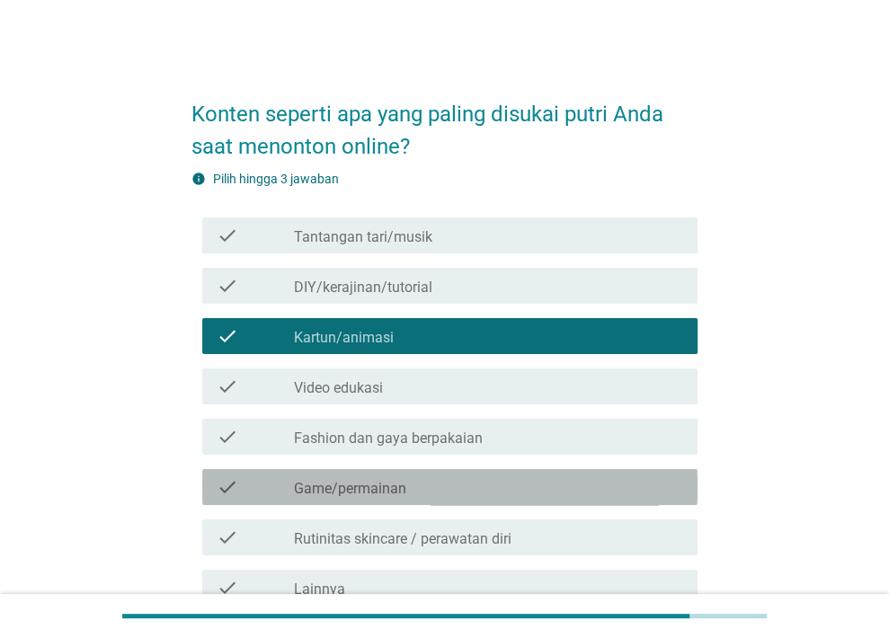
click at [440, 485] on div "check_box_outline_blank Game/permainan" at bounding box center [488, 487] width 389 height 22
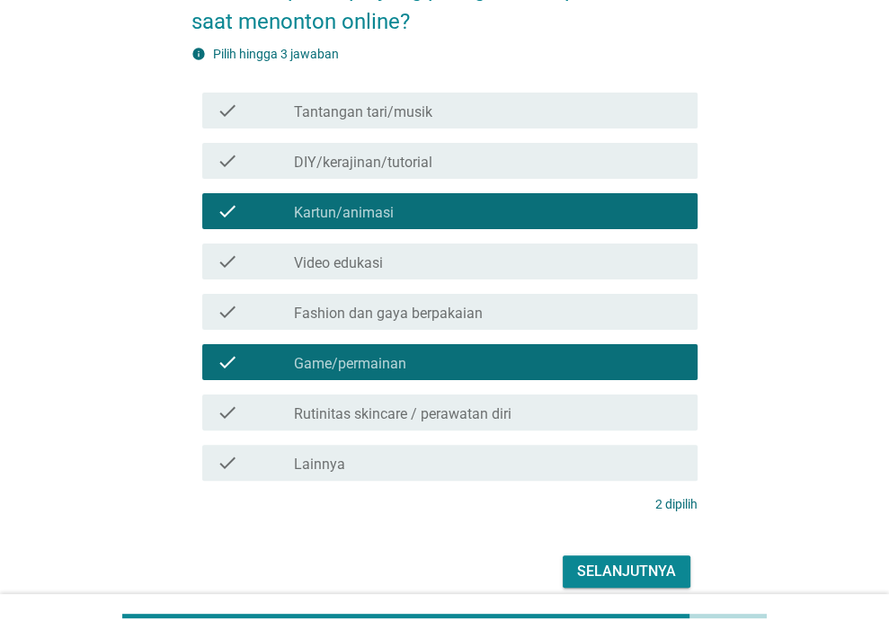
scroll to position [183, 0]
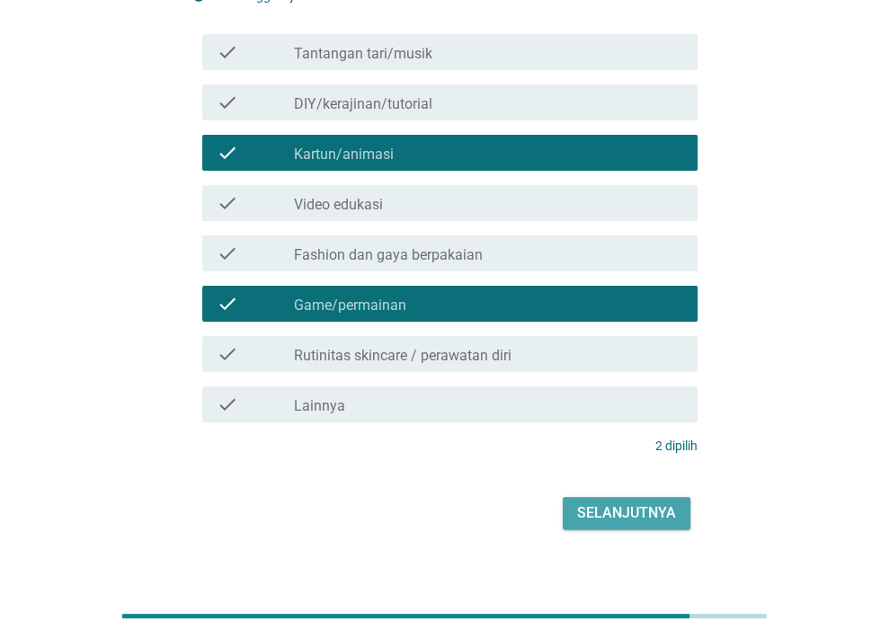
click at [634, 497] on button "Selanjutnya" at bounding box center [627, 513] width 128 height 32
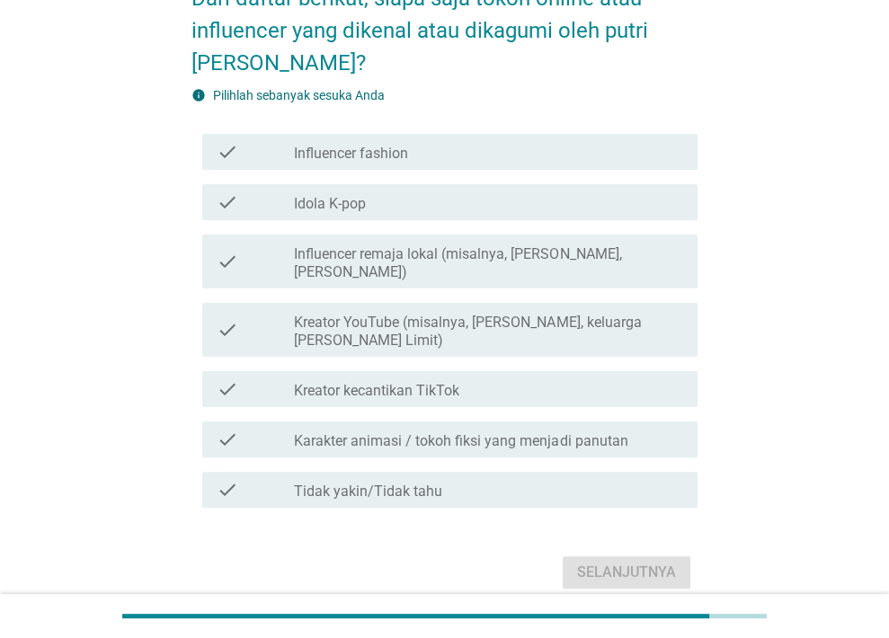
scroll to position [117, 0]
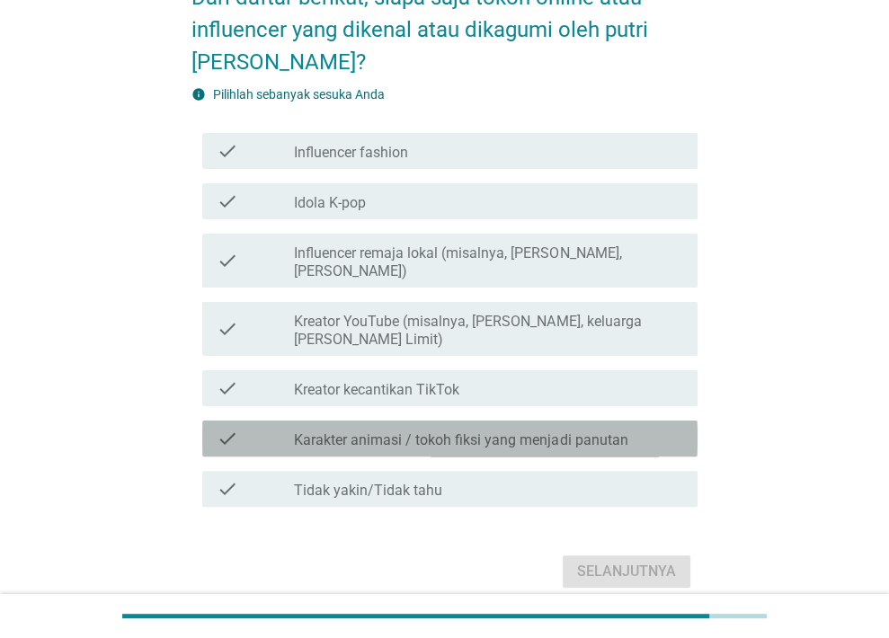
click at [535, 431] on label "Karakter animasi / tokoh fiksi yang menjadi panutan" at bounding box center [460, 440] width 333 height 18
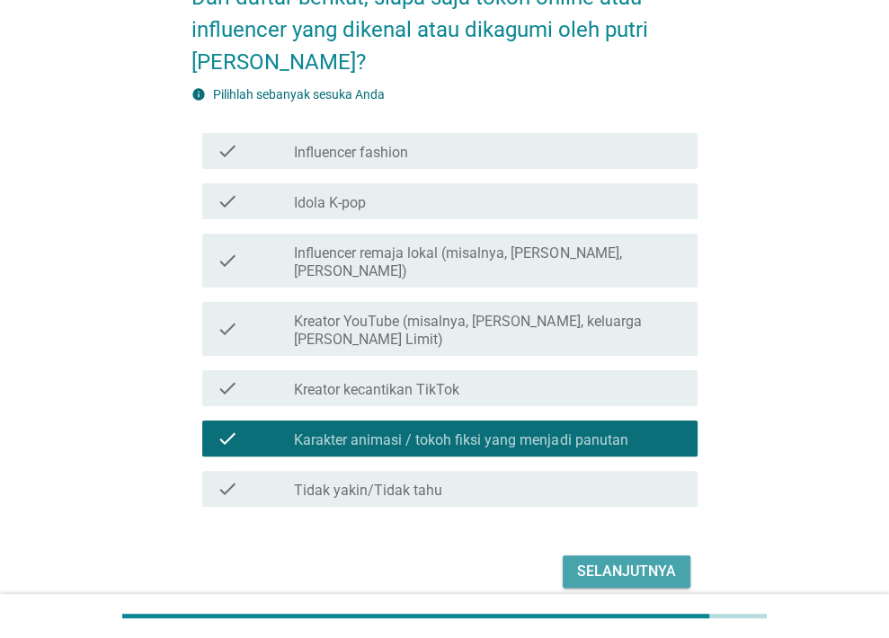
click at [623, 561] on div "Selanjutnya" at bounding box center [626, 572] width 99 height 22
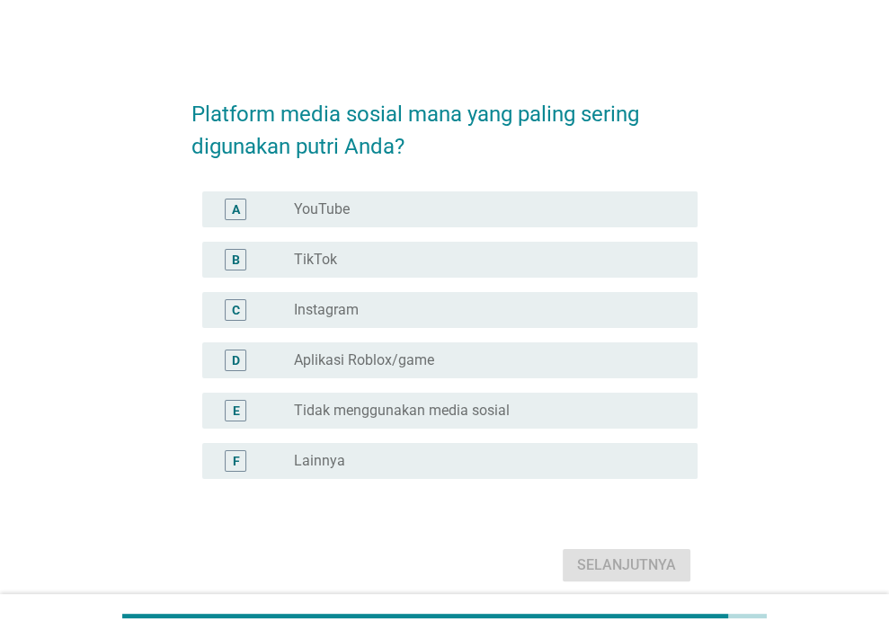
click at [500, 254] on div "radio_button_unchecked TikTok" at bounding box center [481, 260] width 375 height 18
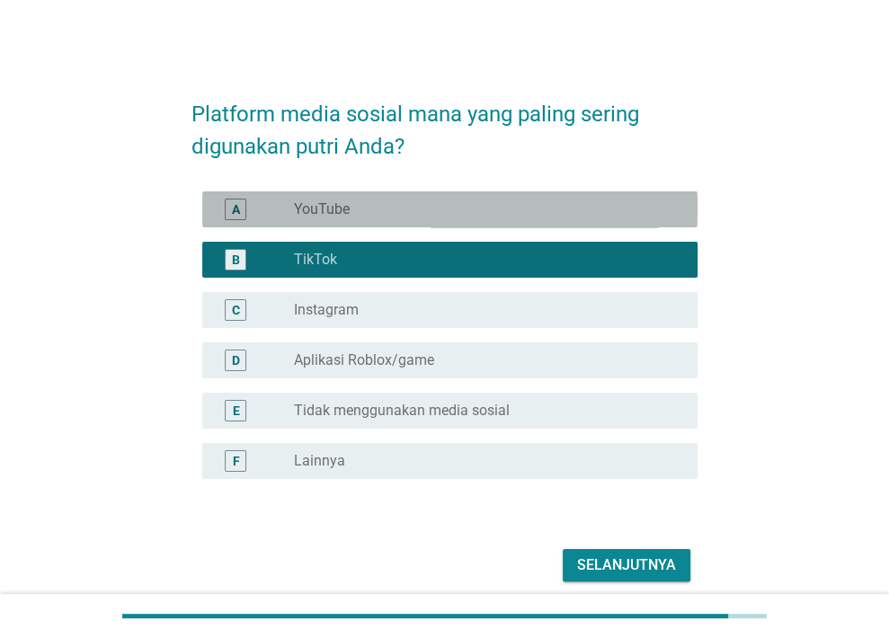
click at [586, 213] on div "radio_button_unchecked YouTube" at bounding box center [481, 209] width 375 height 18
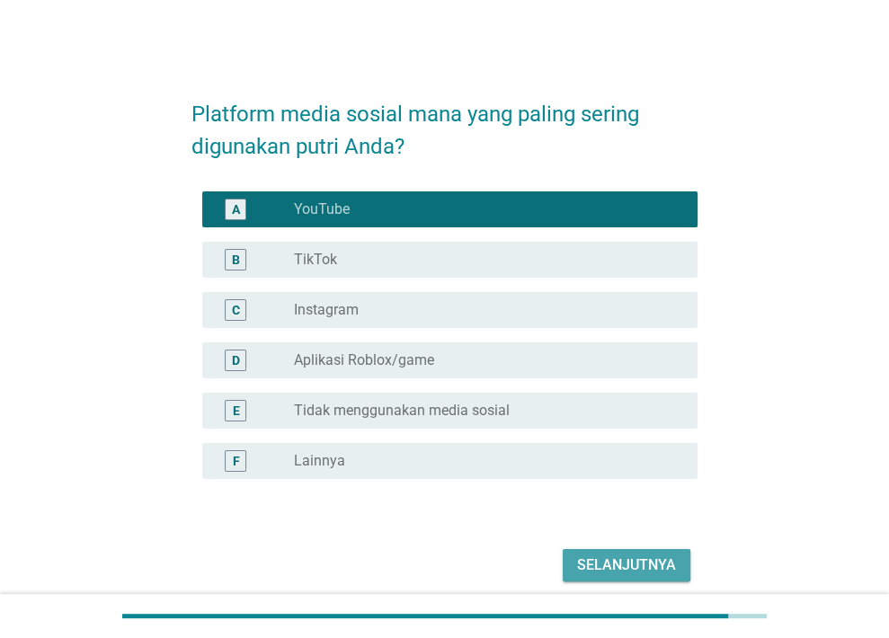
click at [614, 560] on div "Selanjutnya" at bounding box center [626, 566] width 99 height 22
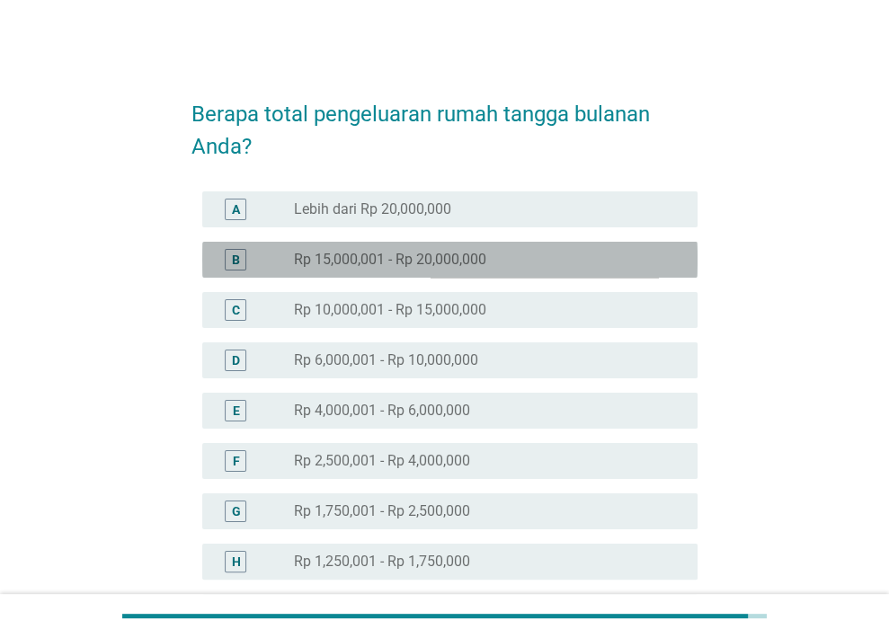
click at [584, 261] on div "radio_button_unchecked Rp 15,000,001 - Rp 20,000,000" at bounding box center [481, 260] width 375 height 18
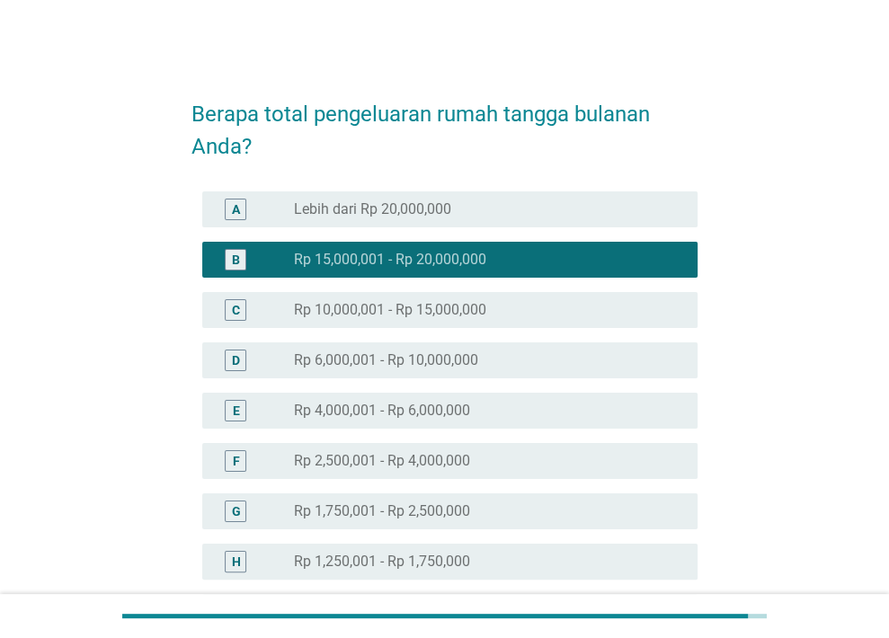
scroll to position [324, 0]
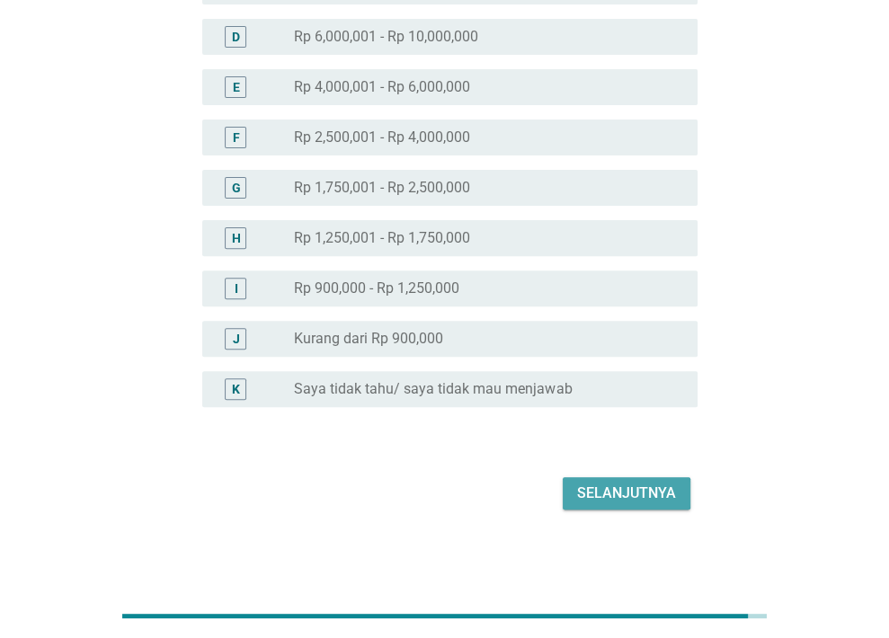
click at [638, 486] on div "Selanjutnya" at bounding box center [626, 494] width 99 height 22
